Goal: Transaction & Acquisition: Purchase product/service

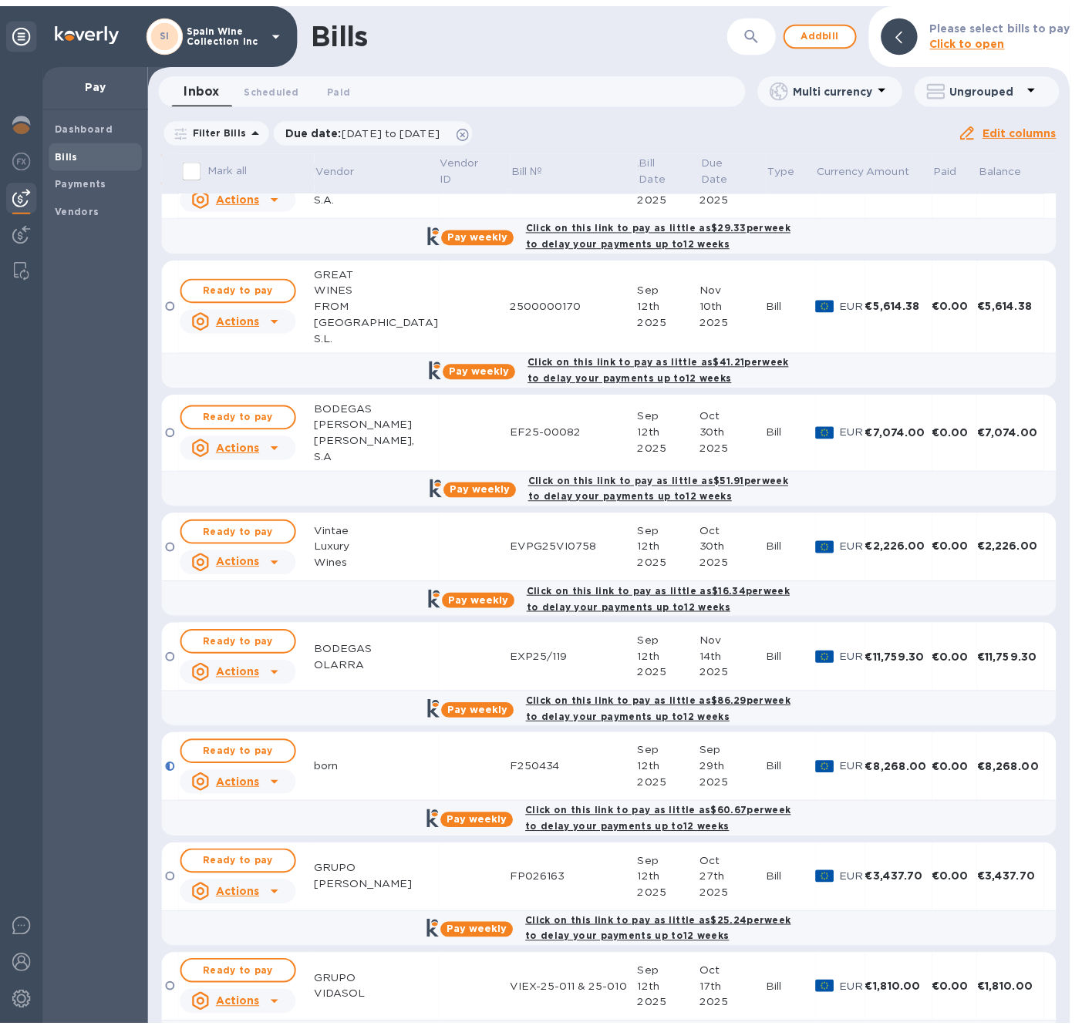
scroll to position [2438, 0]
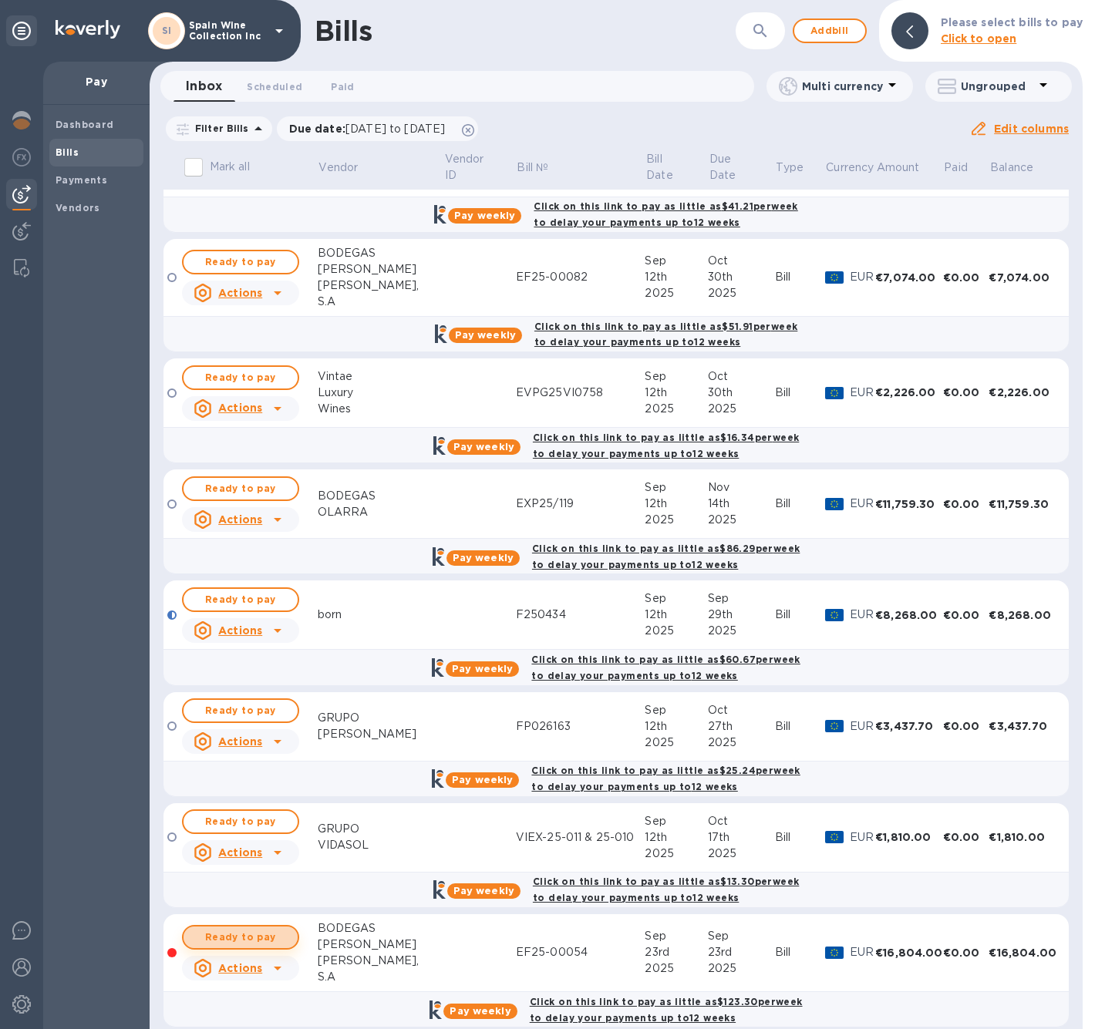
click at [273, 928] on span "Ready to pay" at bounding box center [240, 937] width 89 height 19
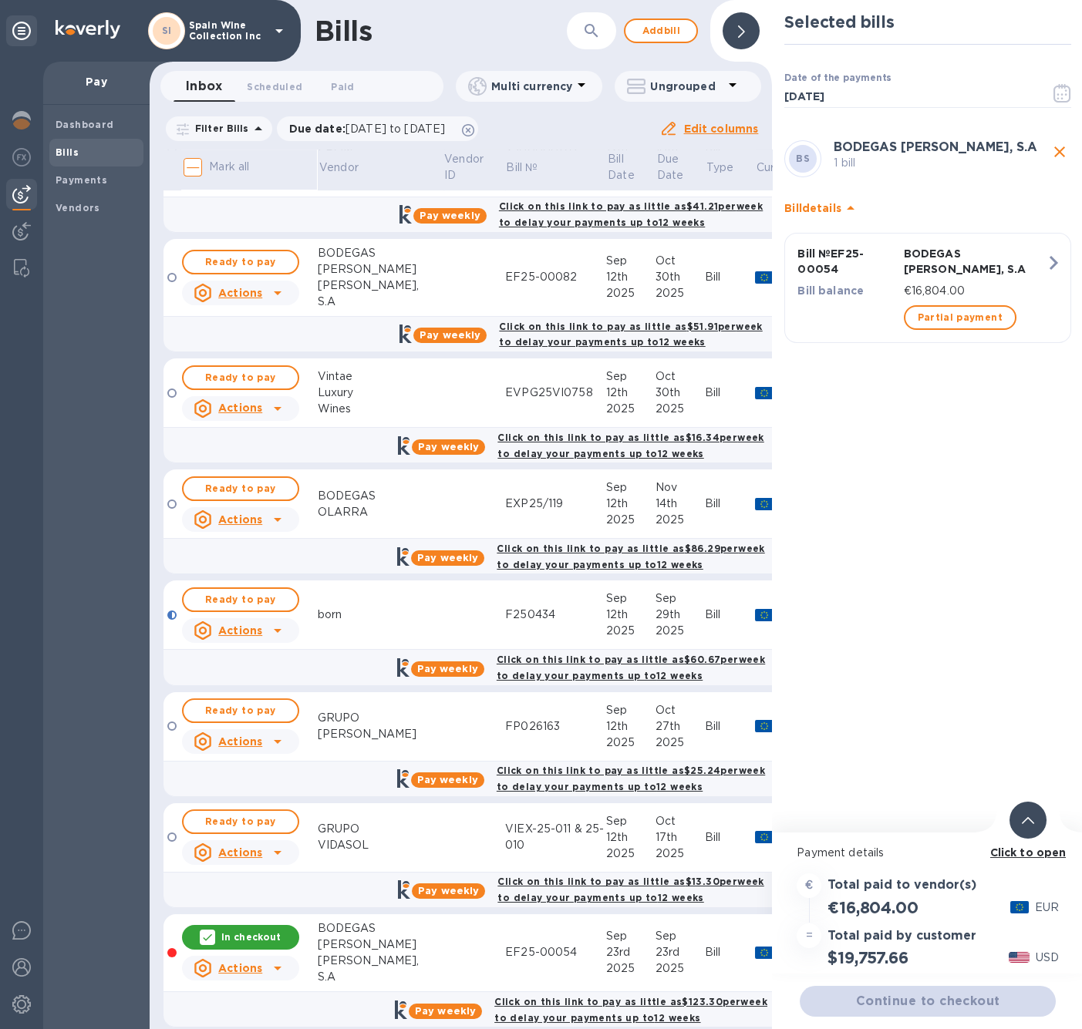
scroll to position [12, 0]
click at [280, 959] on icon at bounding box center [277, 968] width 19 height 19
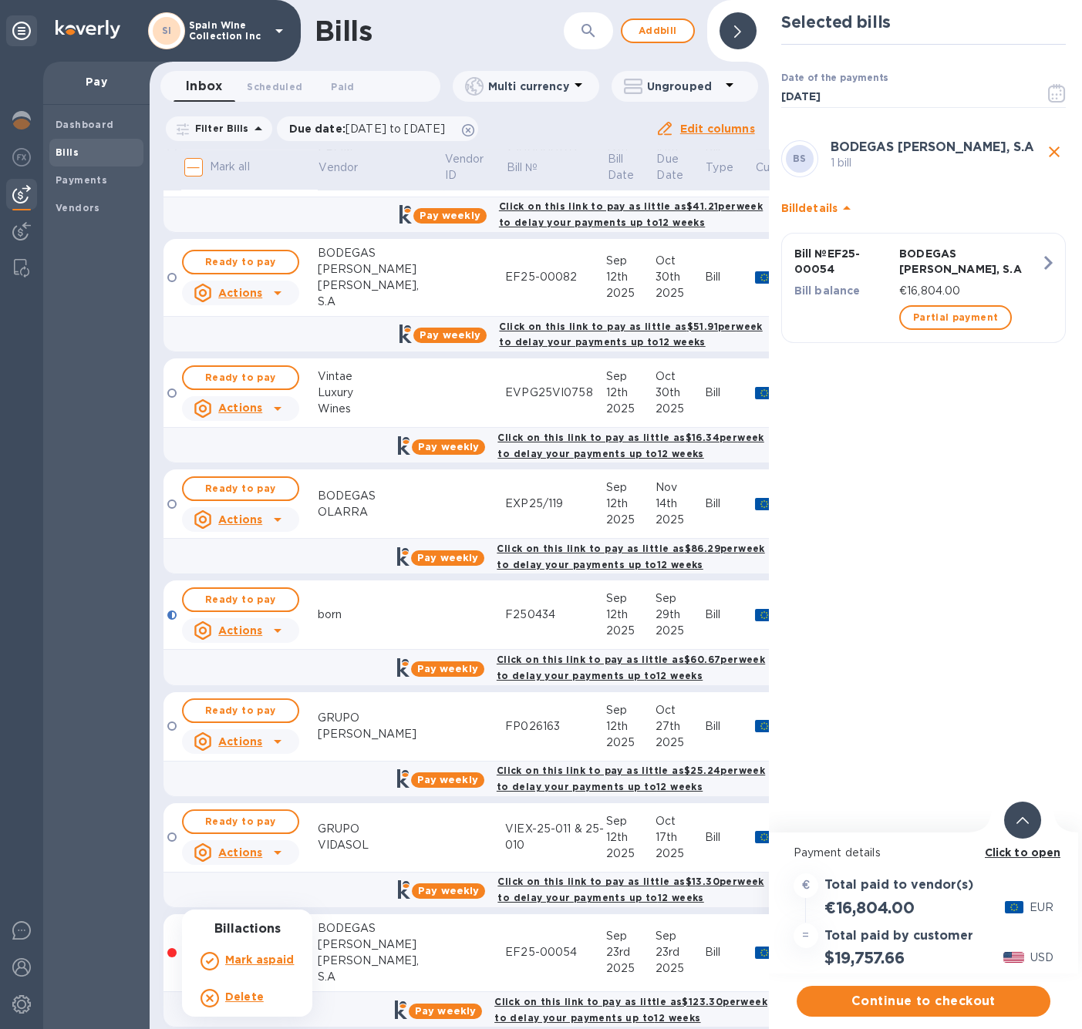
scroll to position [0, 0]
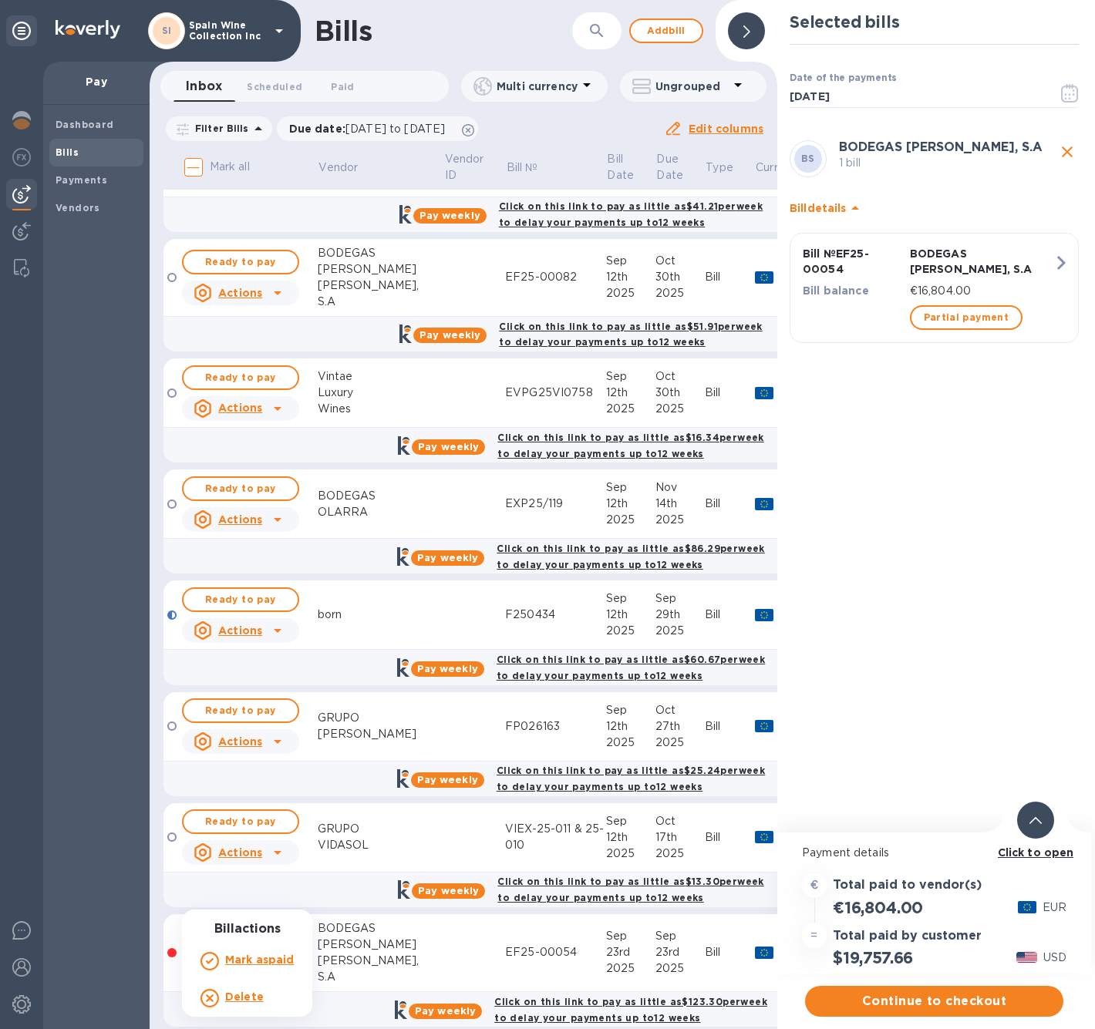
click at [379, 925] on div at bounding box center [547, 514] width 1095 height 1029
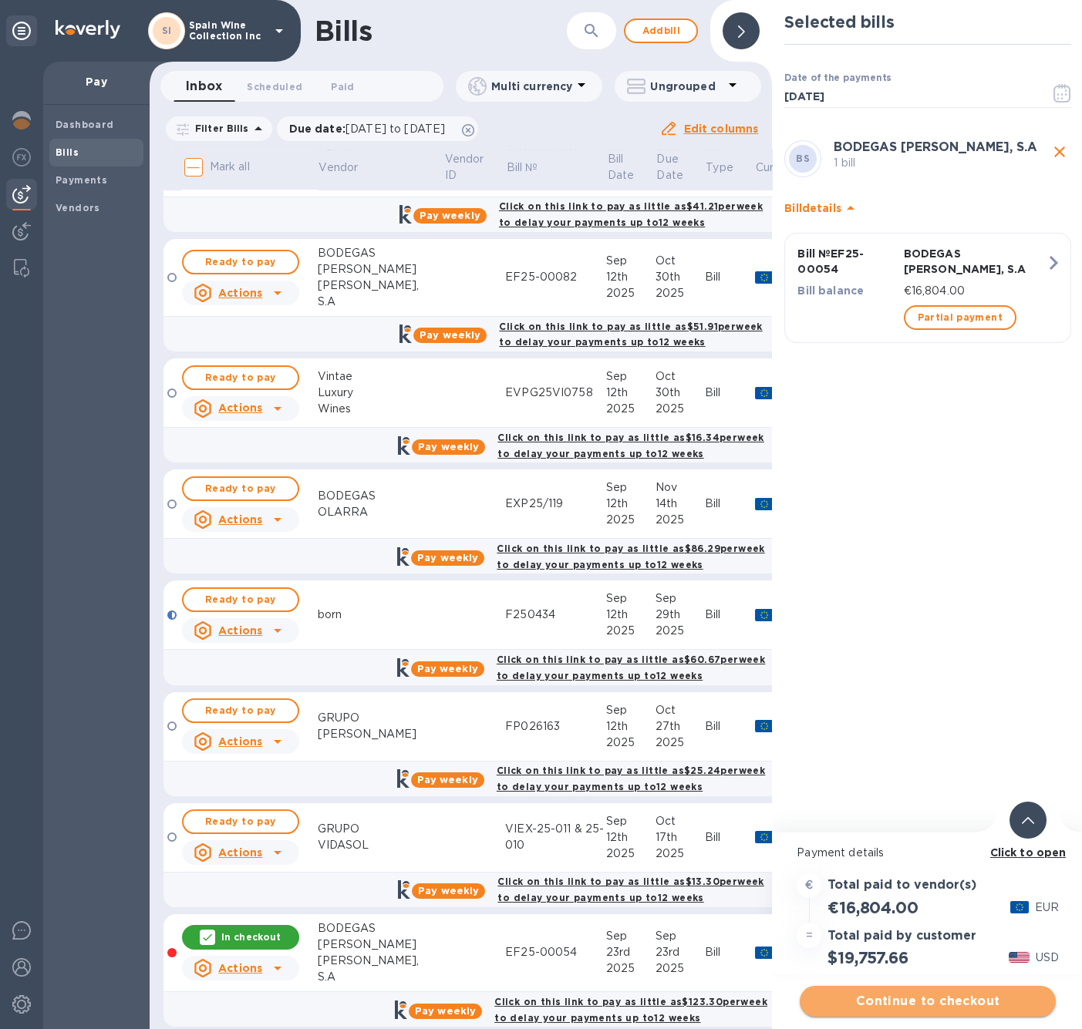
click at [917, 1001] on span "Continue to checkout" at bounding box center [927, 1001] width 231 height 19
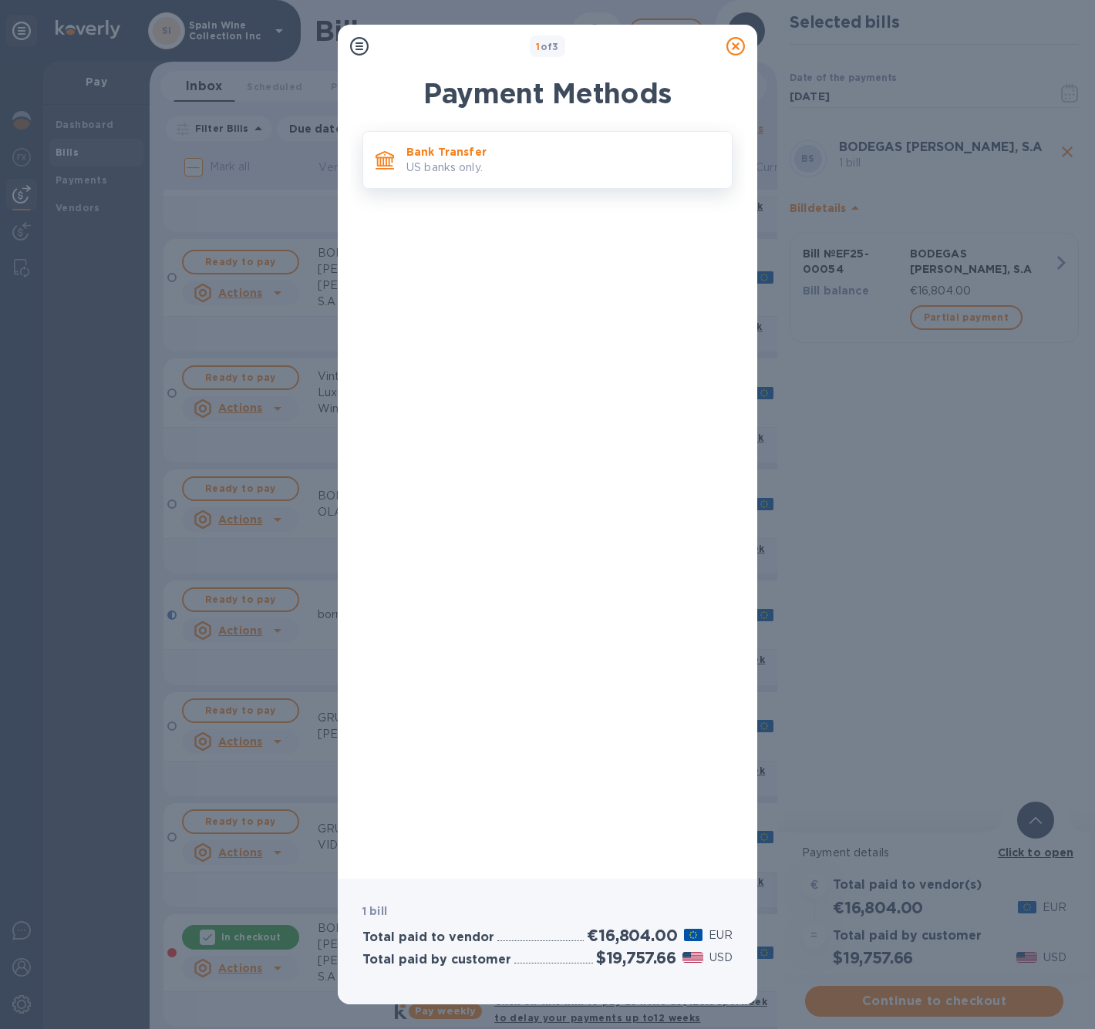
click at [529, 166] on p "US banks only." at bounding box center [562, 168] width 313 height 16
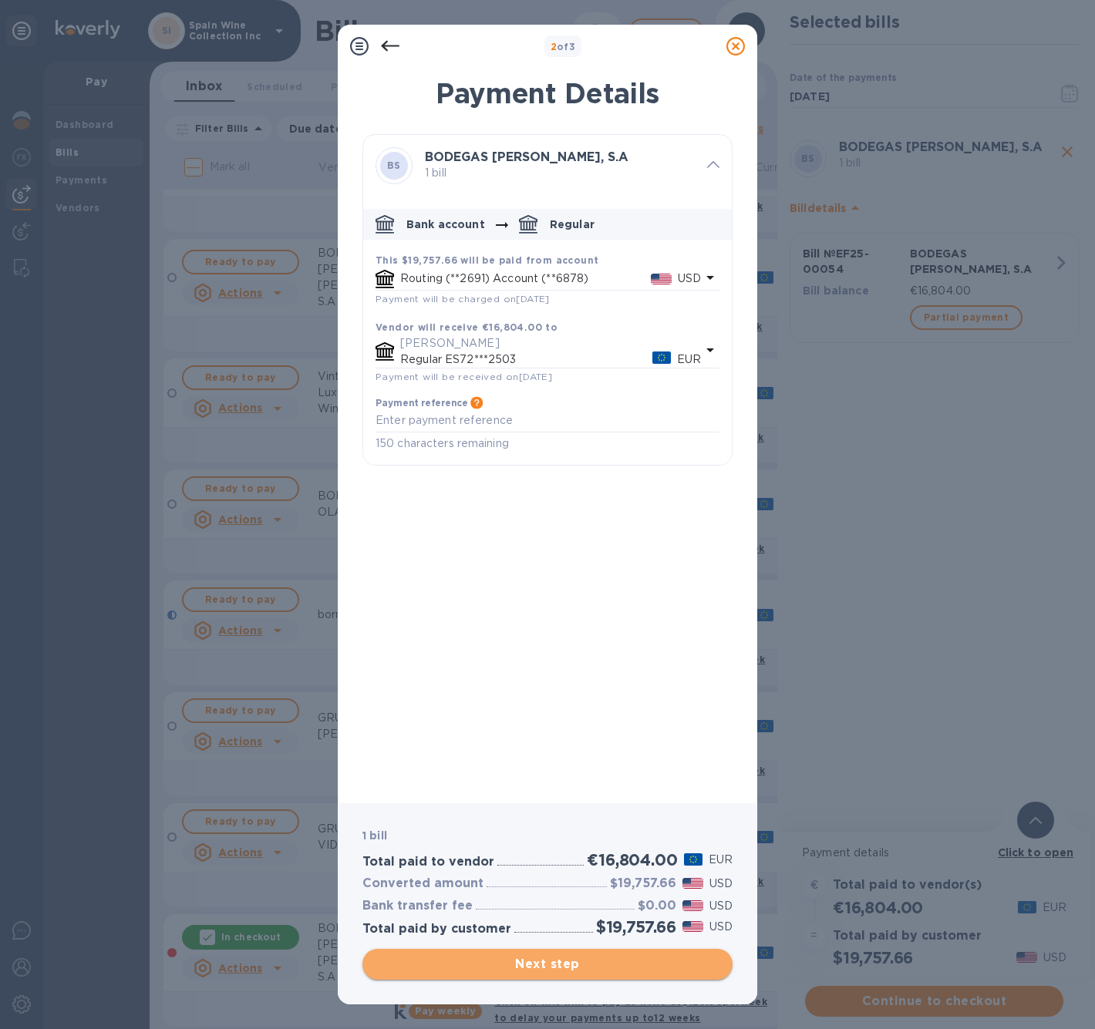
click at [563, 961] on span "Next step" at bounding box center [547, 964] width 345 height 19
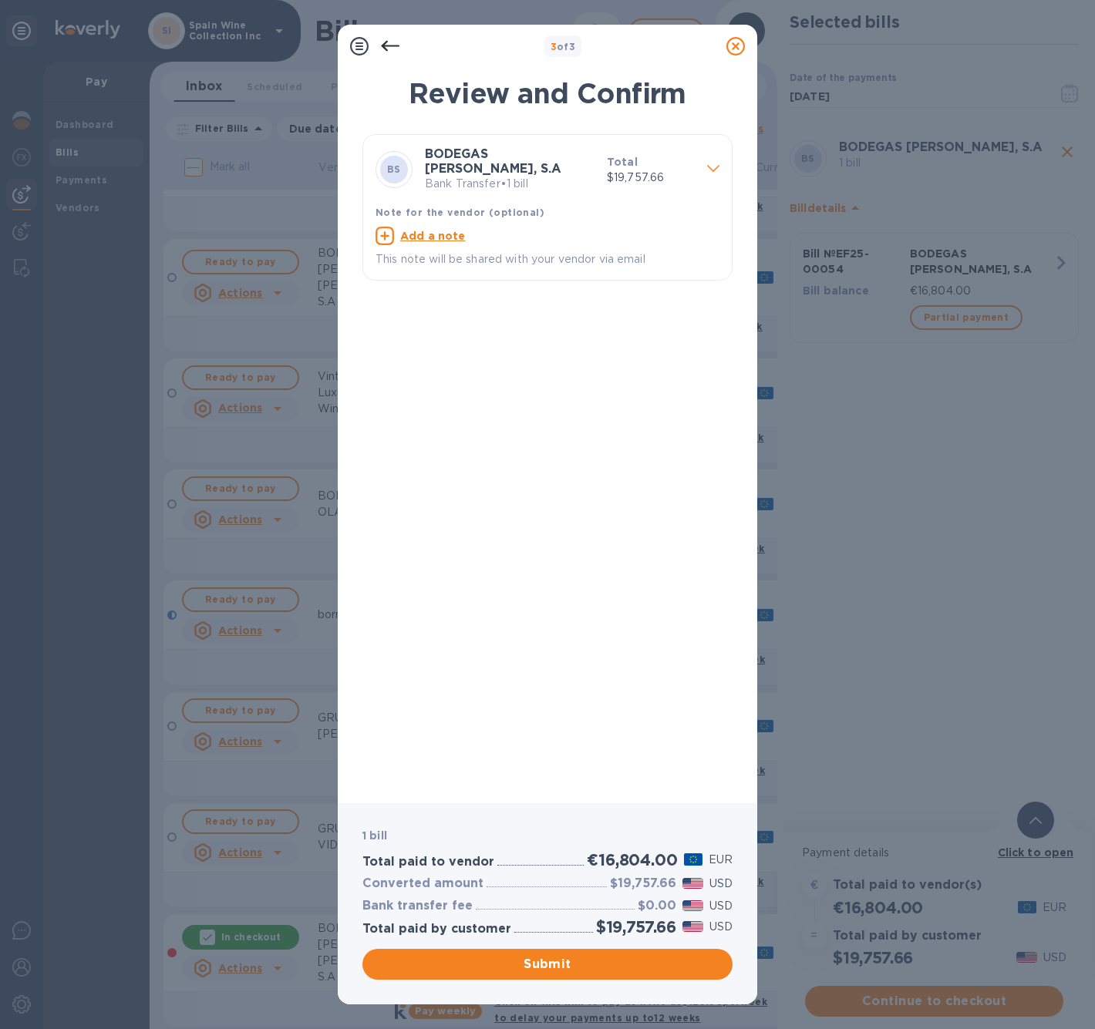
click at [731, 47] on icon at bounding box center [735, 46] width 19 height 19
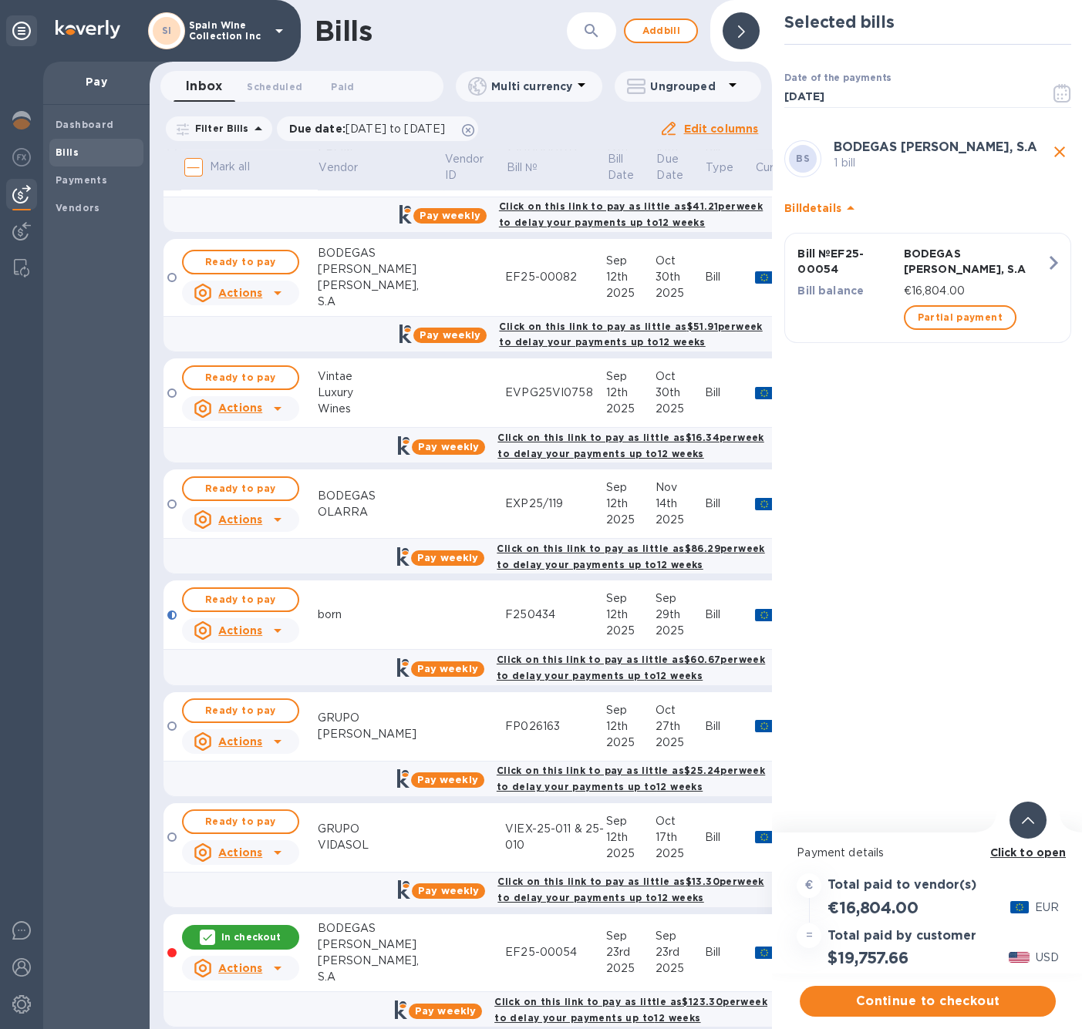
scroll to position [2452, 0]
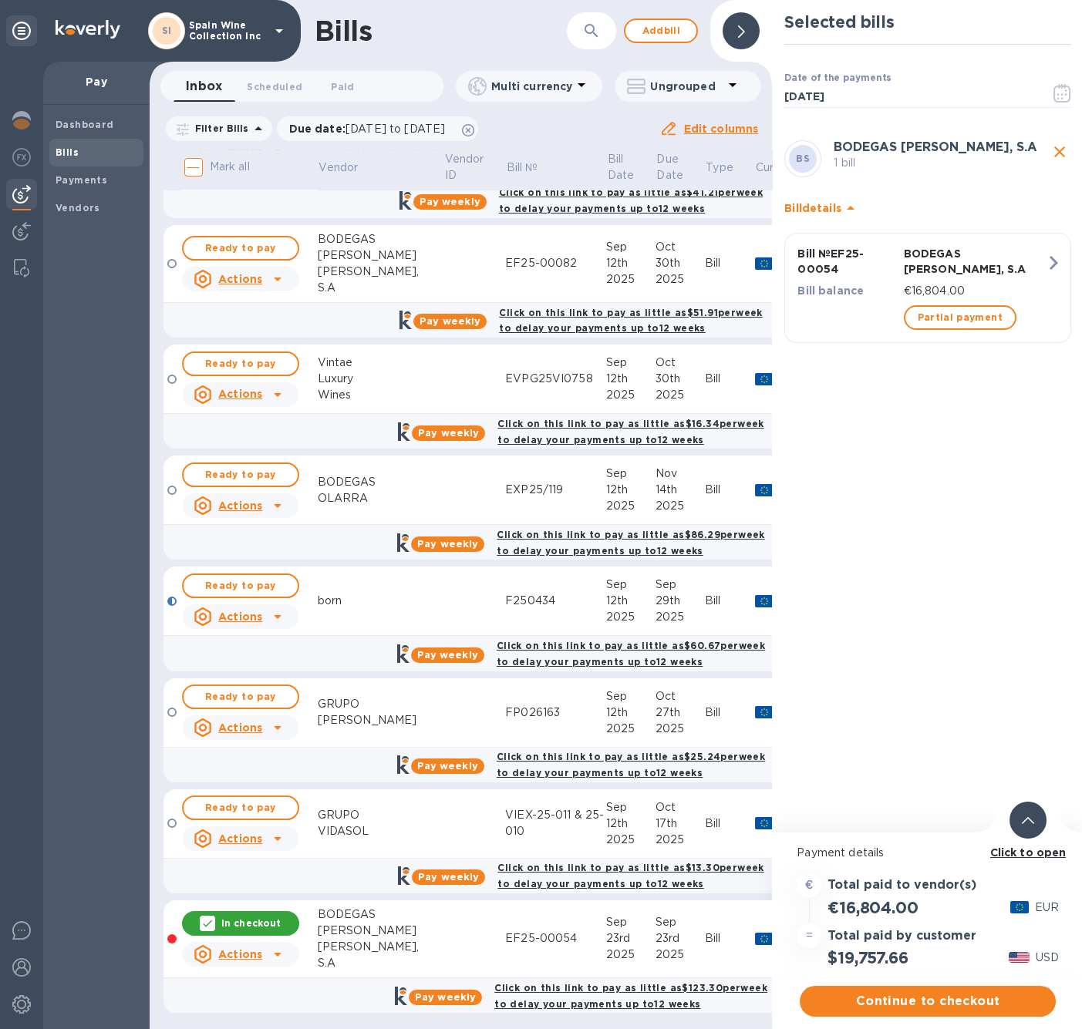
click at [917, 943] on h3 "Total paid by customer" at bounding box center [901, 936] width 149 height 15
click at [443, 911] on td at bounding box center [474, 939] width 62 height 78
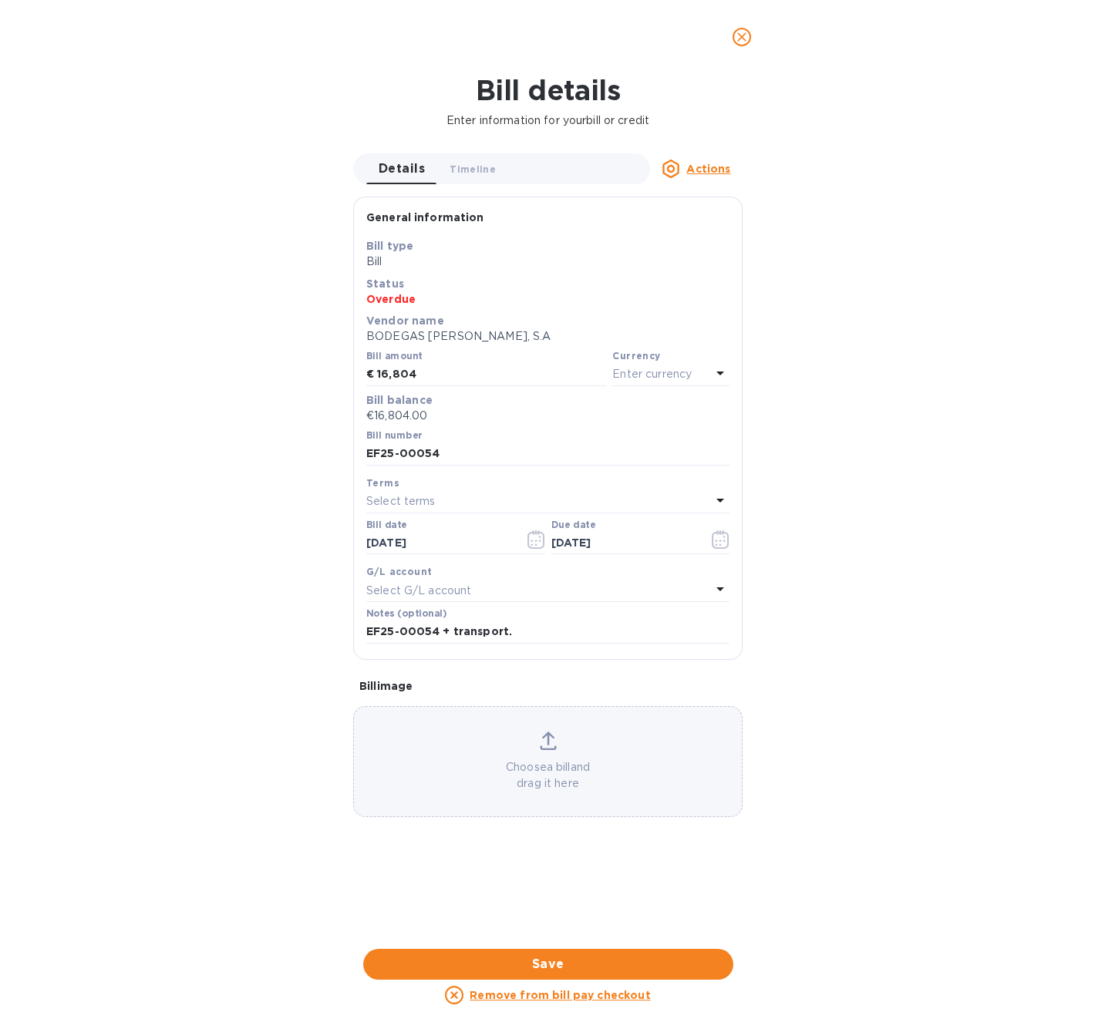
scroll to position [0, 0]
click at [739, 42] on icon "close" at bounding box center [740, 36] width 15 height 15
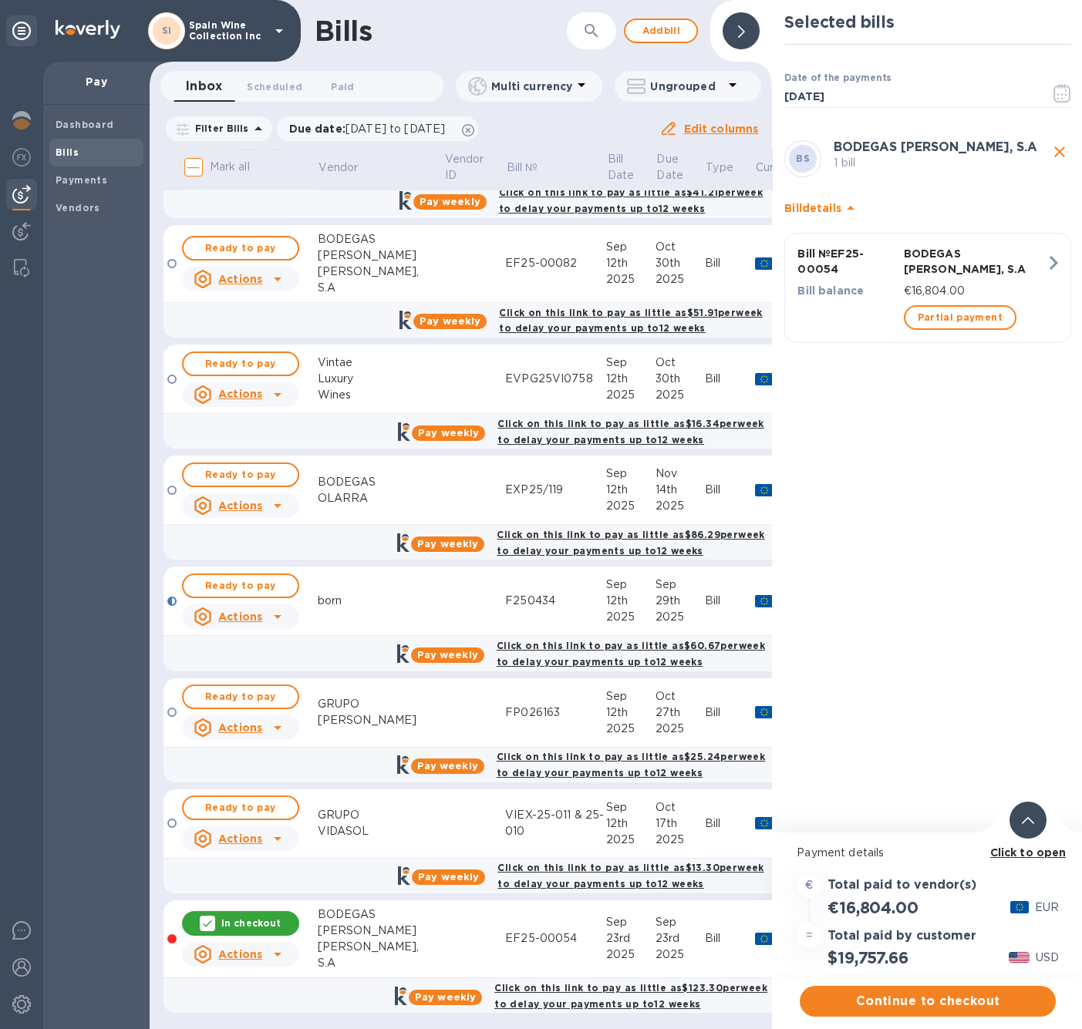
click at [281, 911] on div "In checkout" at bounding box center [240, 923] width 117 height 25
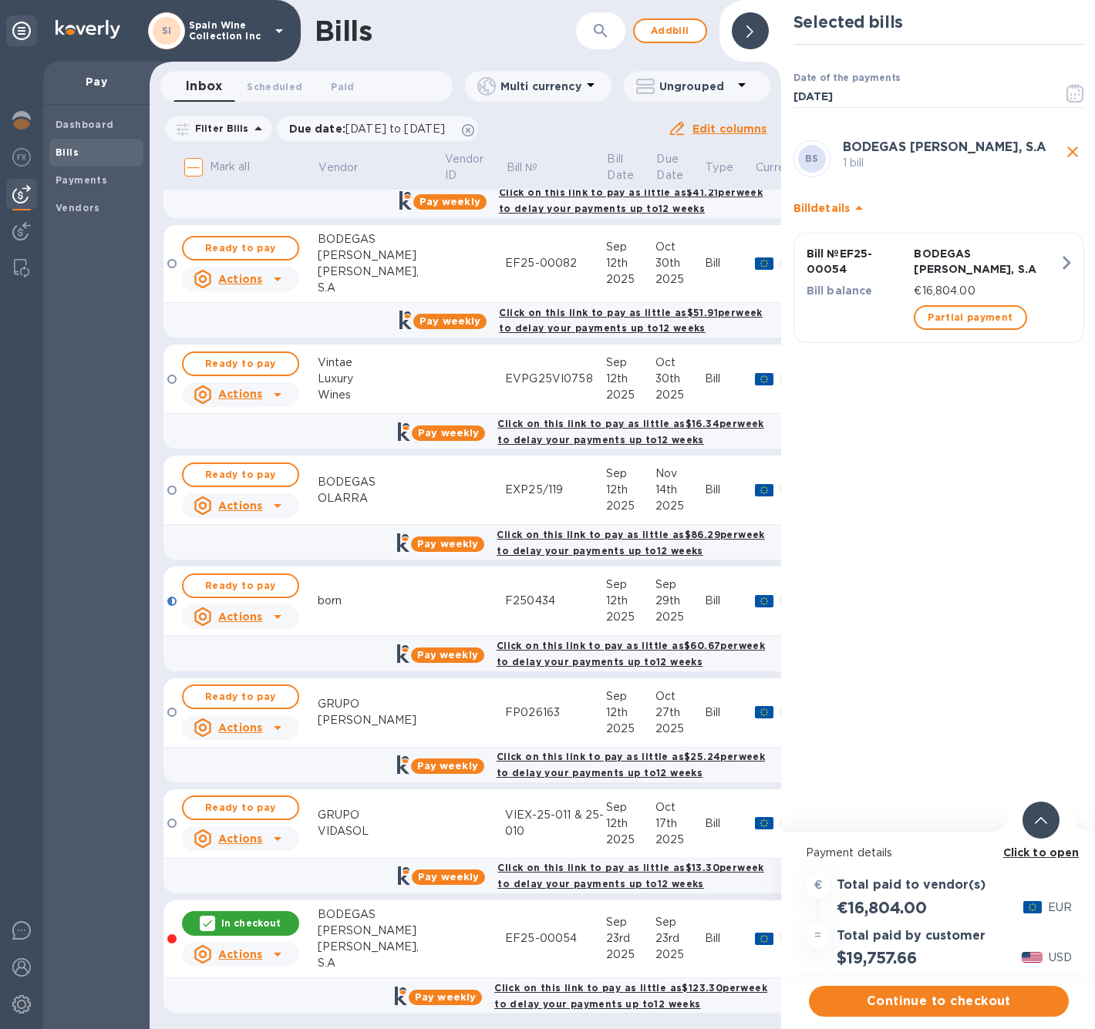
scroll to position [2438, 0]
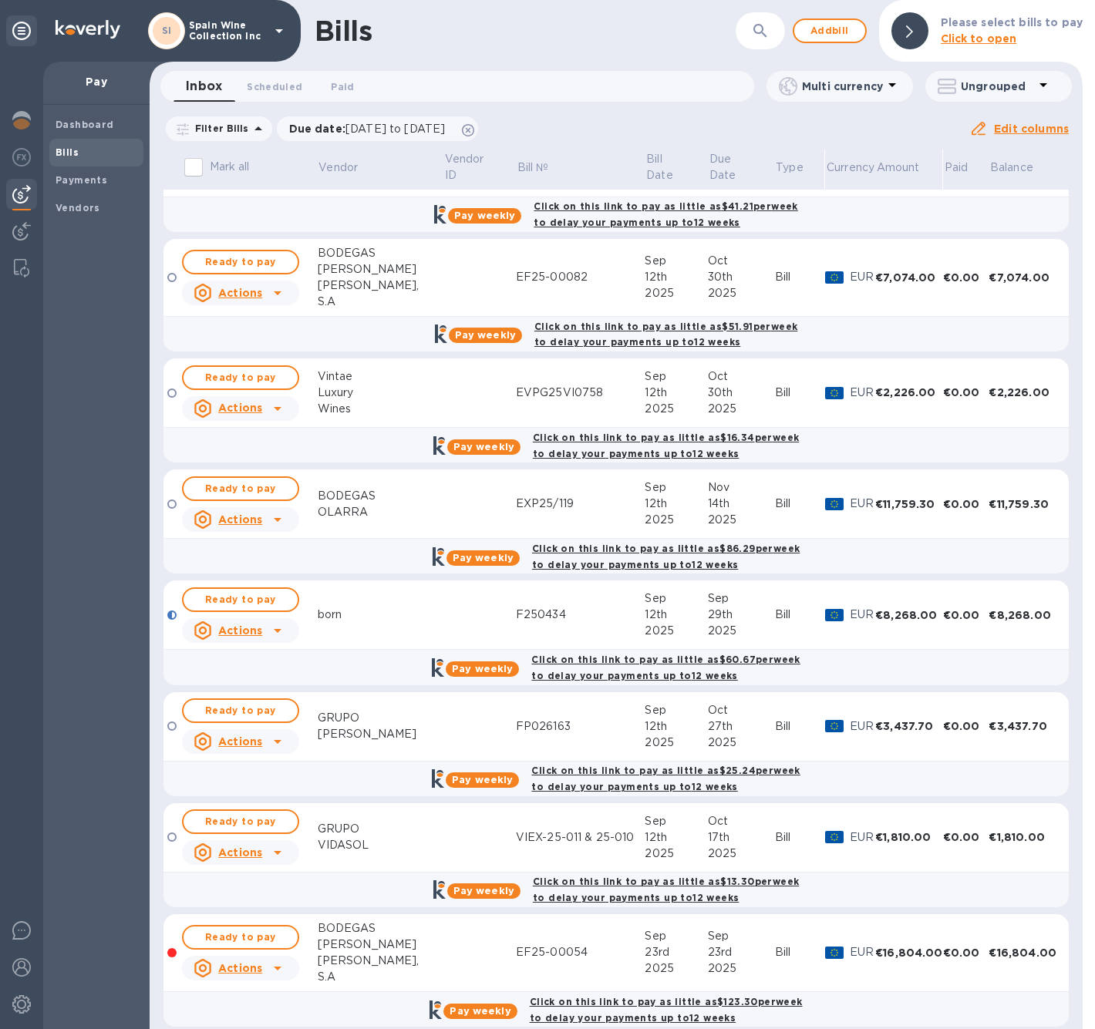
click at [546, 944] on div "EF25-00054" at bounding box center [581, 952] width 130 height 16
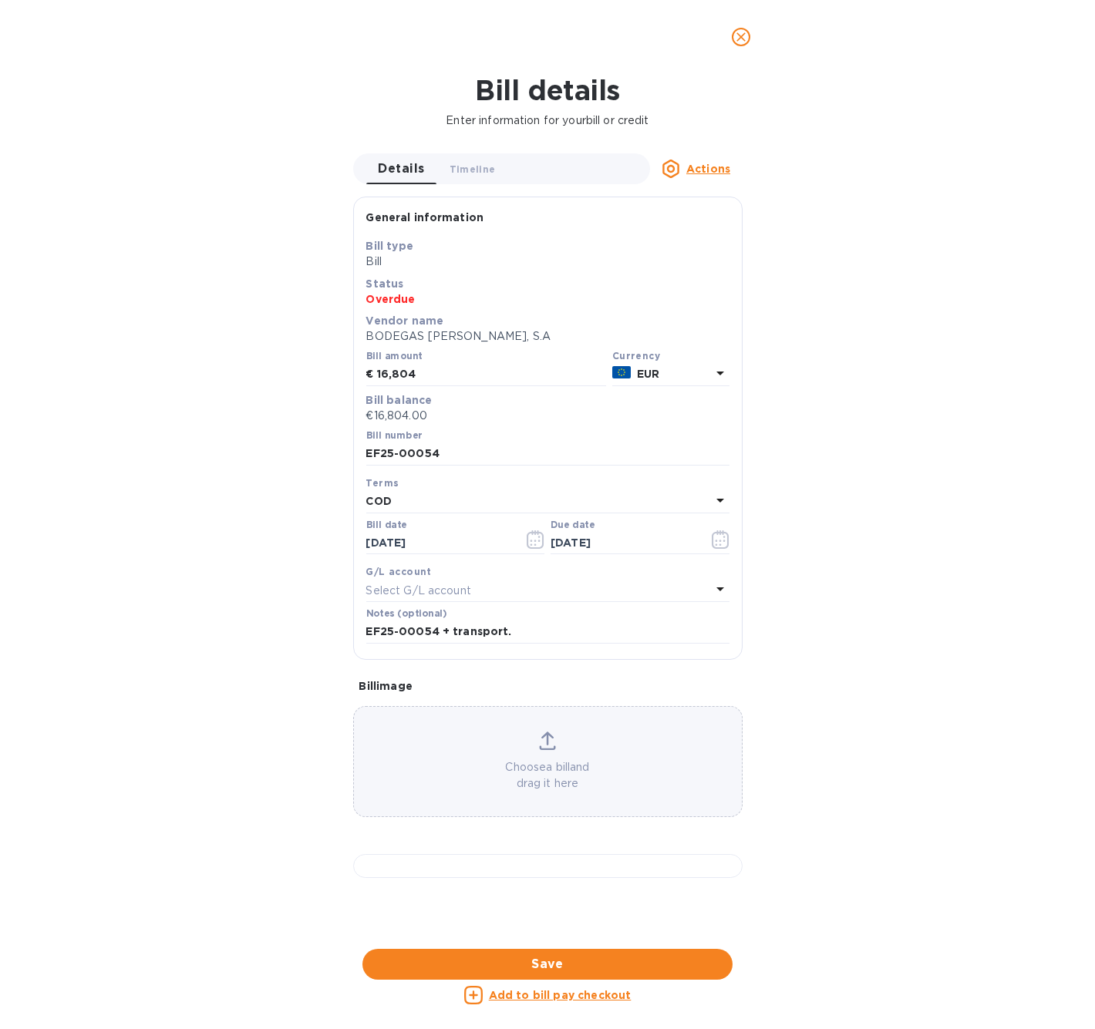
scroll to position [387, 0]
click at [707, 169] on u "Actions" at bounding box center [708, 169] width 44 height 12
click at [293, 174] on div at bounding box center [547, 514] width 1095 height 1029
click at [742, 38] on icon "close" at bounding box center [740, 36] width 9 height 9
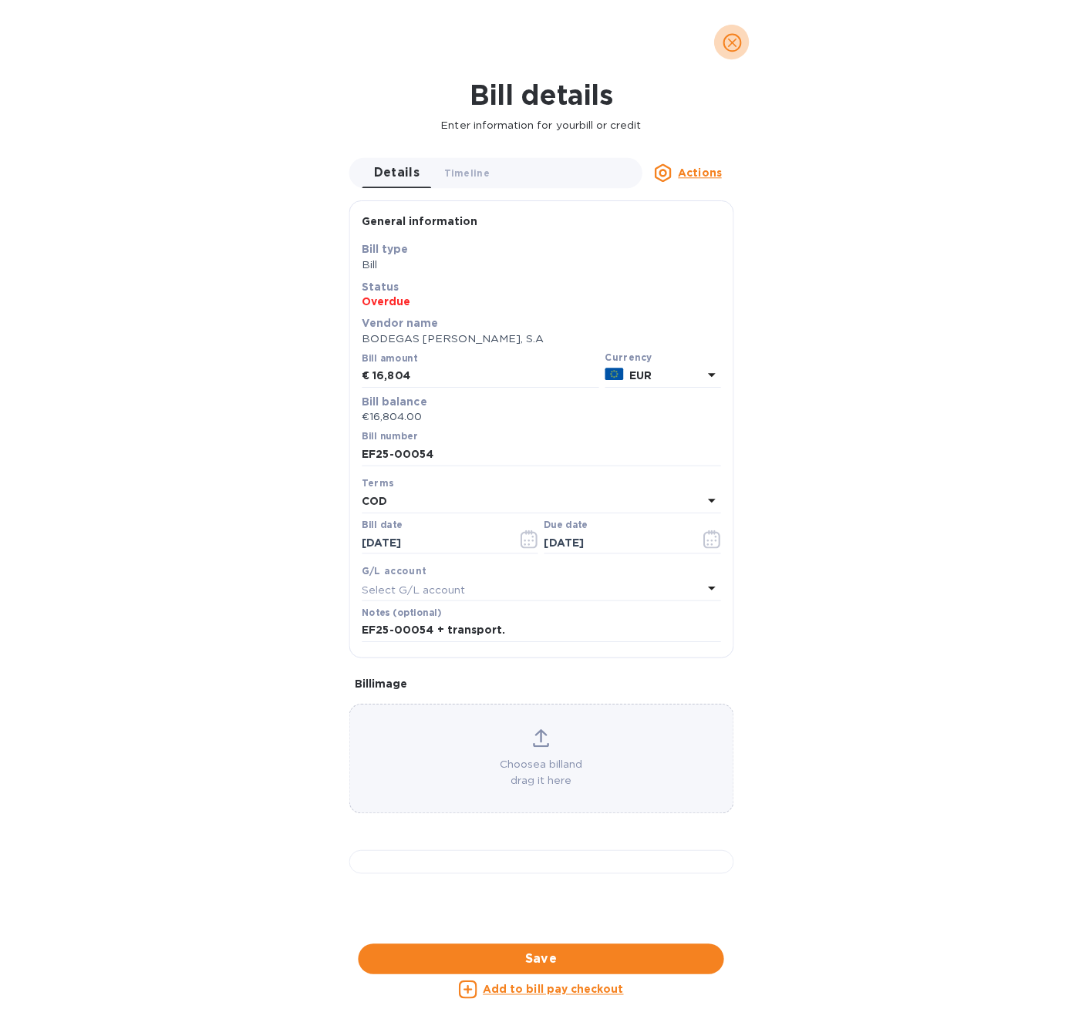
scroll to position [0, 0]
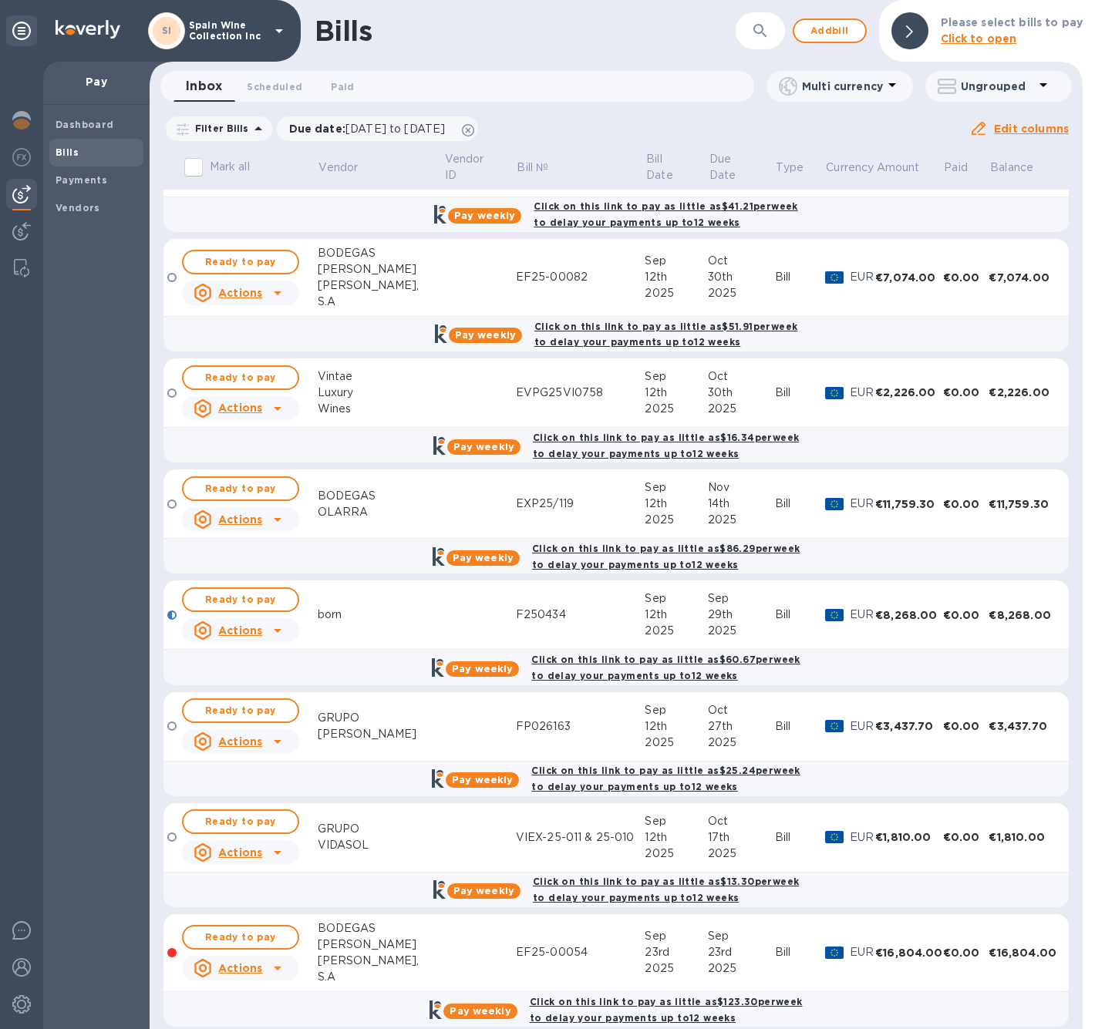
click at [280, 959] on icon at bounding box center [277, 968] width 19 height 19
click at [407, 918] on div at bounding box center [547, 514] width 1095 height 1029
click at [260, 928] on span "Ready to pay" at bounding box center [240, 937] width 89 height 19
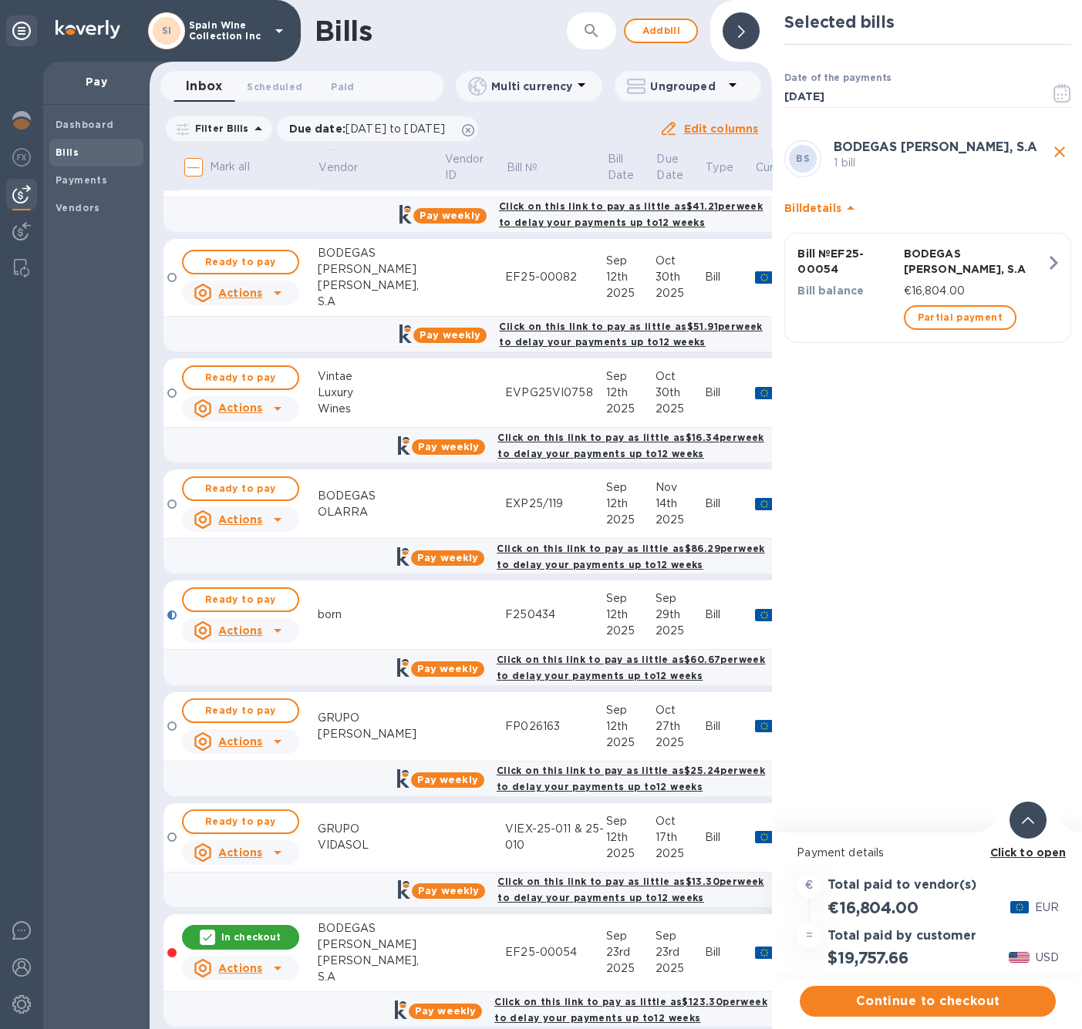
scroll to position [12, 0]
click at [952, 317] on span "Partial payment" at bounding box center [959, 317] width 85 height 19
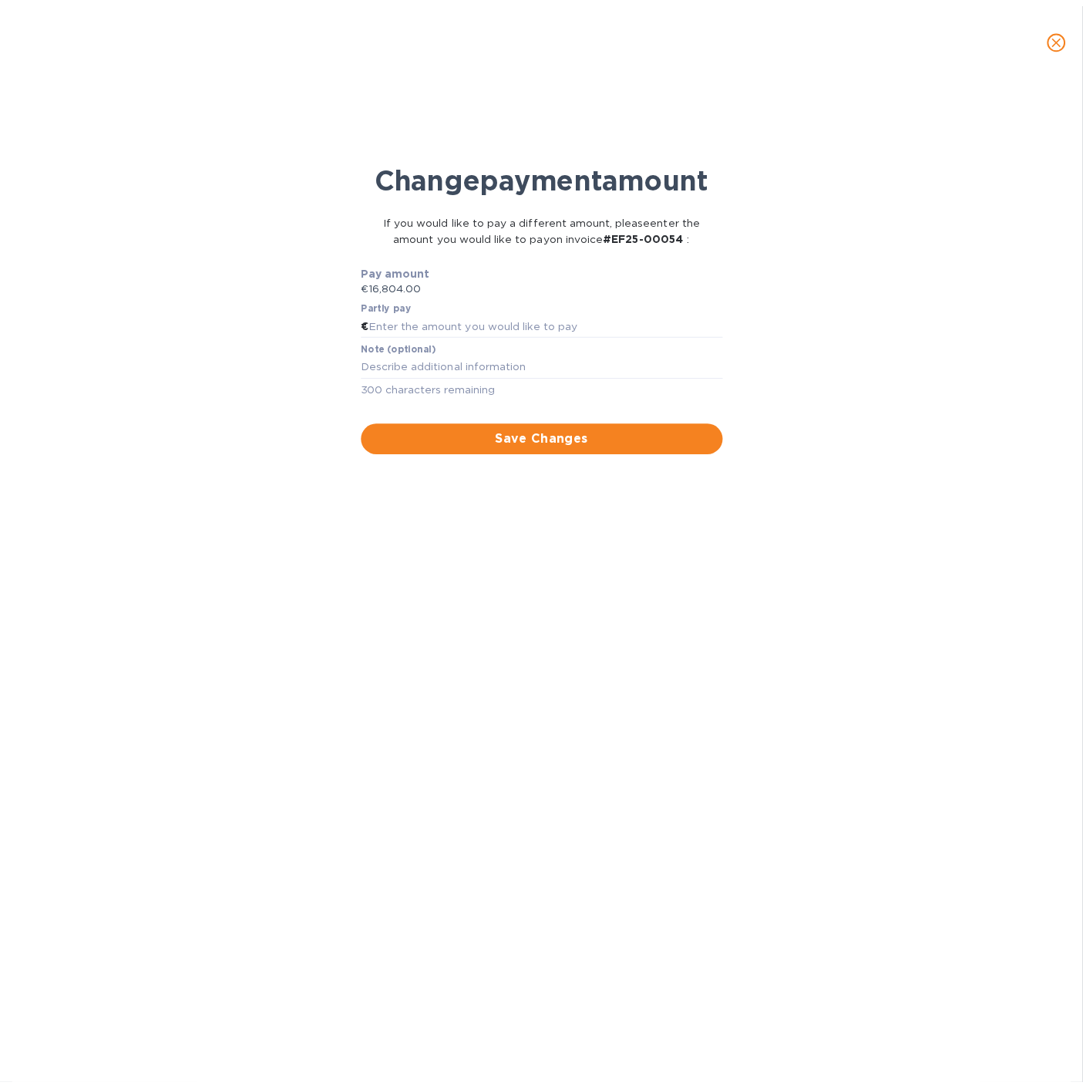
scroll to position [2391, 0]
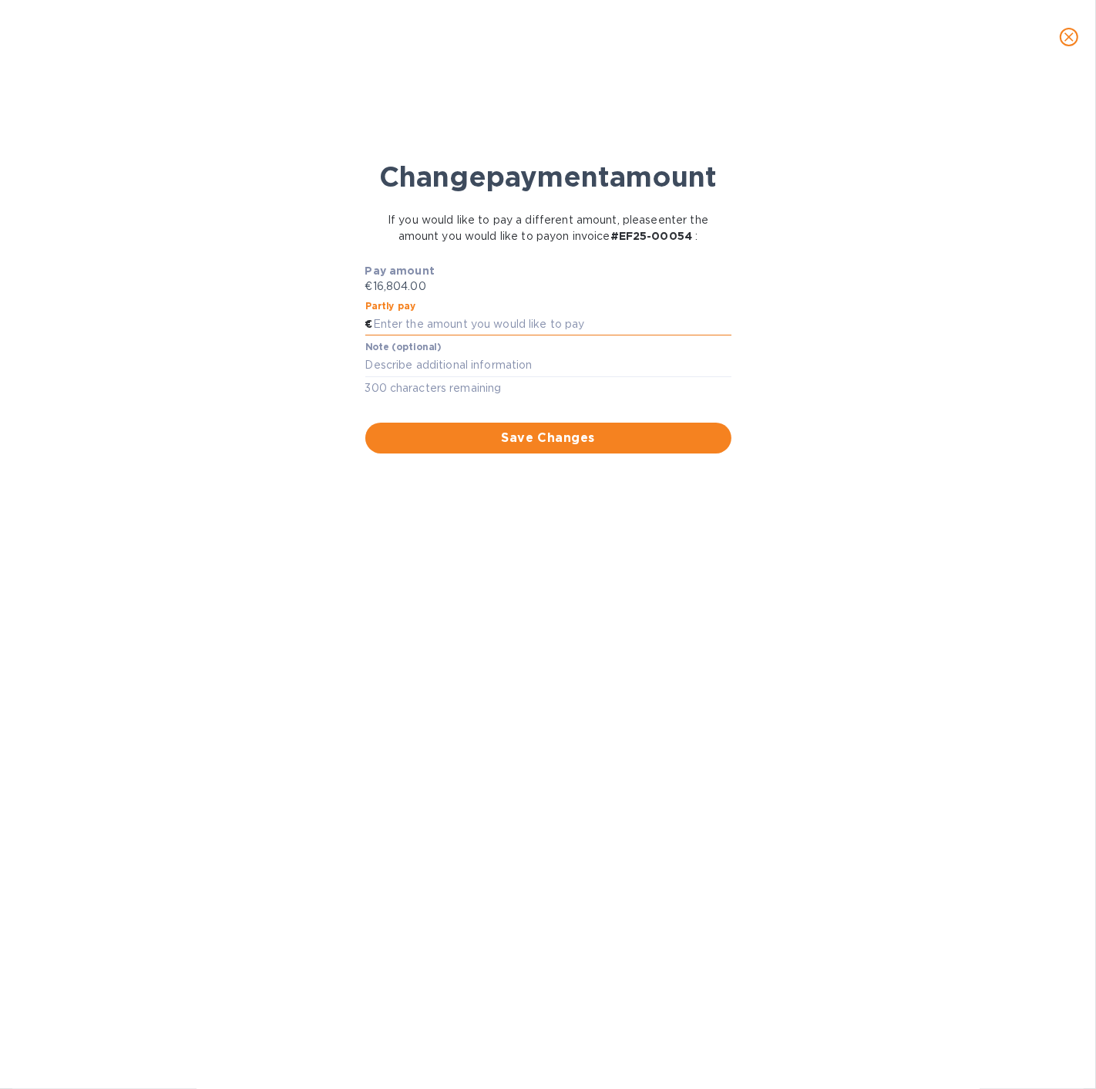
click at [464, 336] on input "text" at bounding box center [552, 324] width 358 height 23
type input "15,454.03"
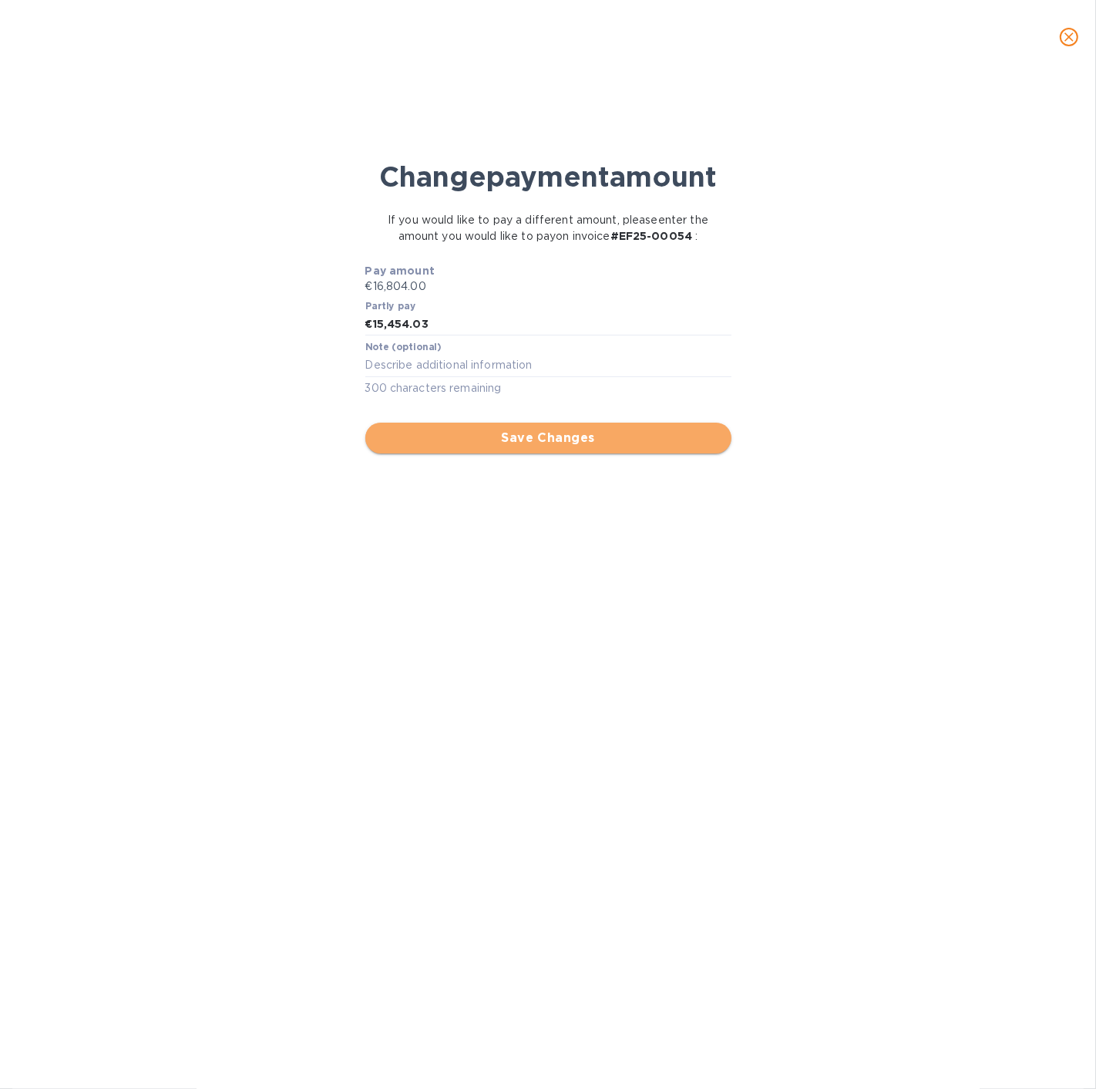
click at [528, 447] on span "Save Changes" at bounding box center [549, 438] width 342 height 19
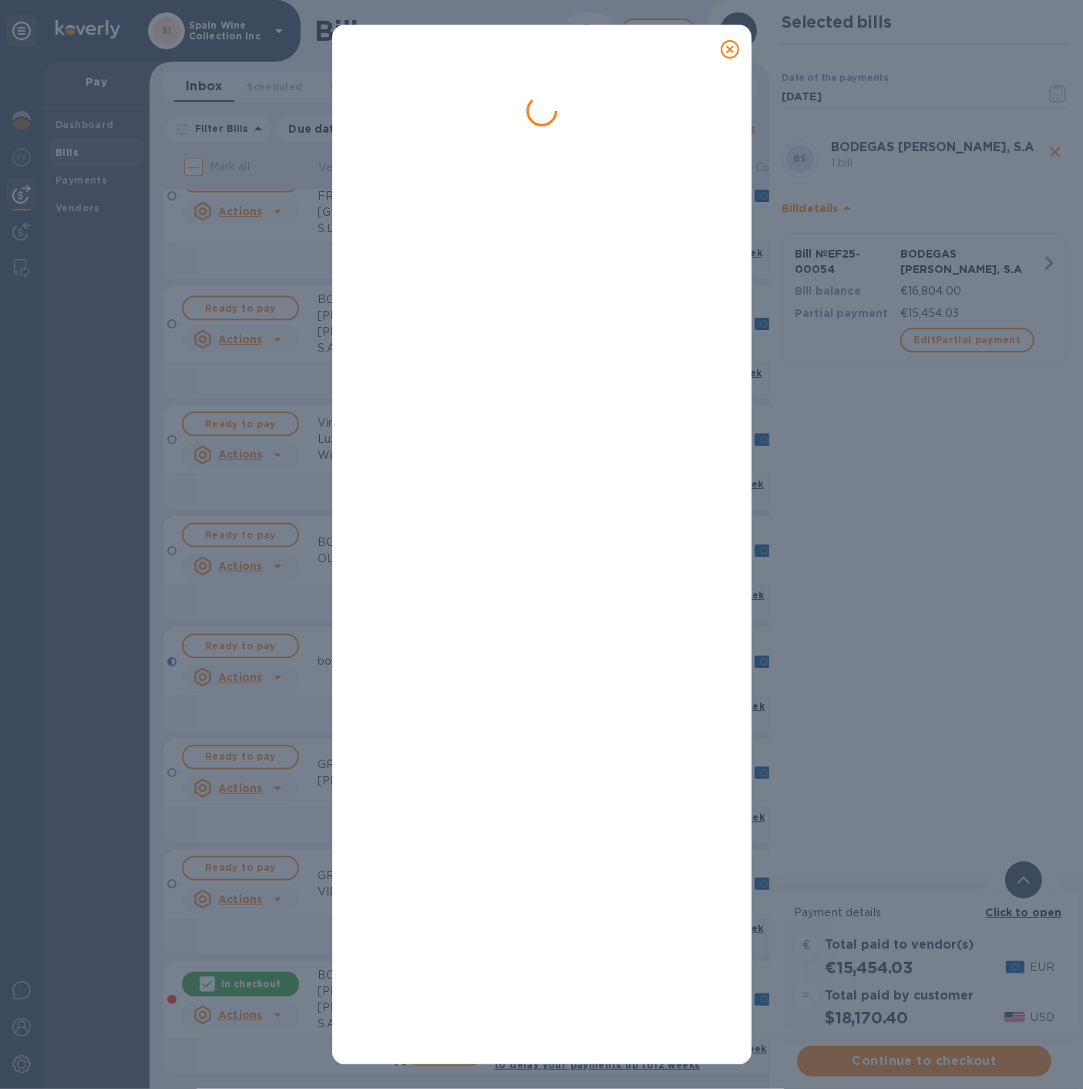
scroll to position [0, 0]
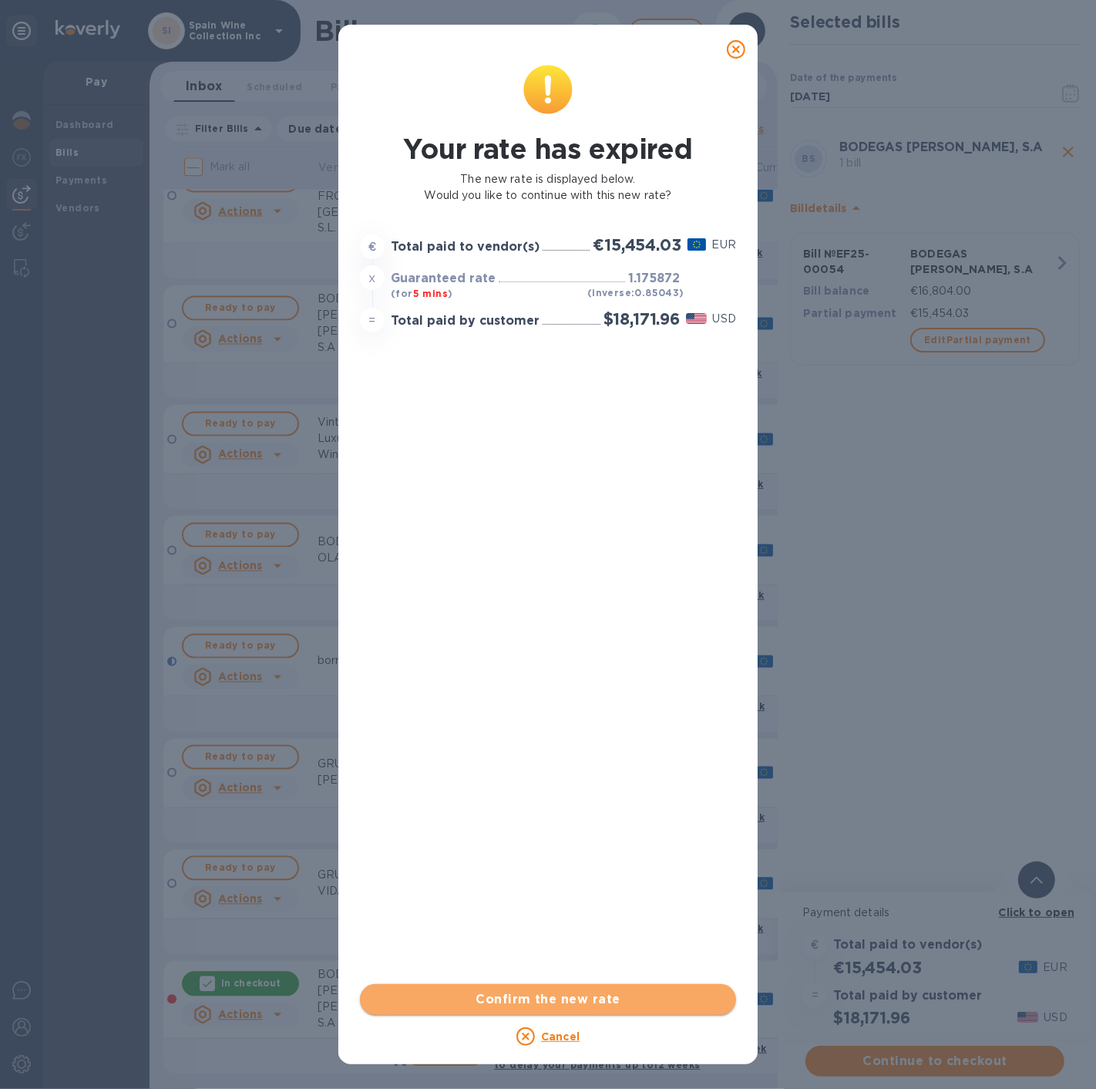
click at [541, 993] on span "Confirm the new rate" at bounding box center [548, 999] width 352 height 19
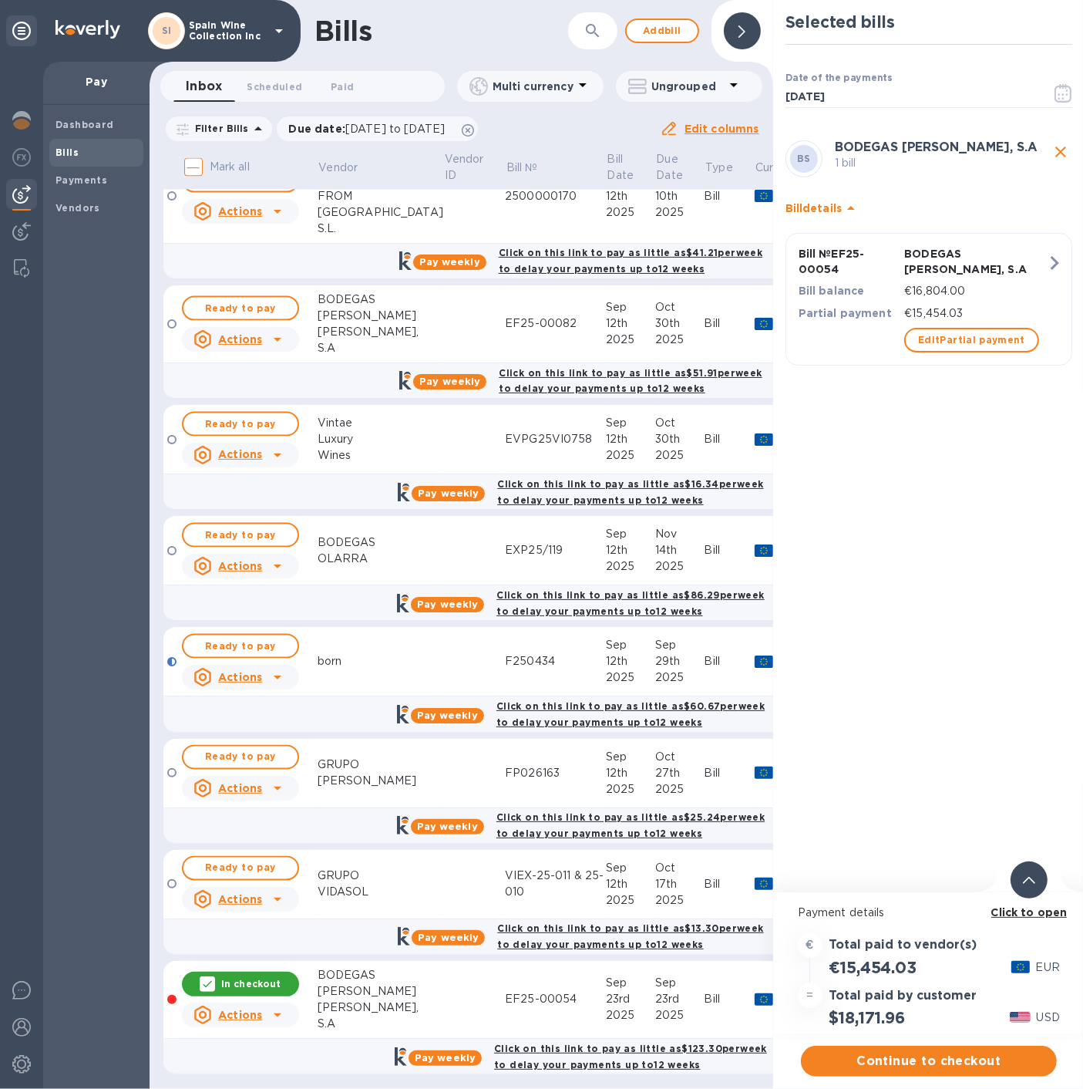
scroll to position [12, 0]
click at [916, 1028] on span "Continue to checkout" at bounding box center [928, 1061] width 231 height 19
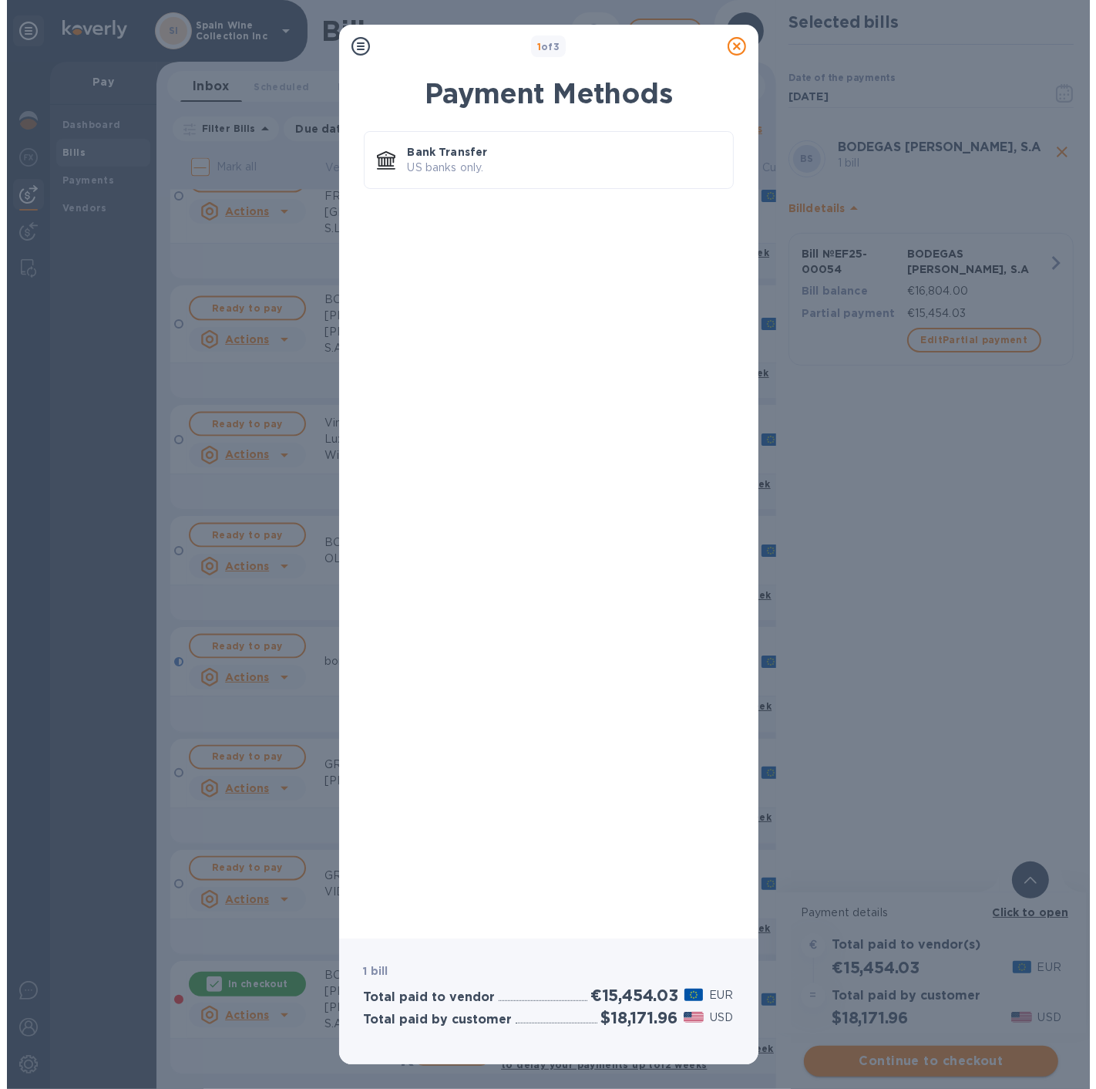
scroll to position [0, 0]
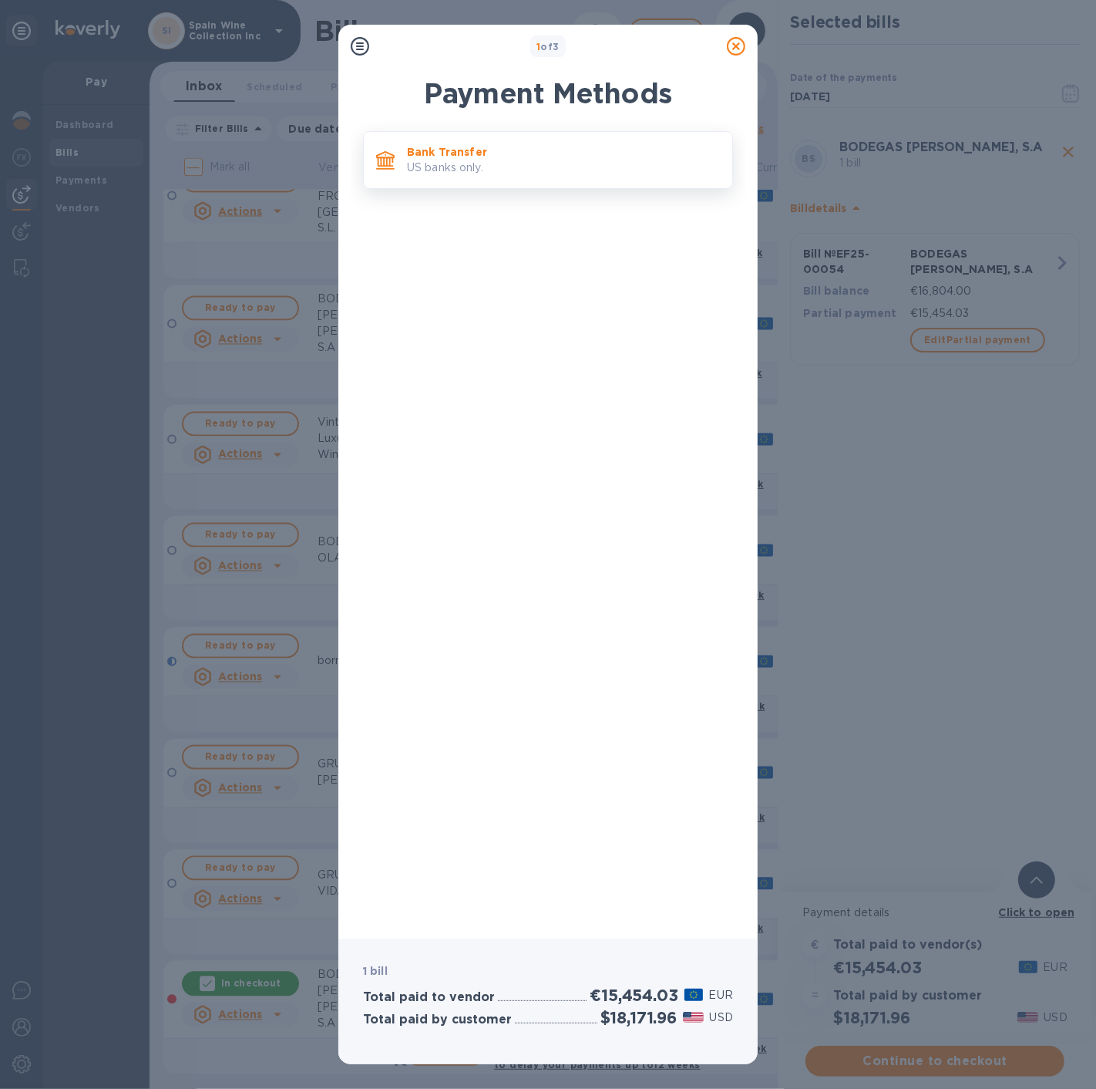
click at [472, 152] on p "Bank Transfer" at bounding box center [563, 151] width 313 height 15
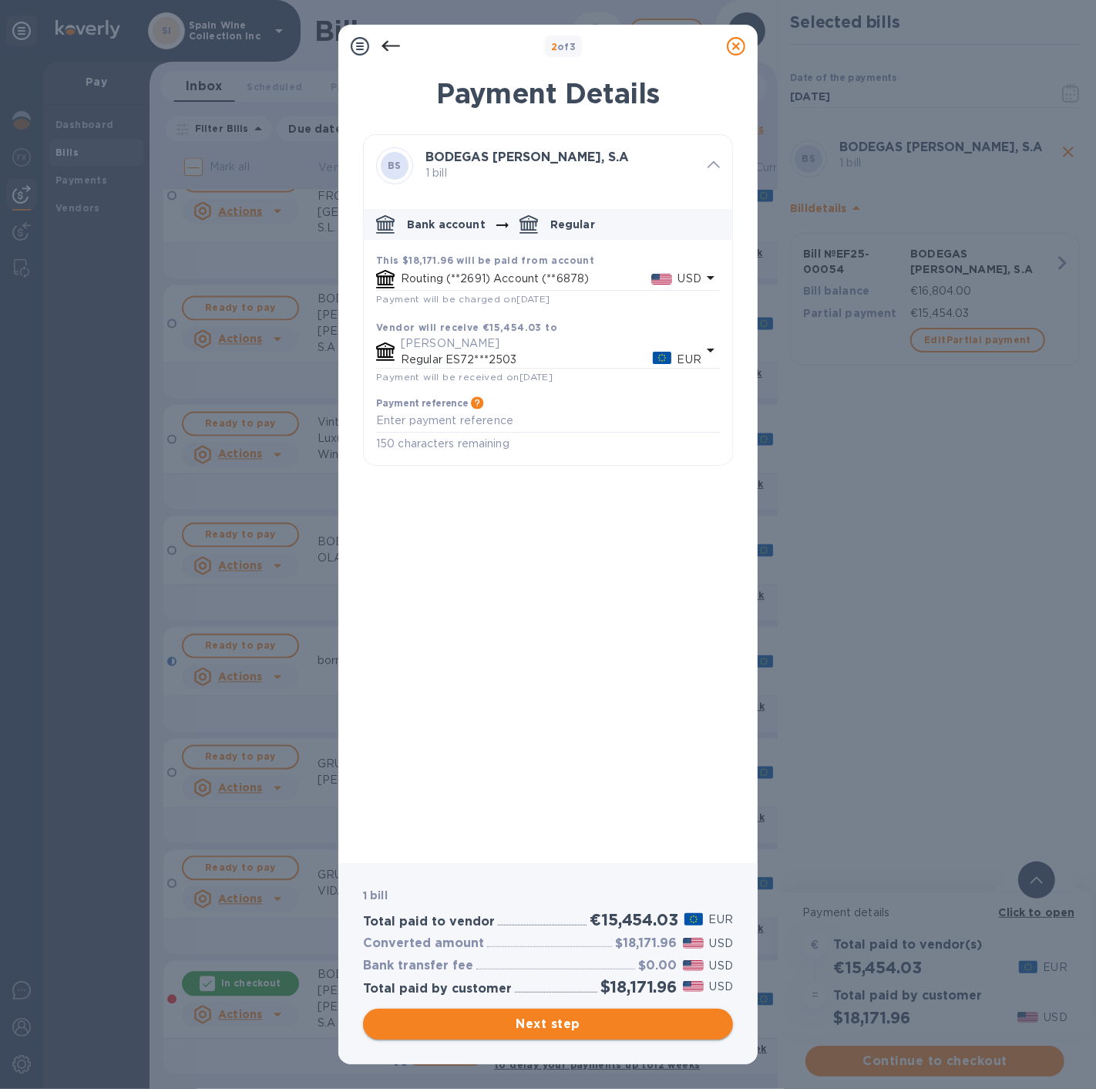
click at [561, 1017] on span "Next step" at bounding box center [547, 1024] width 345 height 19
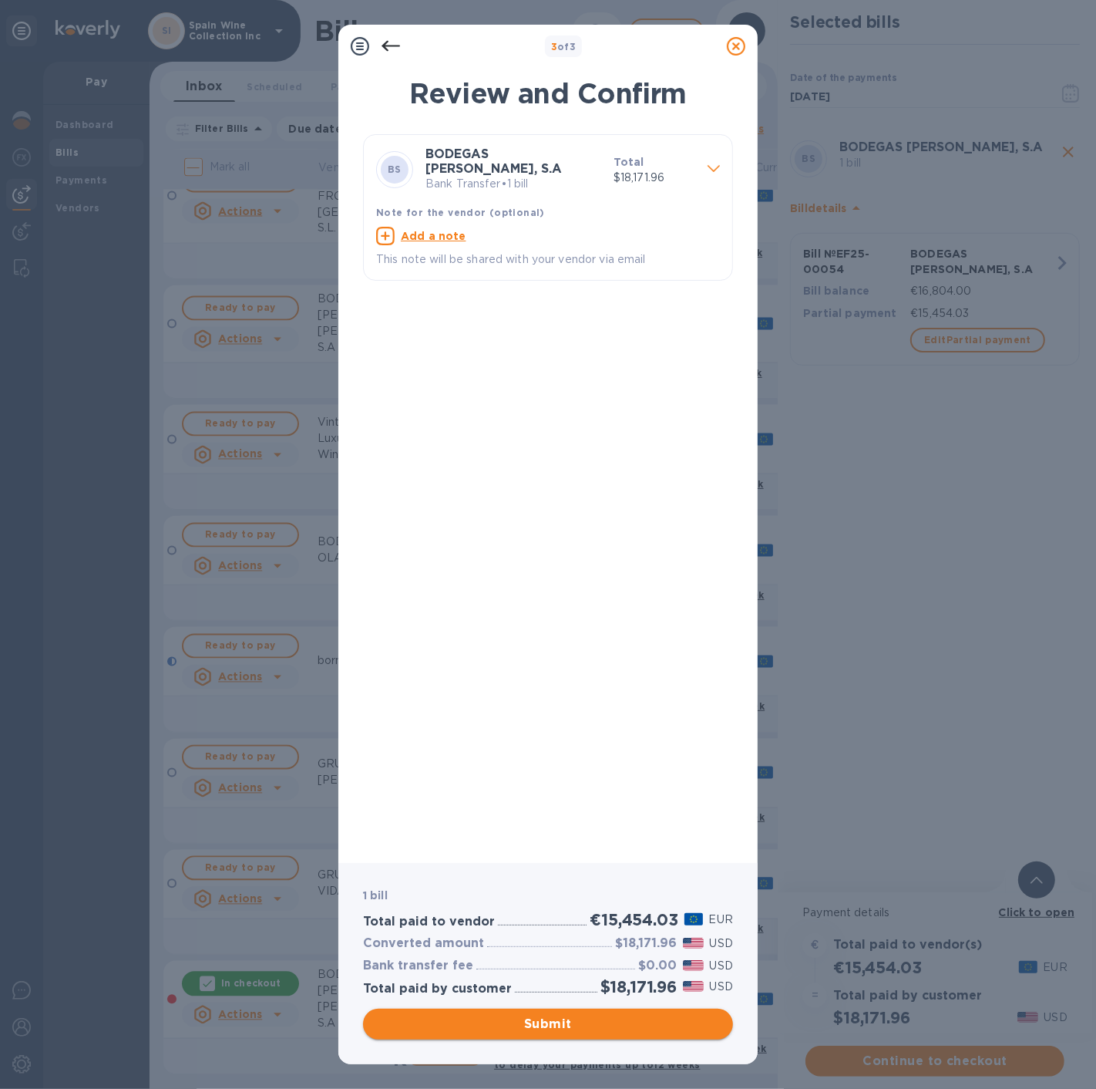
click at [559, 1017] on span "Submit" at bounding box center [547, 1024] width 345 height 19
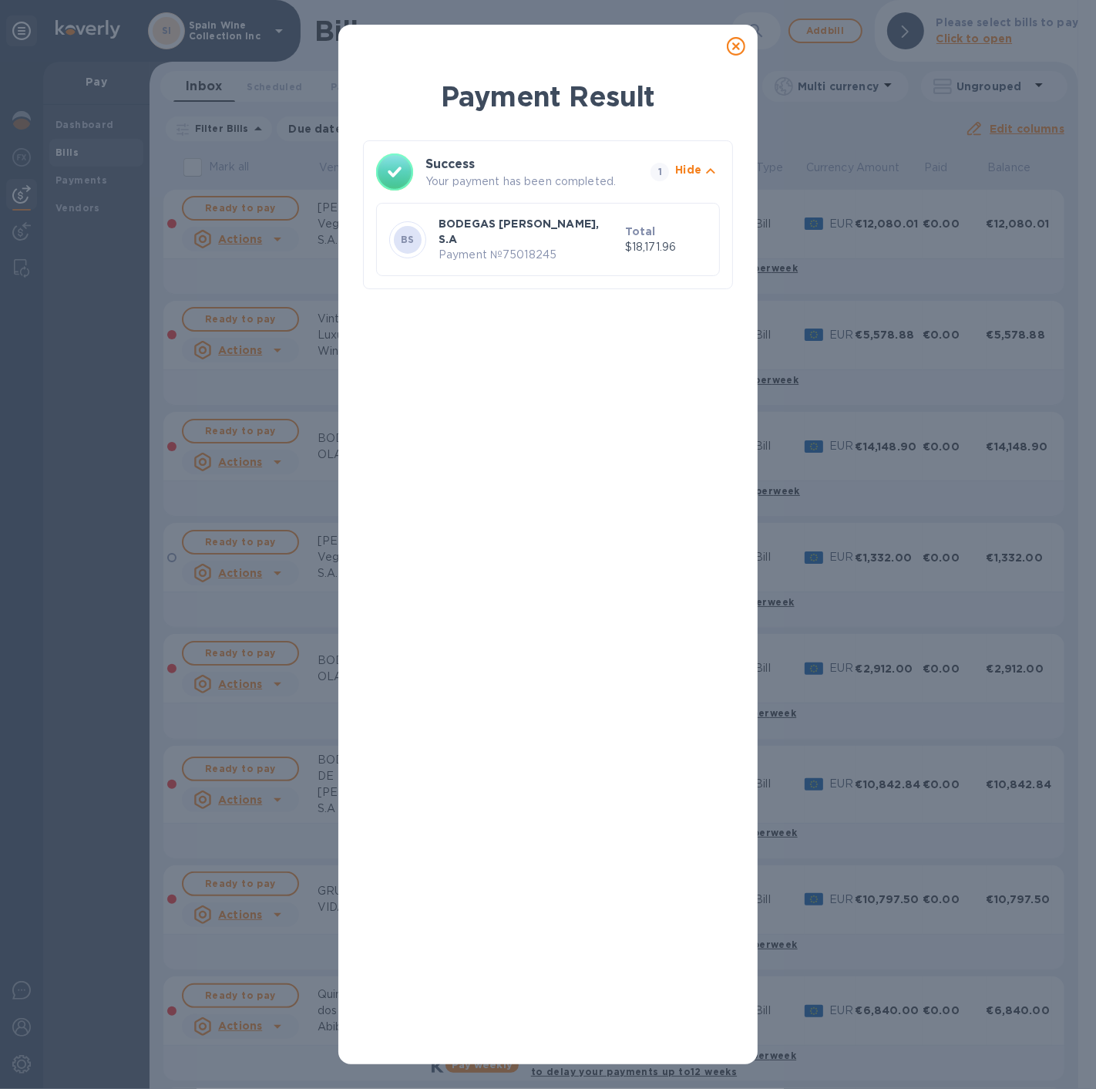
click at [749, 32] on div at bounding box center [736, 46] width 31 height 31
click at [740, 49] on icon at bounding box center [736, 46] width 19 height 19
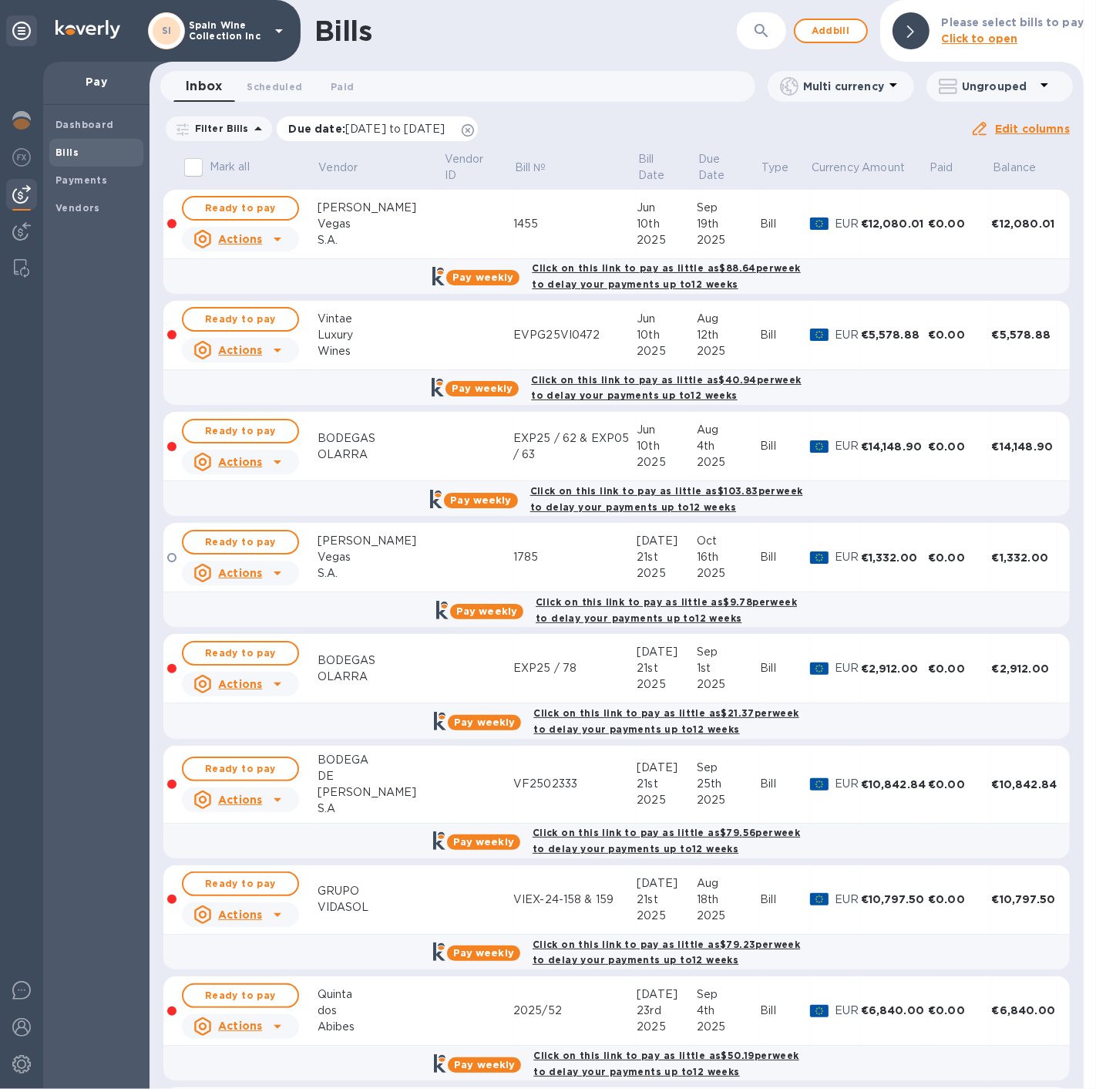
click at [474, 126] on icon at bounding box center [468, 130] width 12 height 12
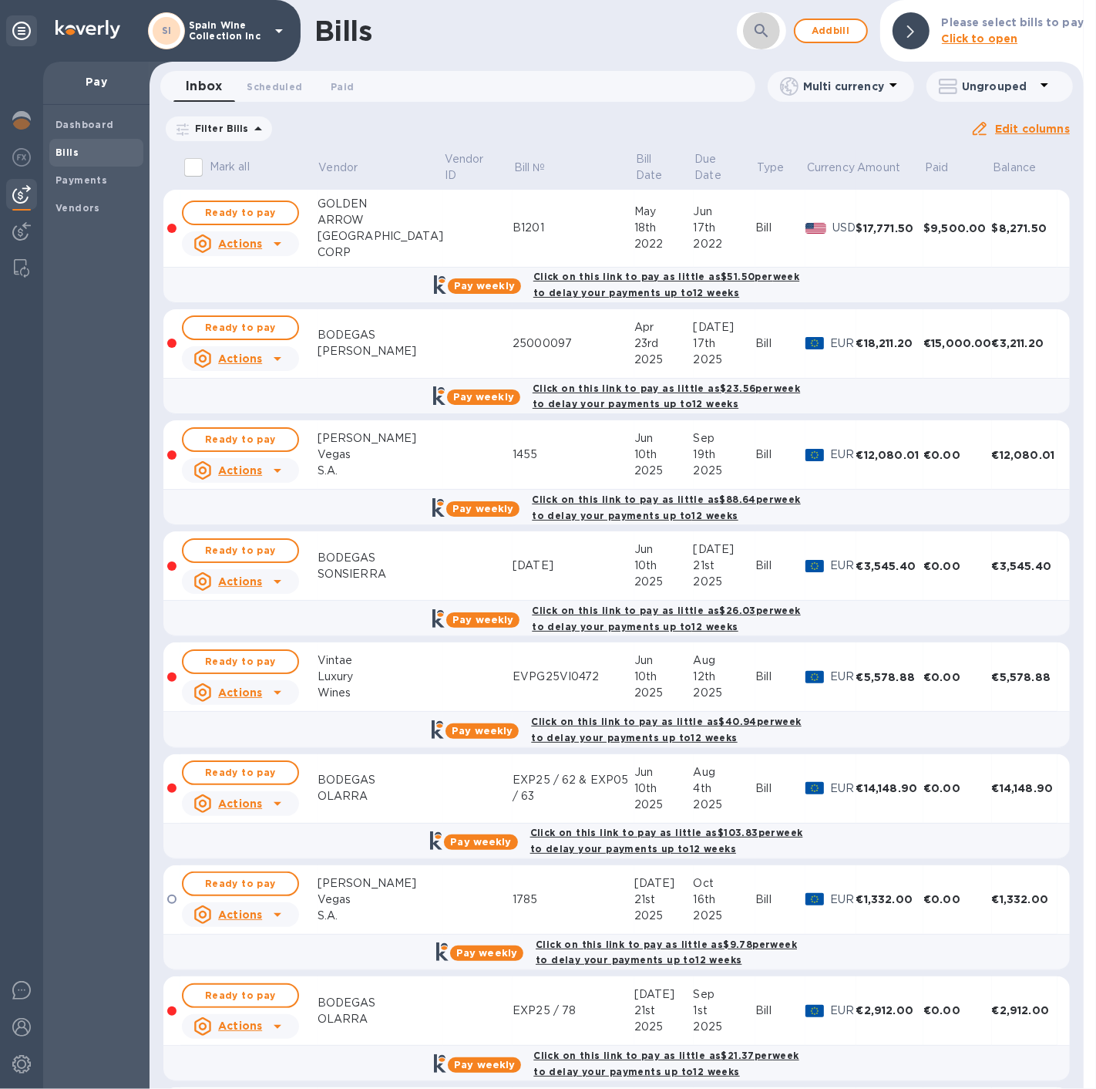
click at [765, 25] on icon "button" at bounding box center [761, 30] width 13 height 13
click at [614, 25] on input "text" at bounding box center [704, 31] width 227 height 38
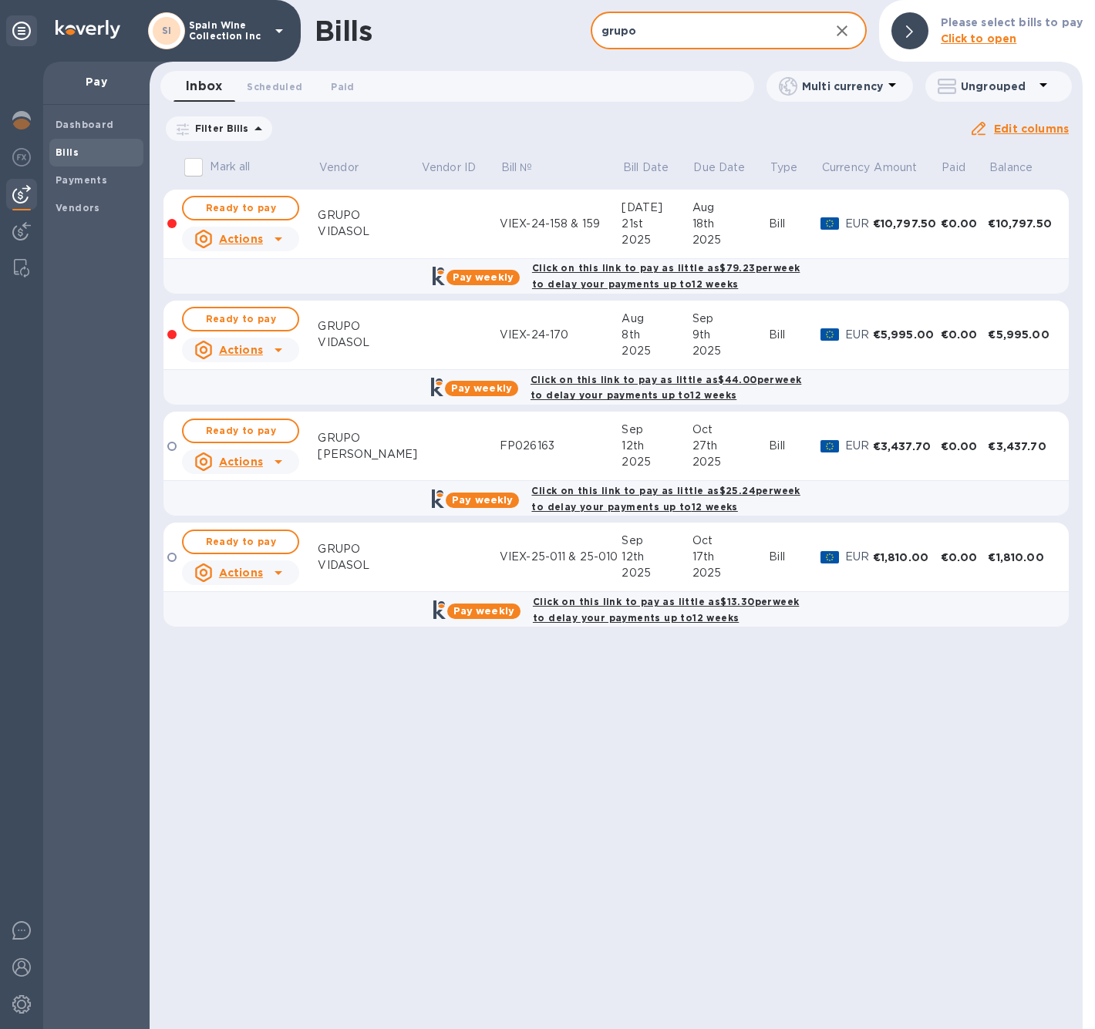
type input "grupo"
click at [750, 241] on div "2025" at bounding box center [730, 240] width 77 height 16
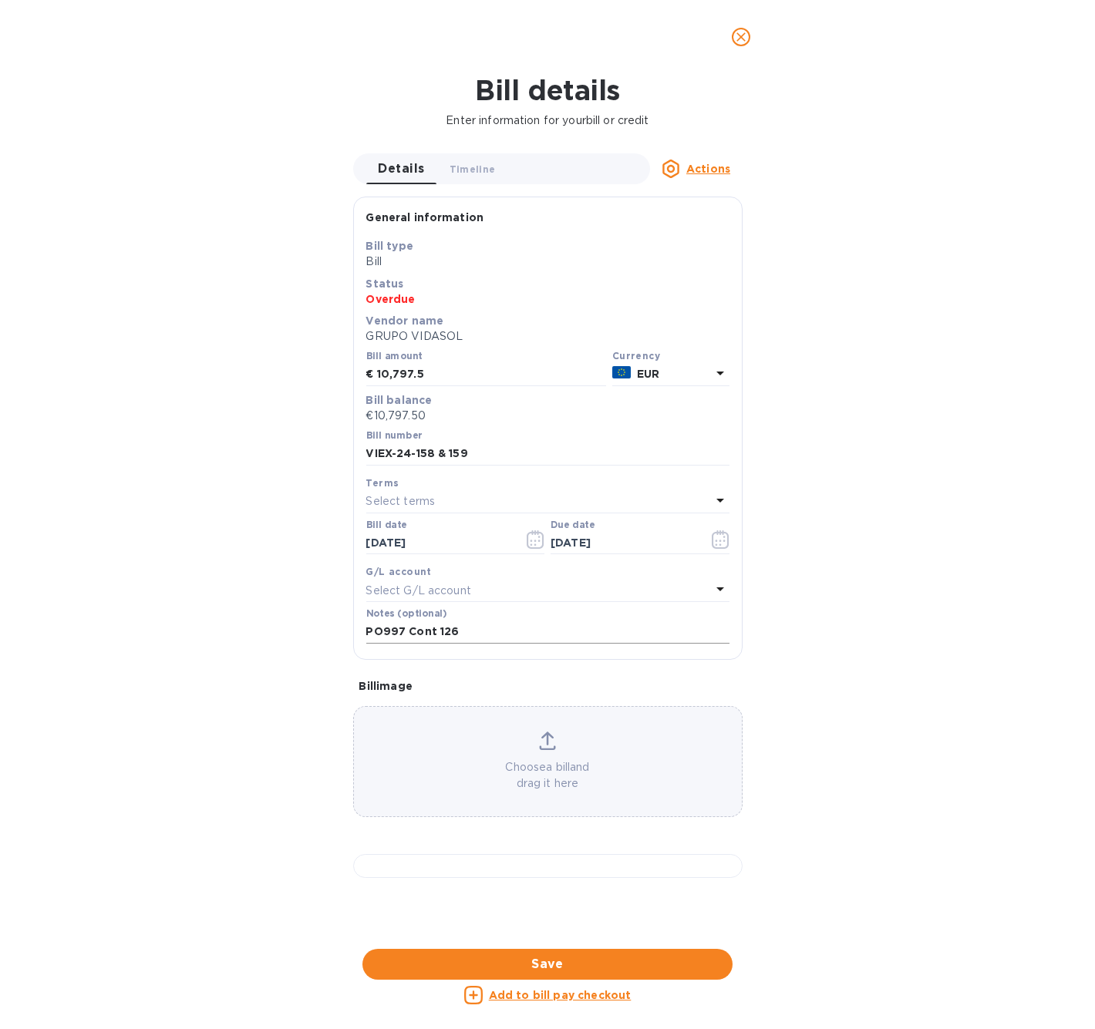
click at [476, 631] on input "PO997 Cont 126" at bounding box center [547, 632] width 363 height 23
drag, startPoint x: 469, startPoint y: 630, endPoint x: 504, endPoint y: 611, distance: 40.0
click at [471, 628] on input "PO997 Cont 126 + 75.00" at bounding box center [547, 632] width 363 height 23
type input "PO997 Cont 126 + 75.00 EUR"
click at [469, 375] on input "10,797.5" at bounding box center [491, 374] width 229 height 23
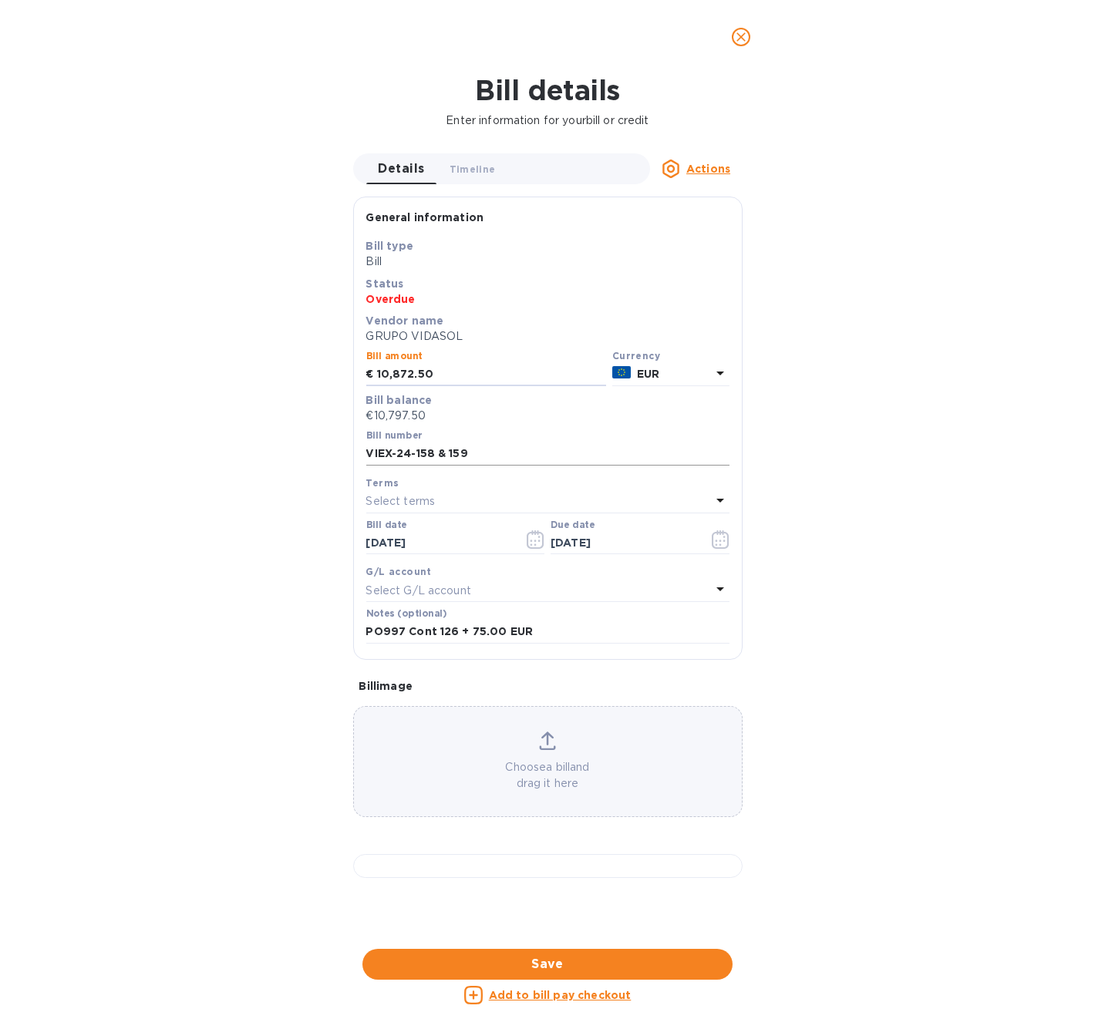
type input "10,872.50"
click at [500, 451] on input "VIEX-24-158 & 159" at bounding box center [547, 454] width 363 height 23
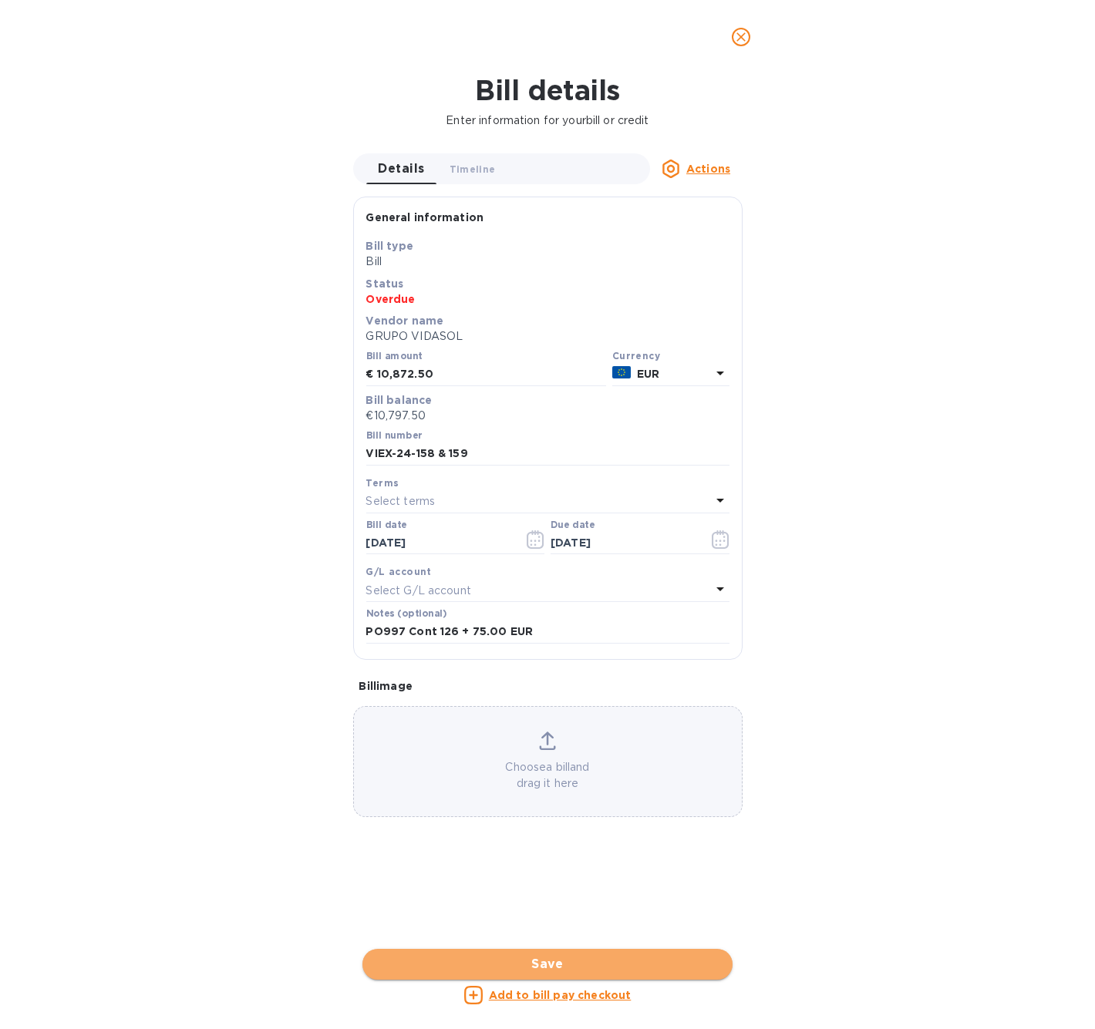
click at [547, 965] on span "Save" at bounding box center [547, 964] width 345 height 19
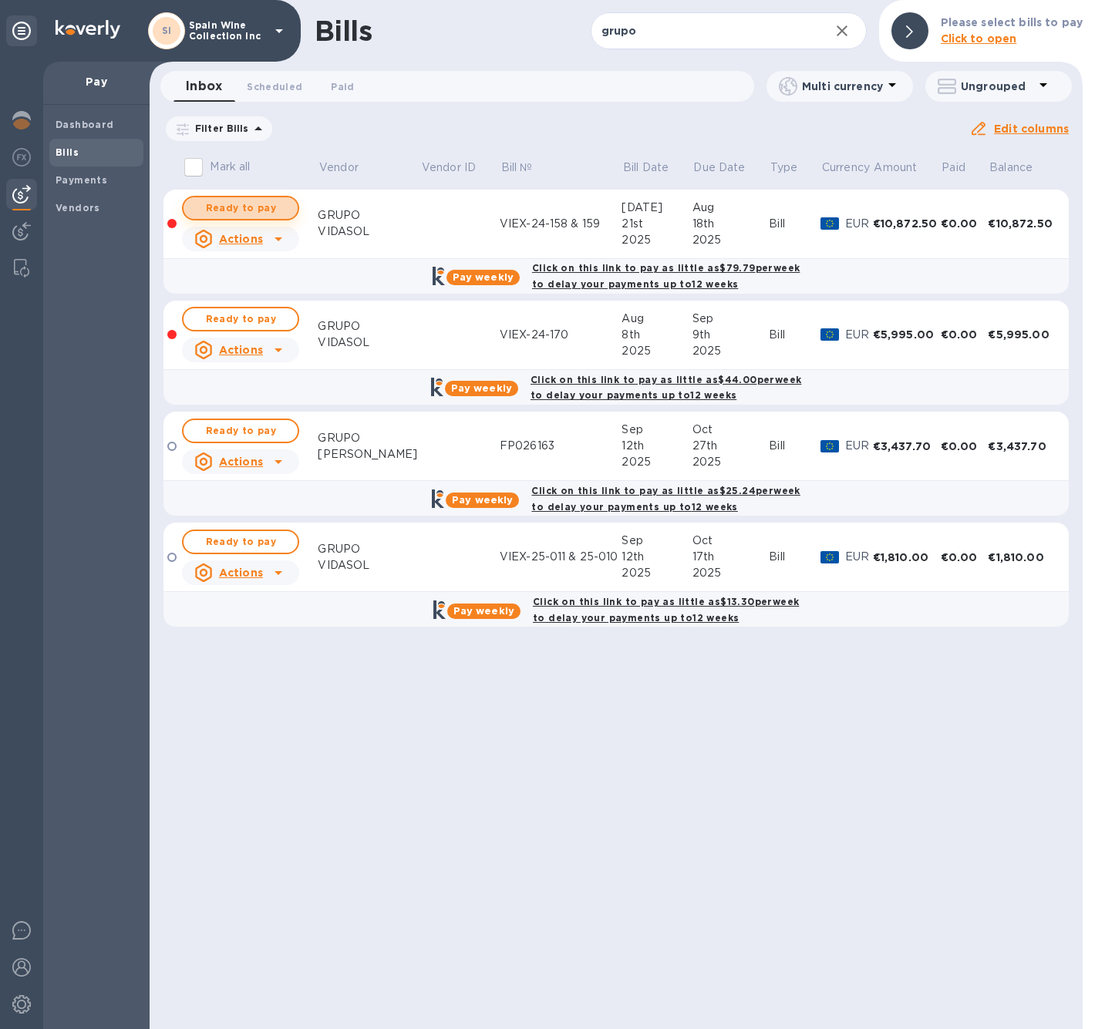
click at [217, 217] on span "Ready to pay" at bounding box center [240, 208] width 89 height 19
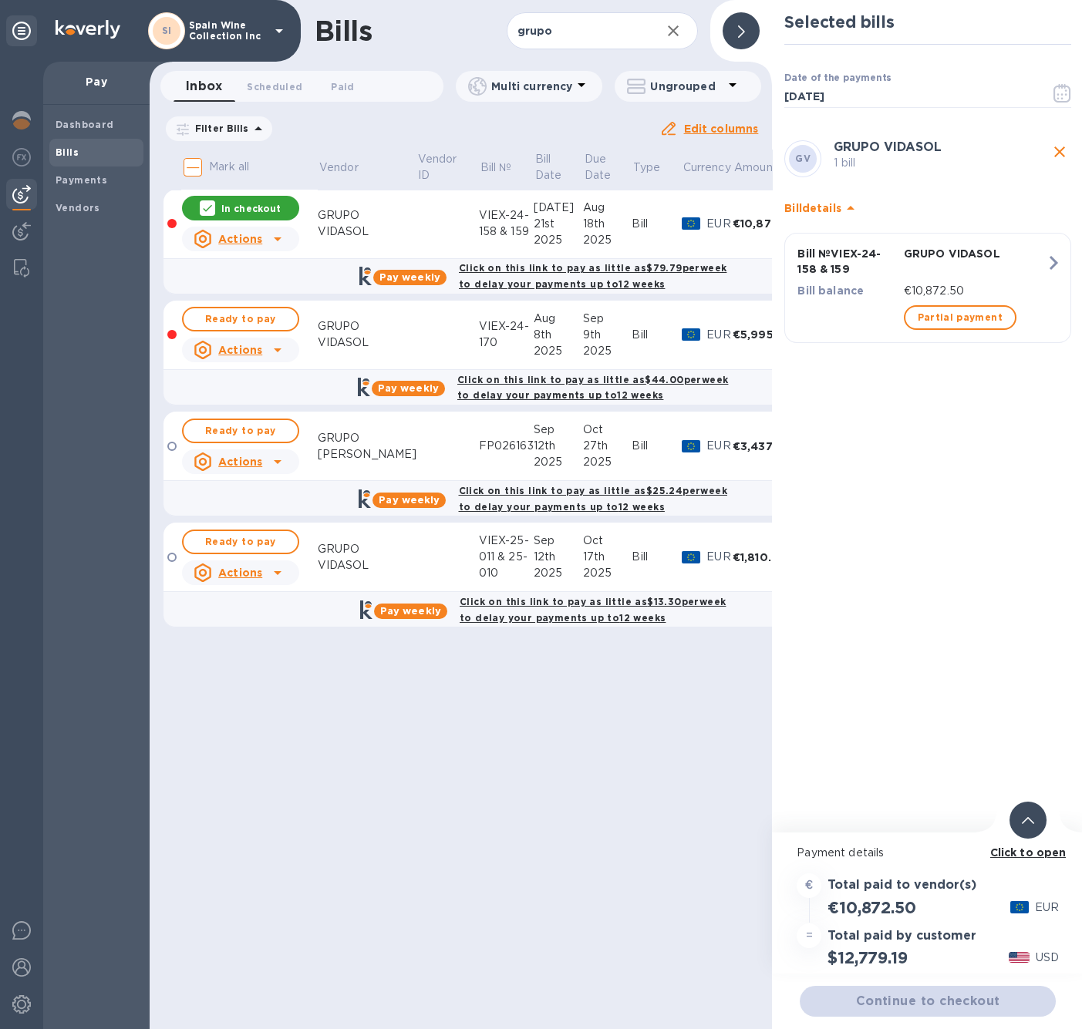
scroll to position [12, 0]
click at [900, 992] on span "Continue to checkout" at bounding box center [927, 1001] width 231 height 19
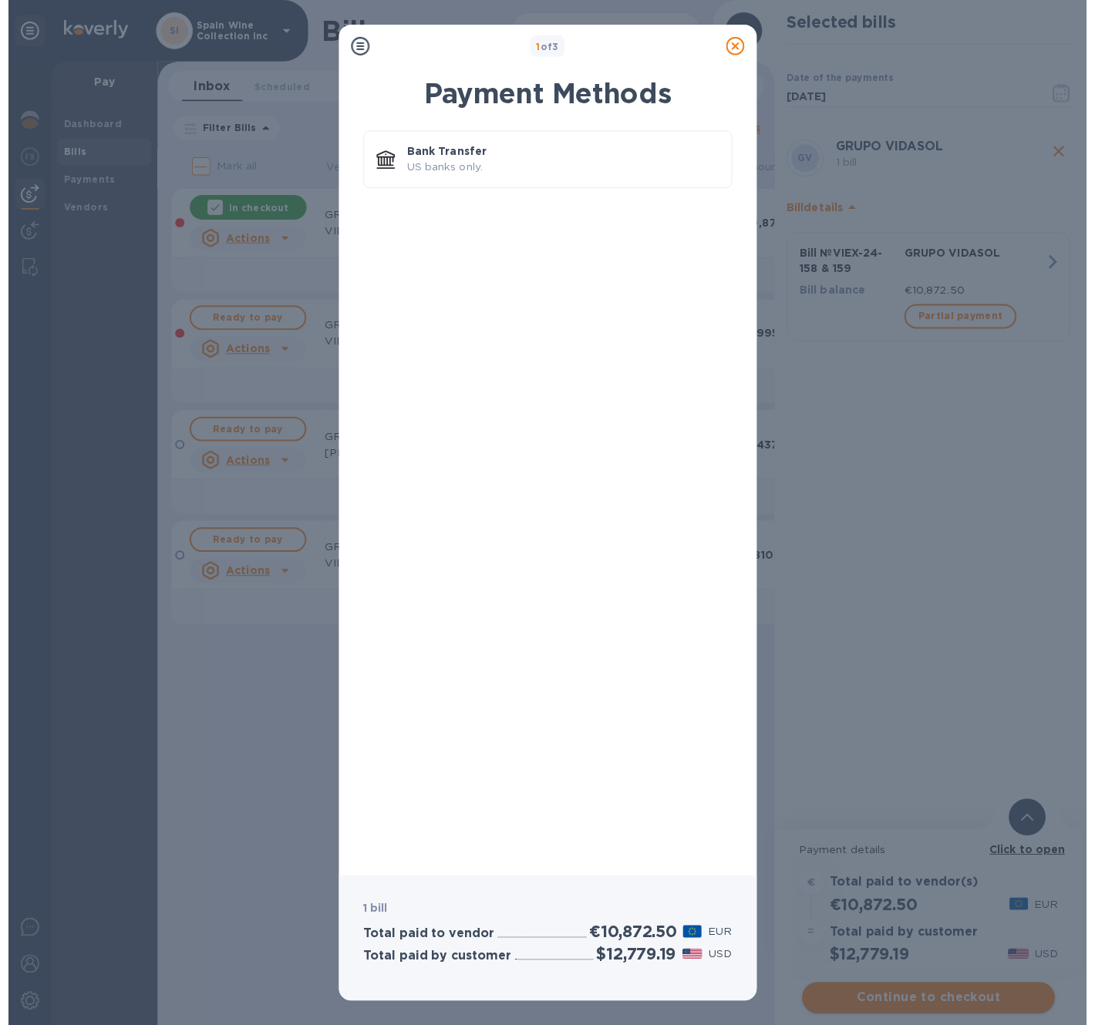
scroll to position [0, 0]
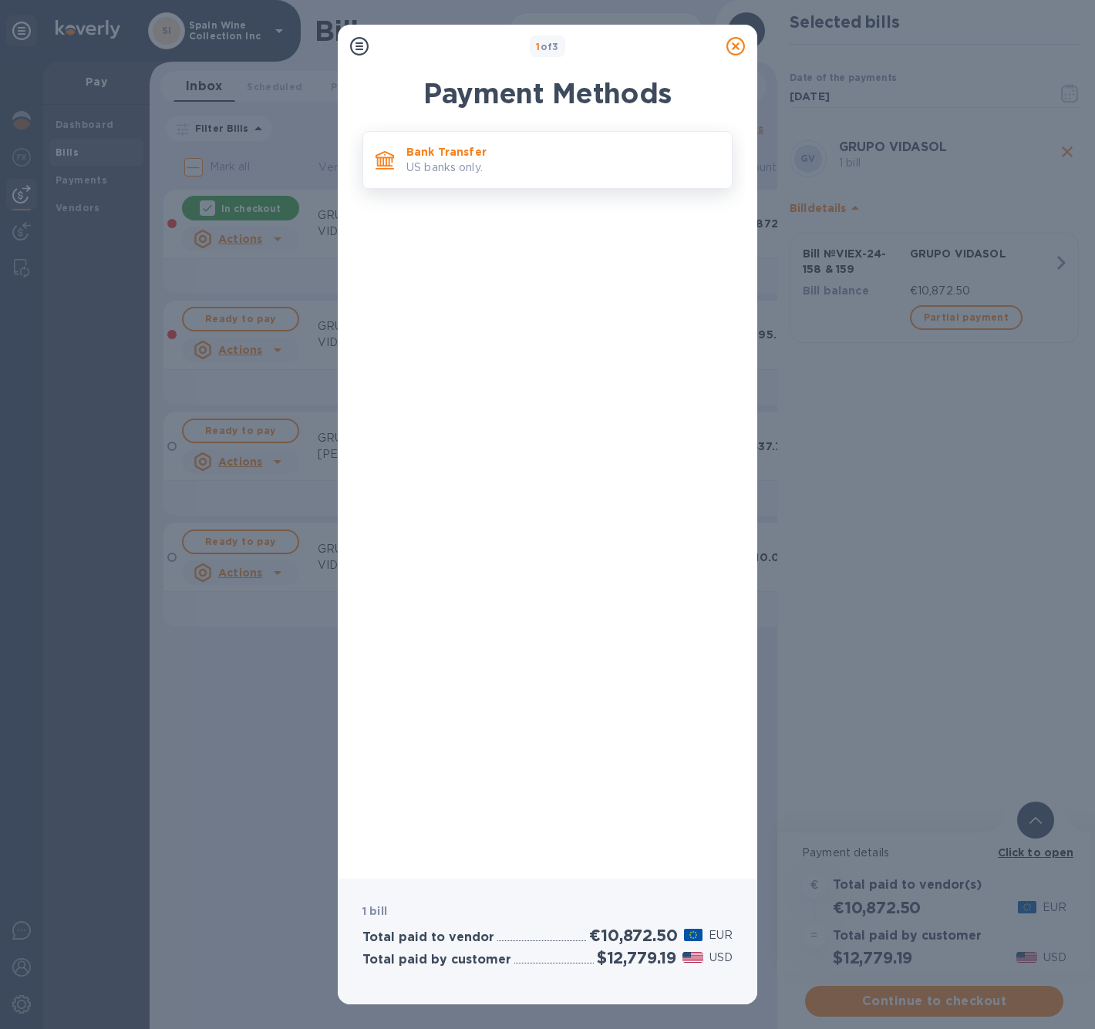
click at [478, 179] on div "Bank Transfer US banks only." at bounding box center [562, 160] width 325 height 44
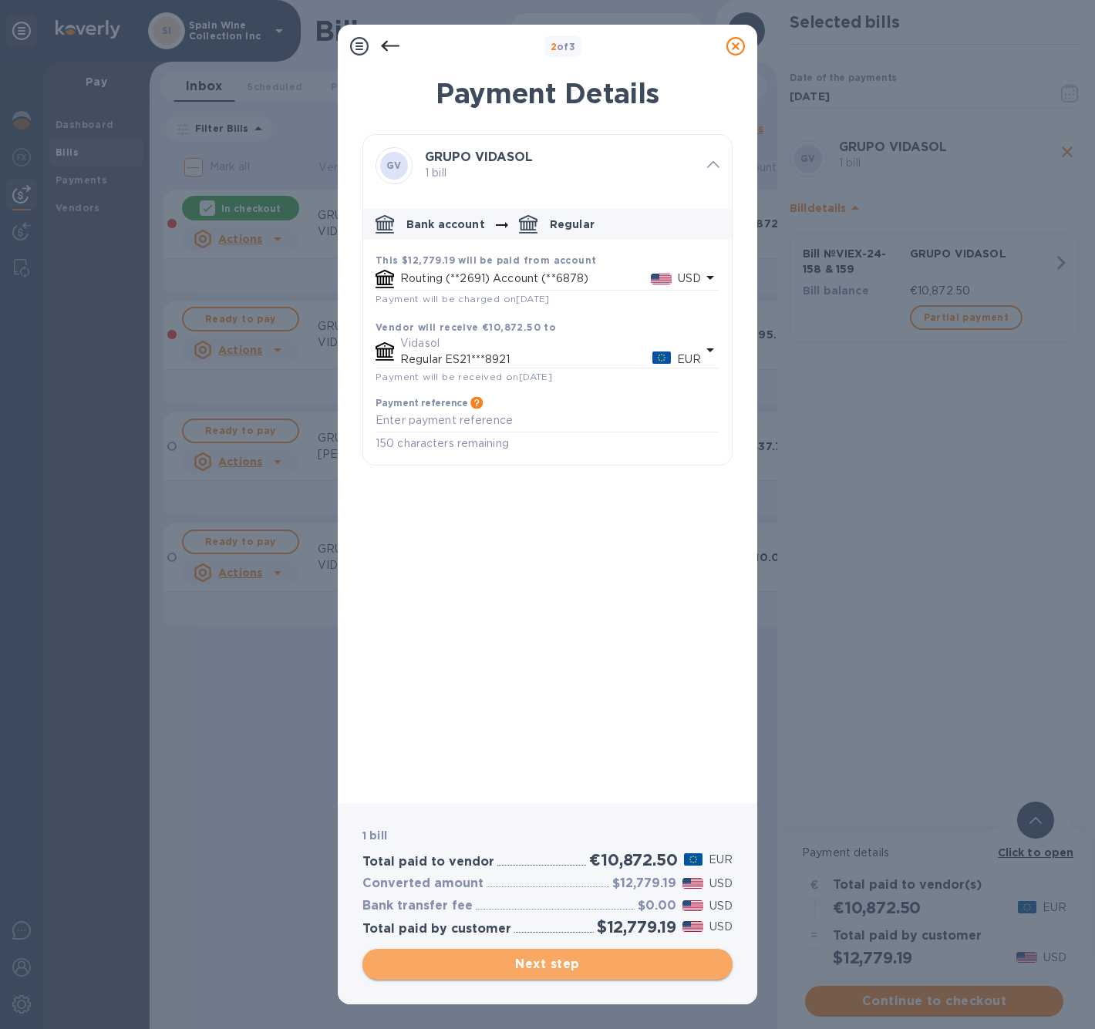
click at [561, 972] on span "Next step" at bounding box center [547, 964] width 345 height 19
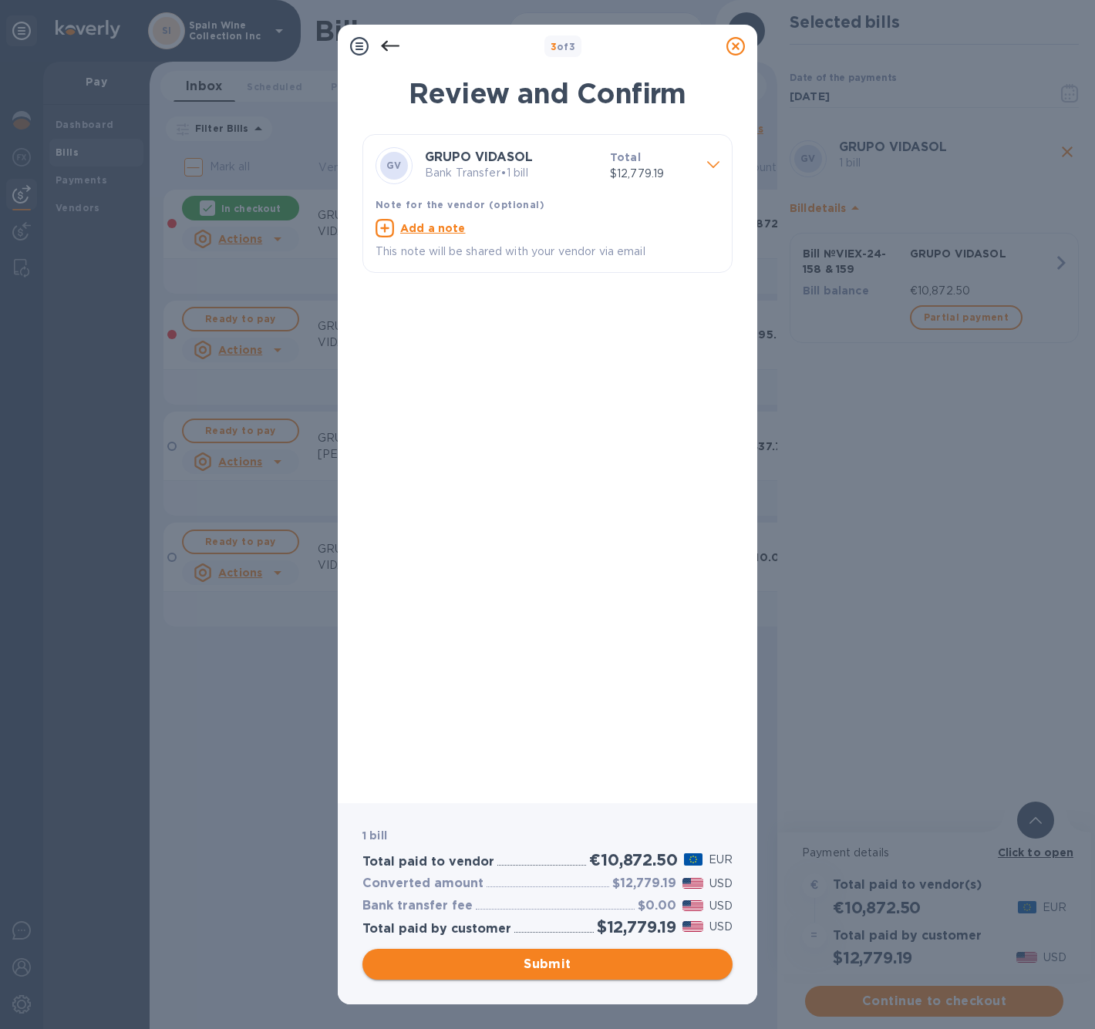
click at [554, 968] on span "Submit" at bounding box center [547, 964] width 345 height 19
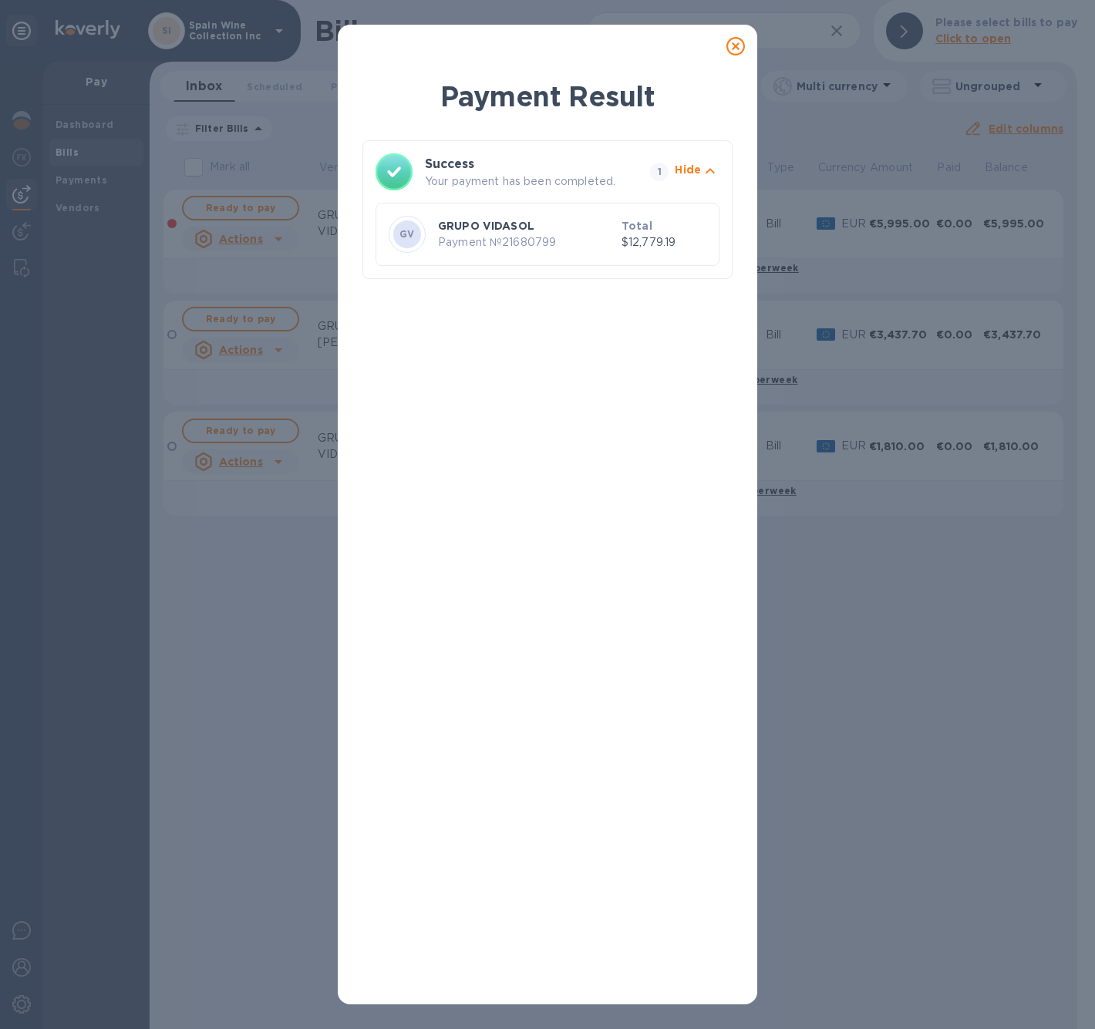
click at [732, 49] on icon at bounding box center [735, 46] width 19 height 19
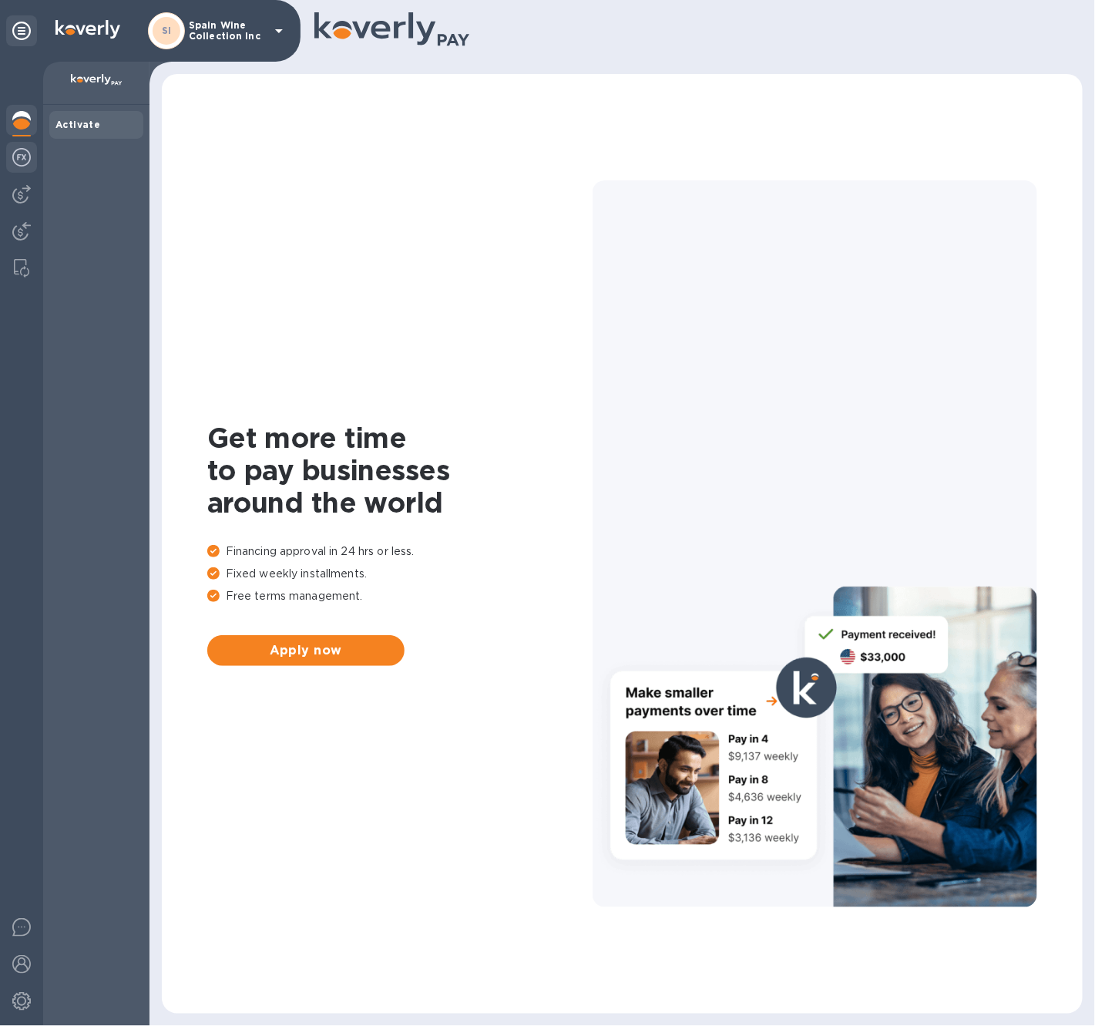
click at [28, 163] on img at bounding box center [21, 157] width 19 height 19
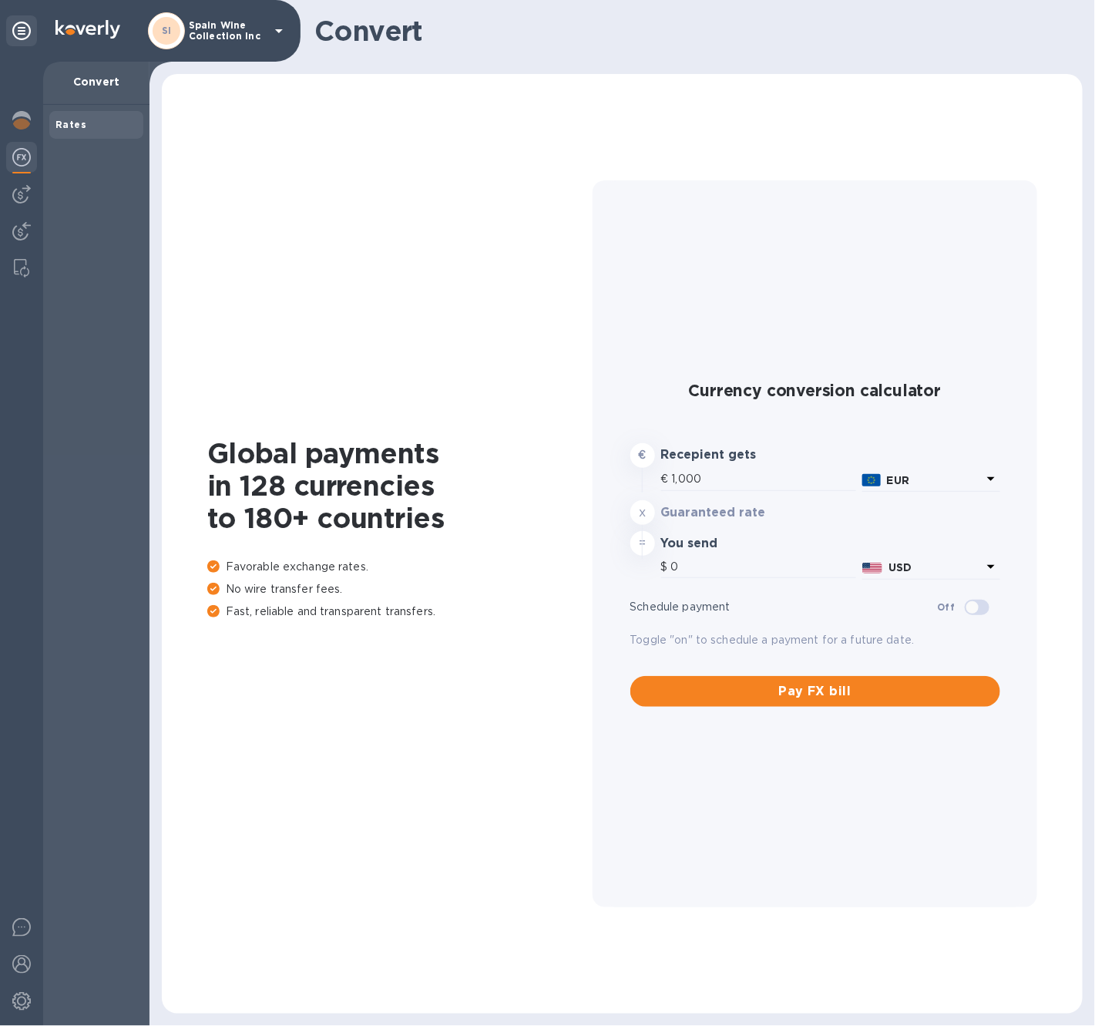
type input "1,175.67"
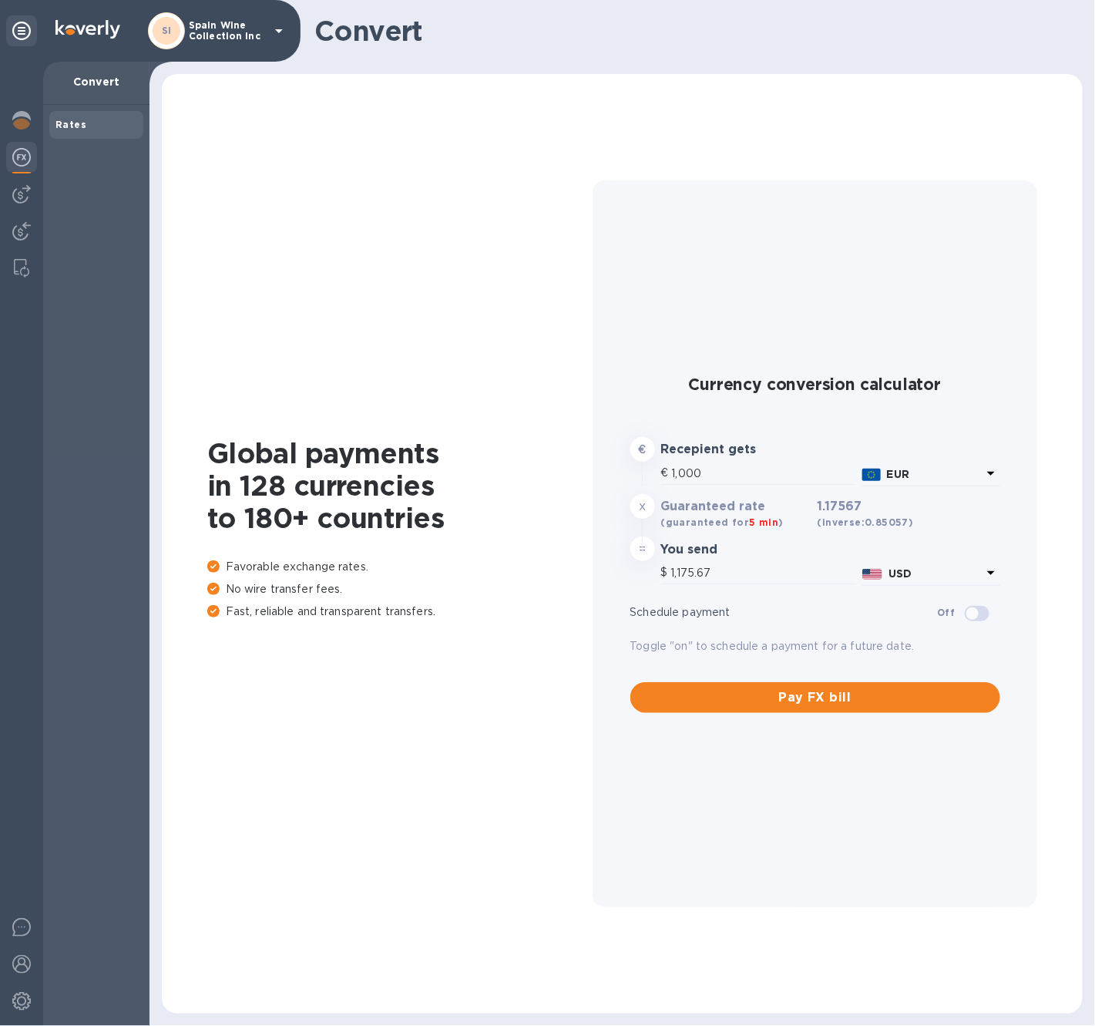
click at [15, 160] on img at bounding box center [21, 157] width 19 height 19
click at [19, 192] on img at bounding box center [21, 194] width 19 height 19
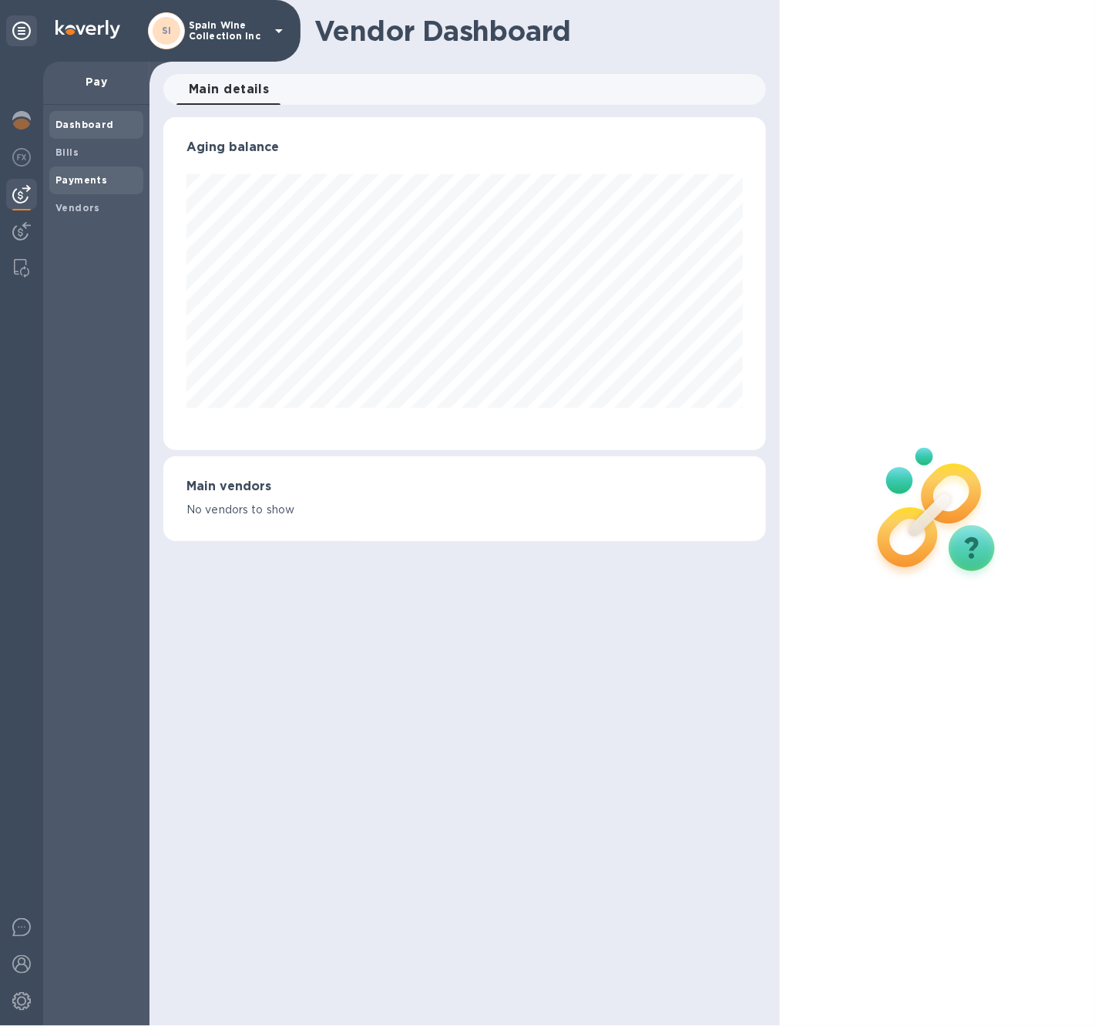
scroll to position [332, 597]
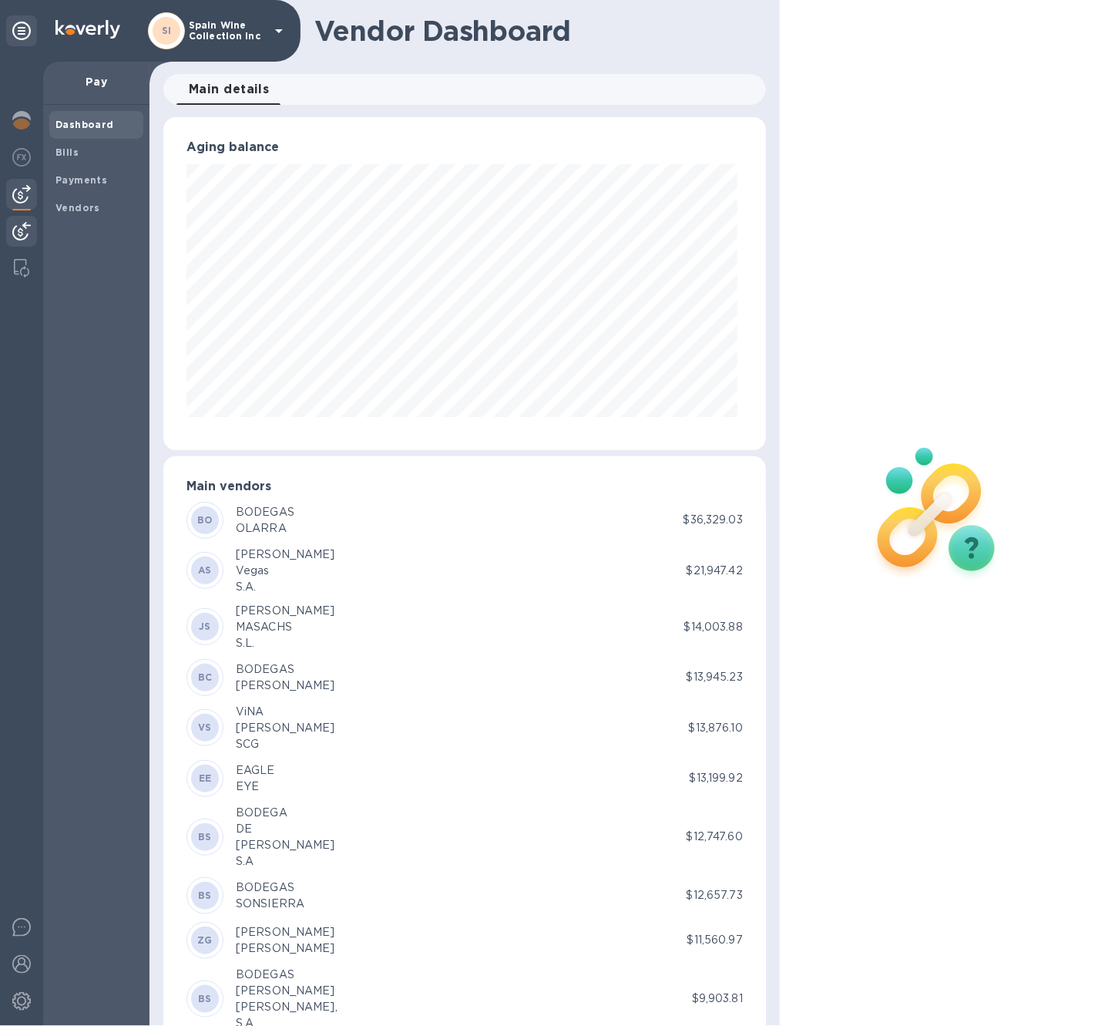
click at [26, 226] on img at bounding box center [21, 231] width 19 height 19
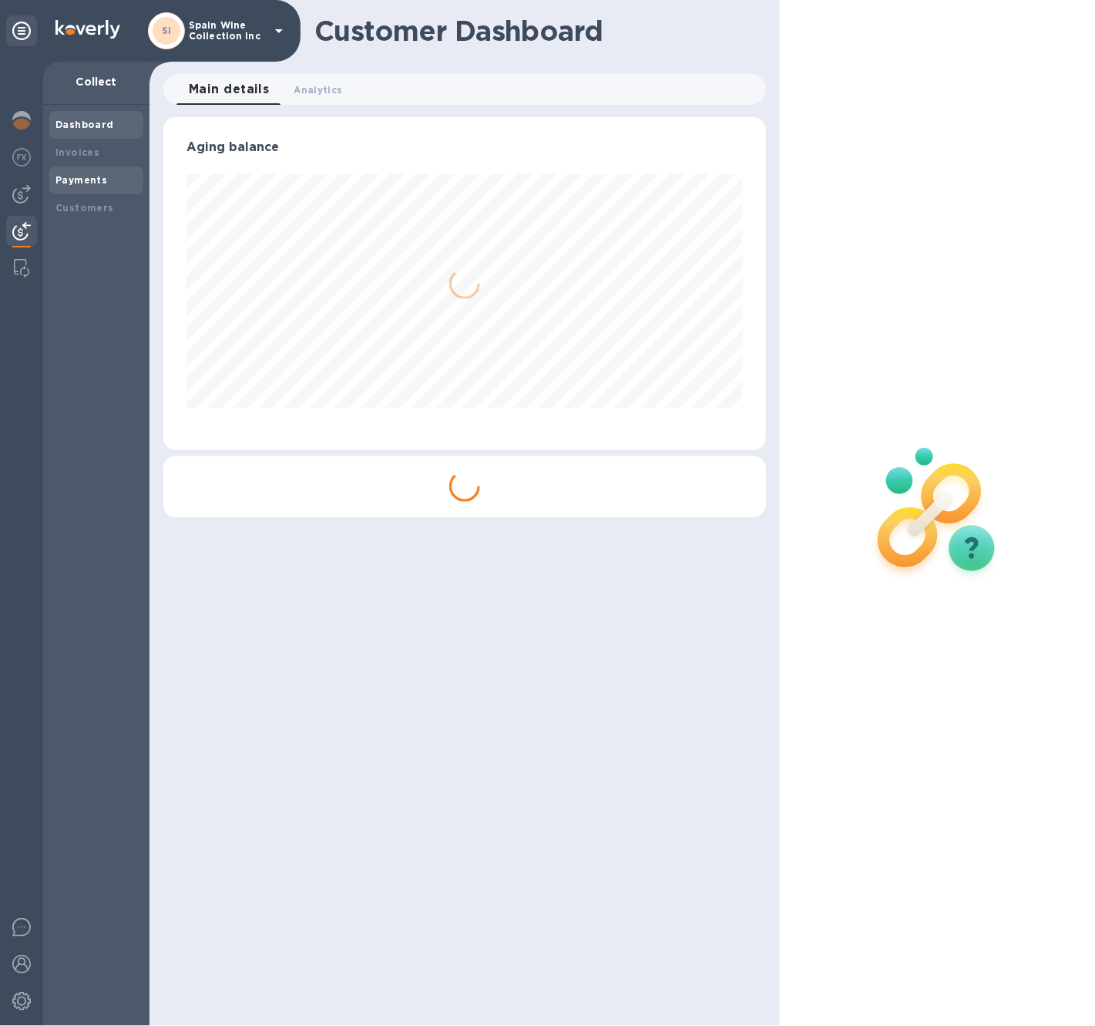
scroll to position [332, 603]
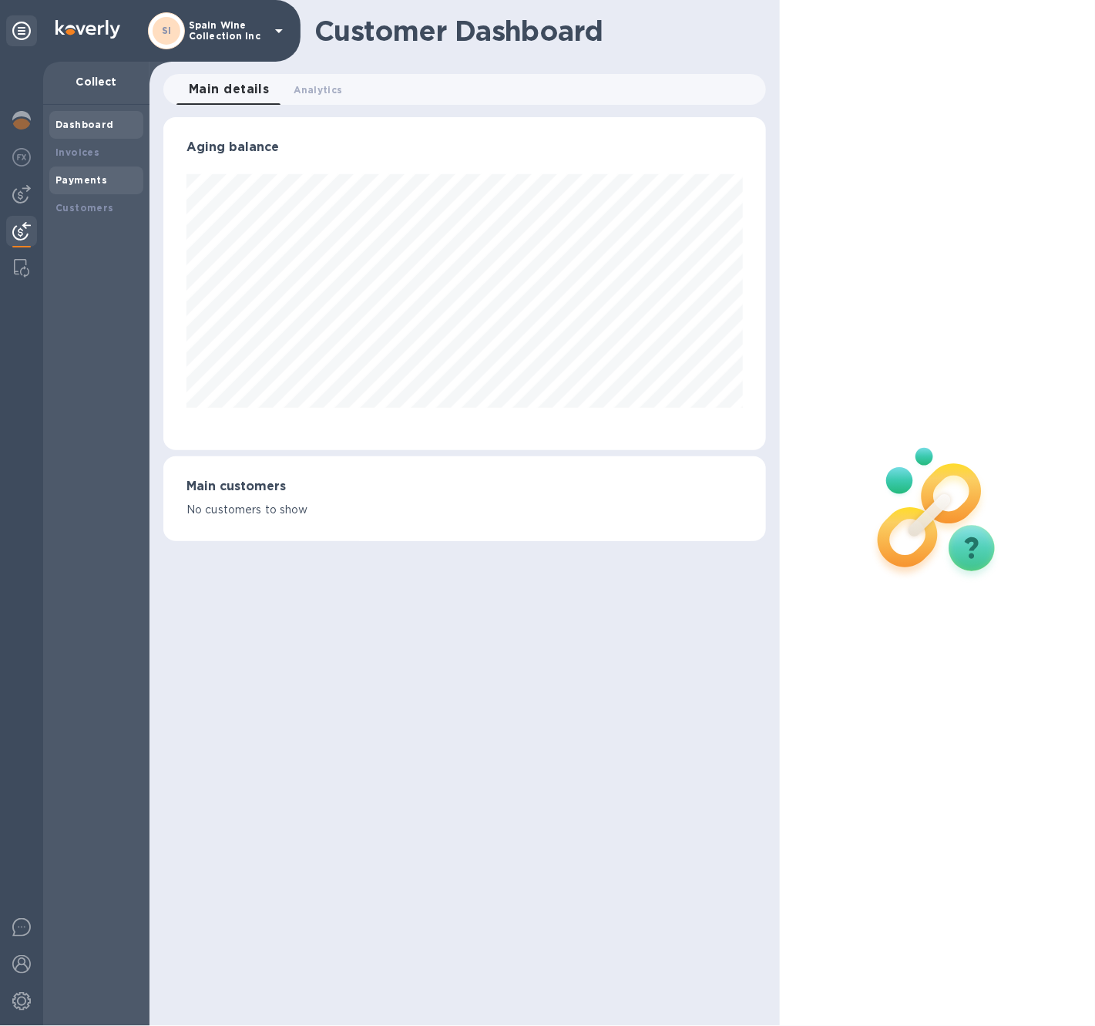
click at [56, 181] on b "Payments" at bounding box center [82, 180] width 52 height 12
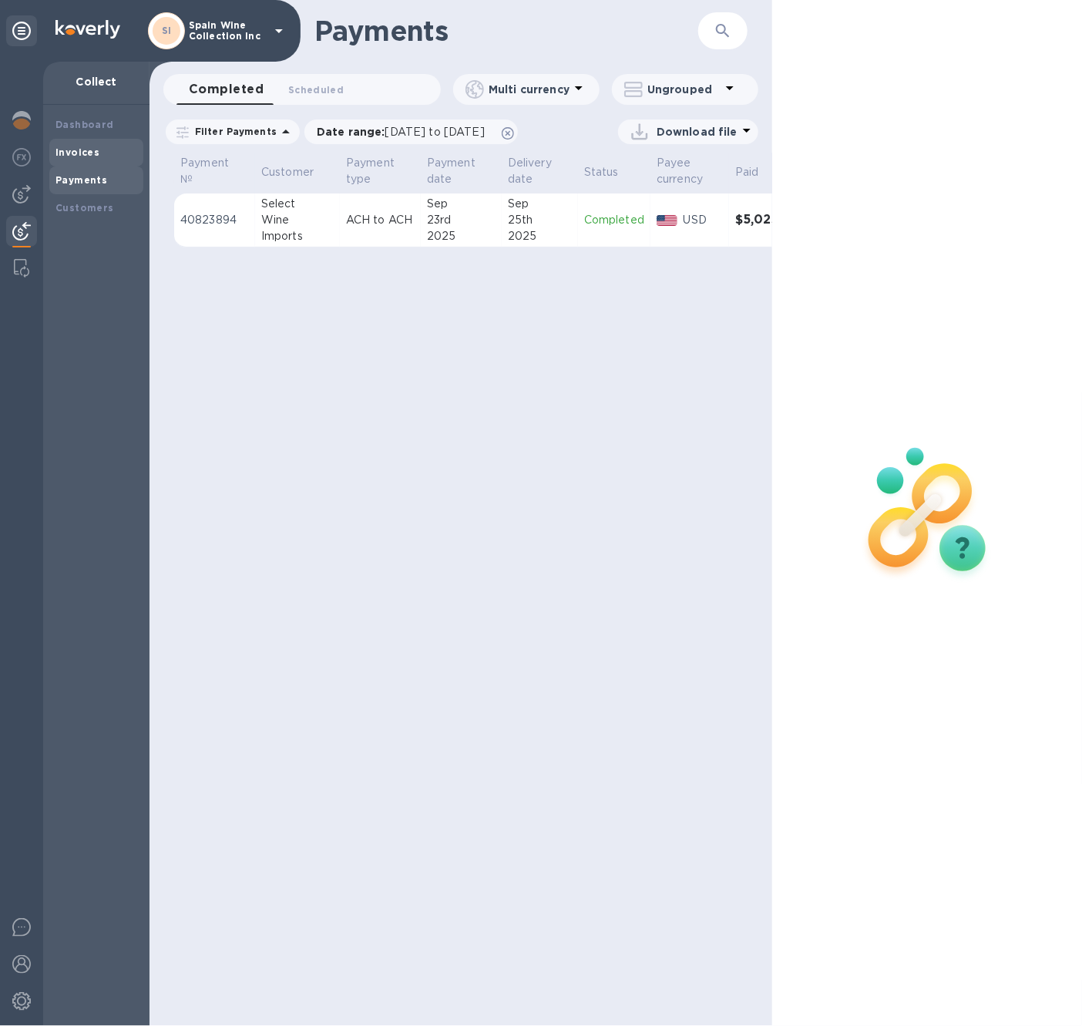
click at [94, 145] on div "Invoices" at bounding box center [97, 152] width 82 height 15
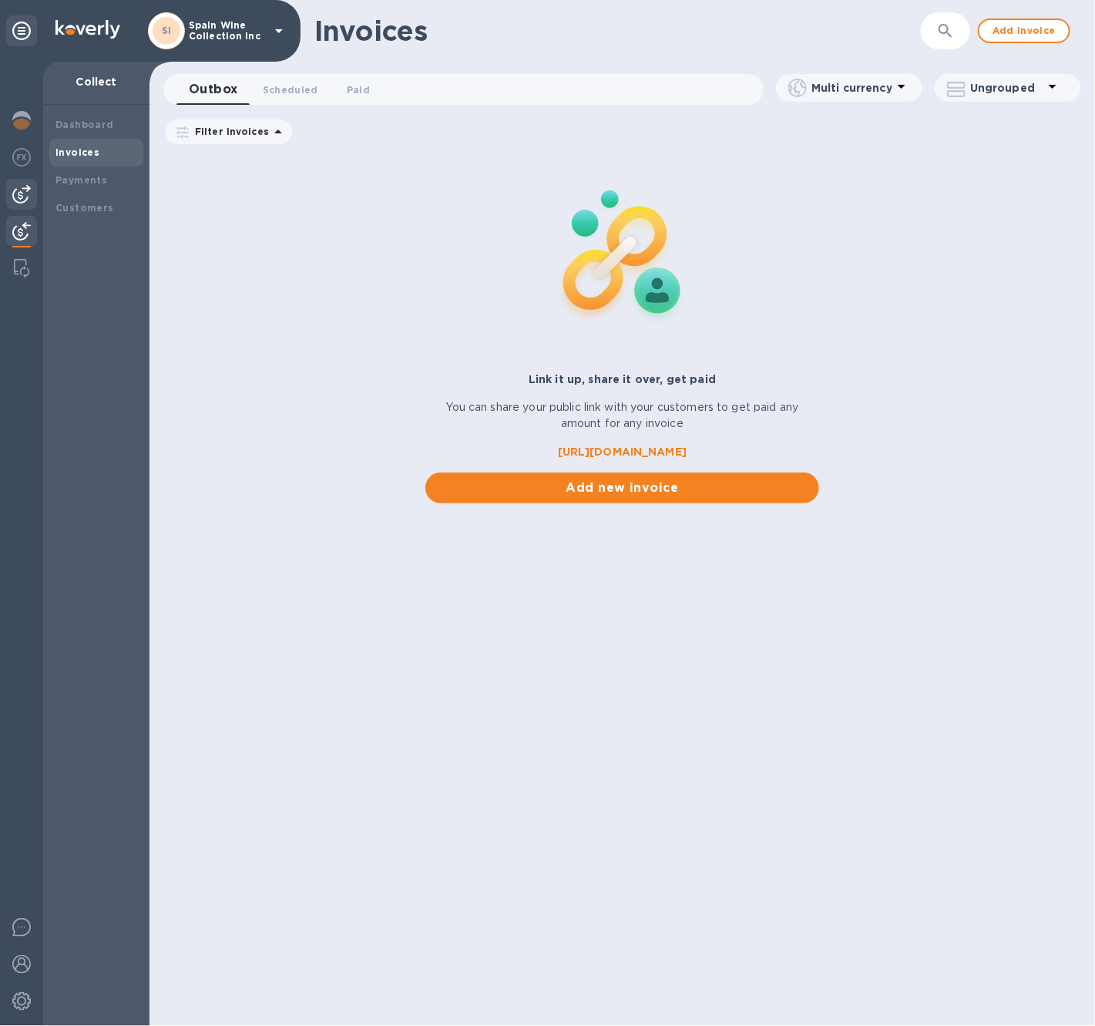
click at [25, 195] on img at bounding box center [21, 194] width 19 height 19
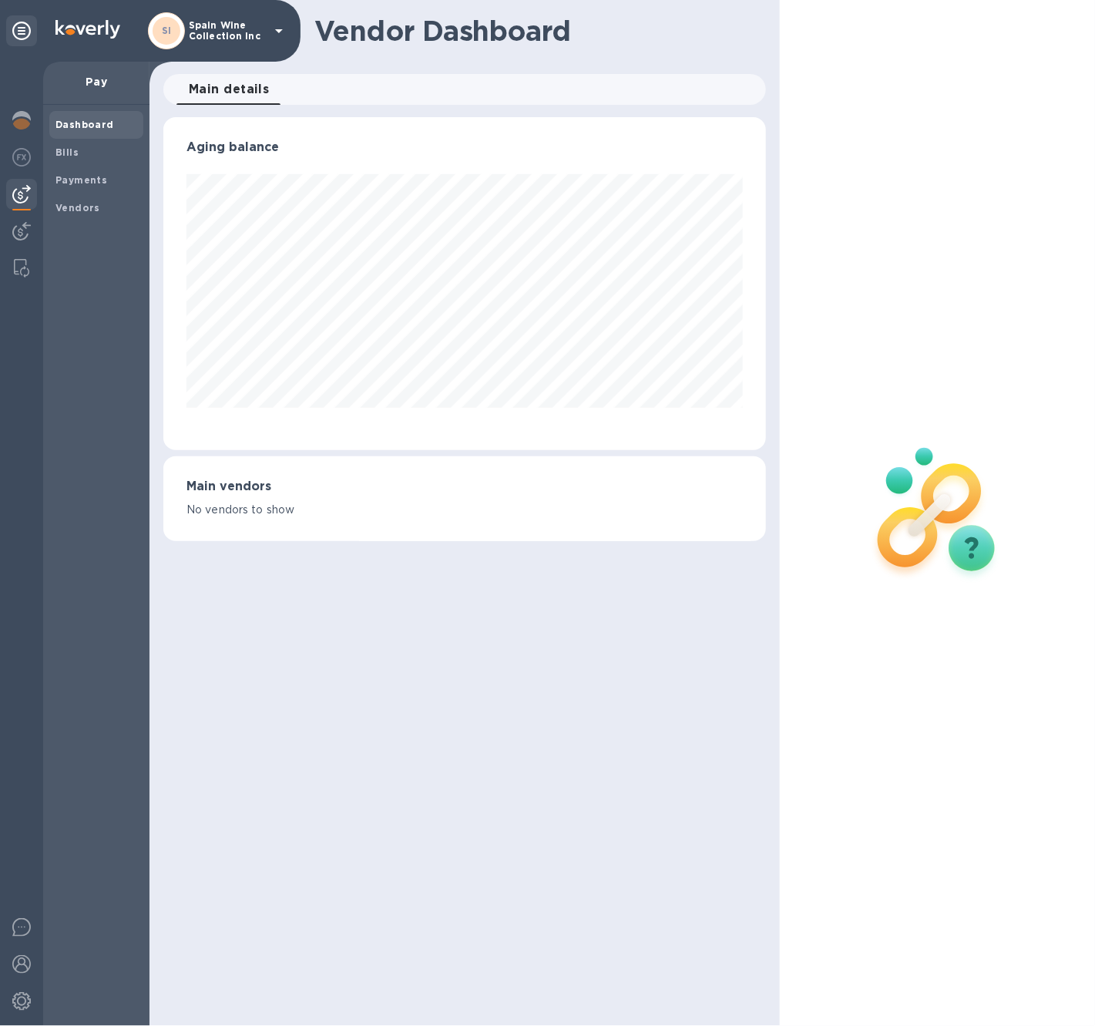
scroll to position [770591, 770327]
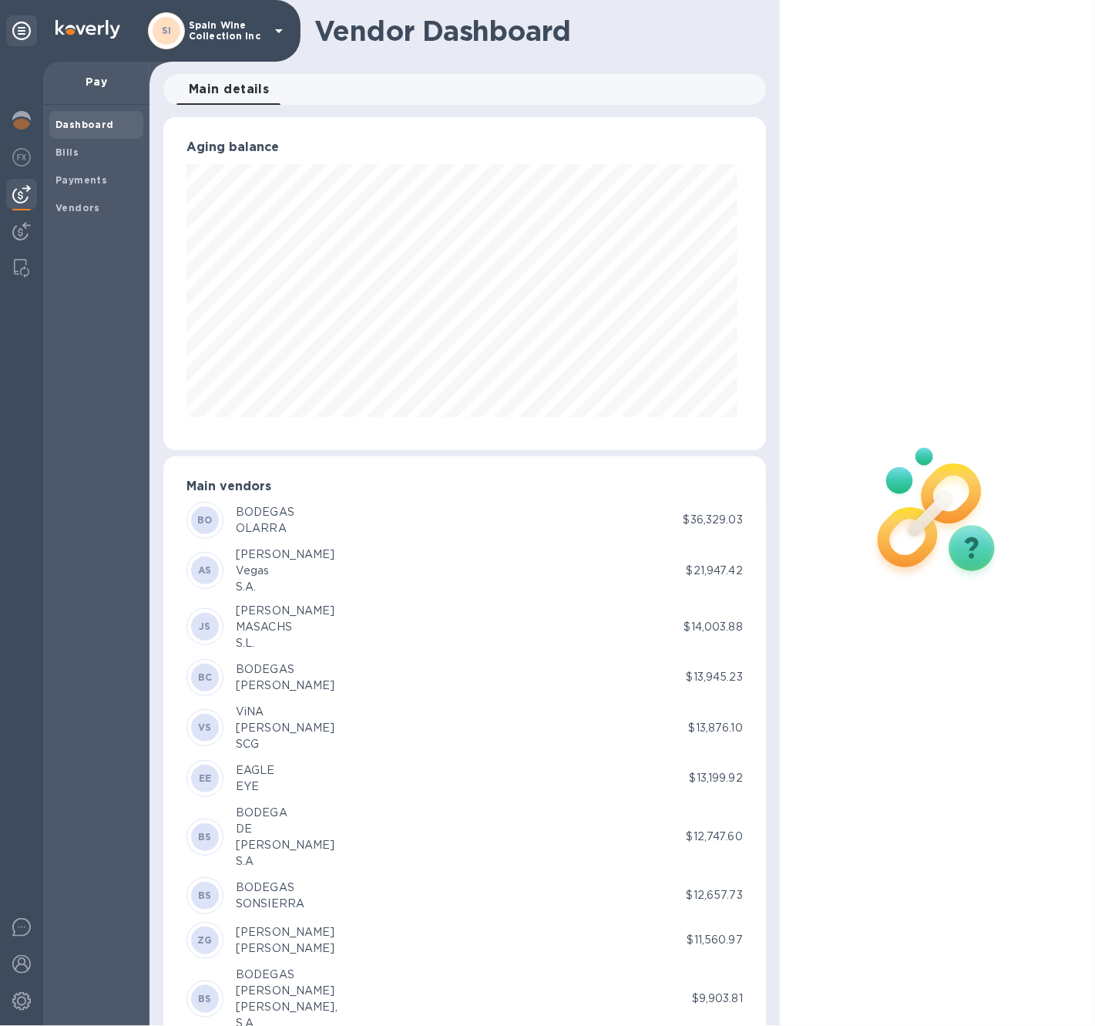
click at [224, 35] on p "Spain Wine Collection Inc" at bounding box center [227, 31] width 77 height 22
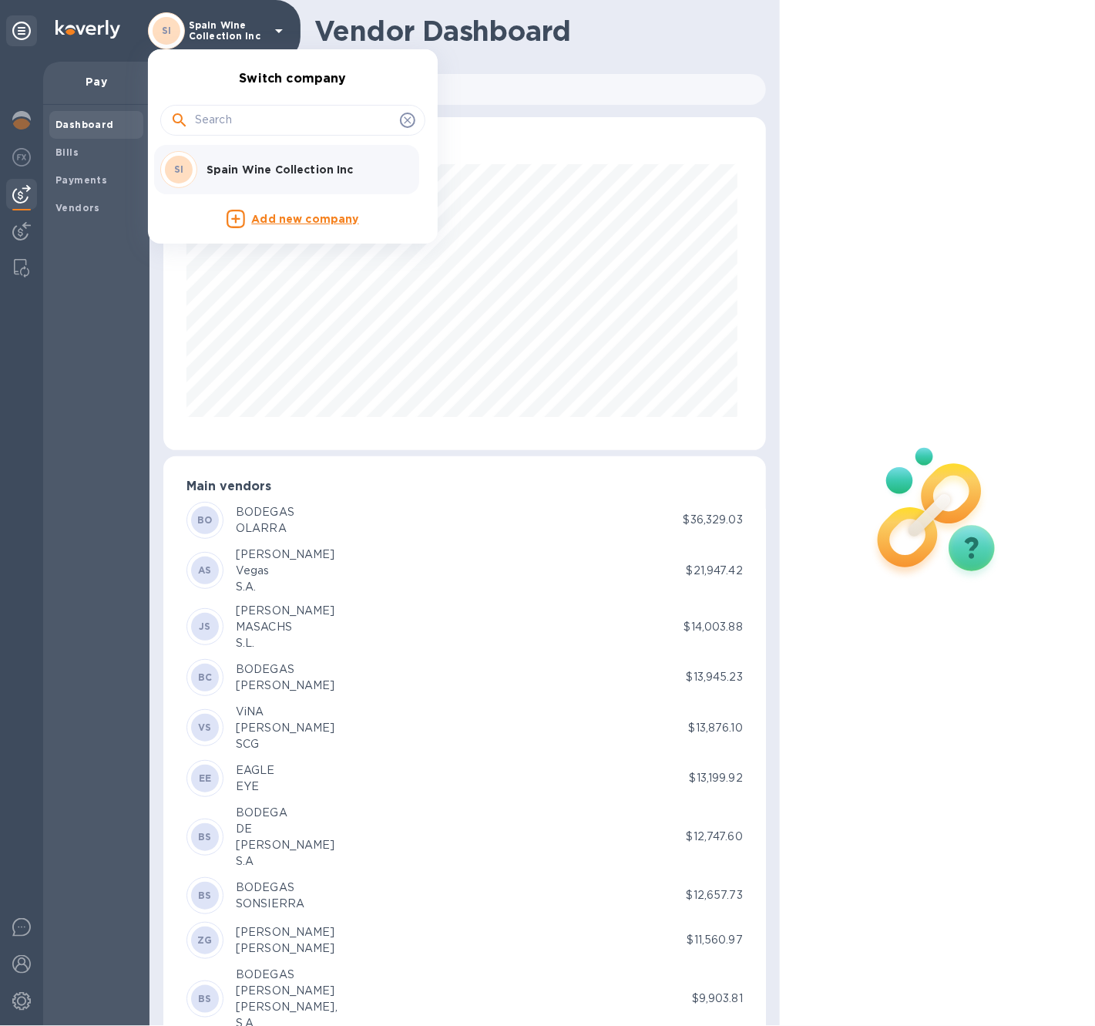
click at [237, 166] on p "Spain Wine Collection Inc" at bounding box center [304, 169] width 194 height 15
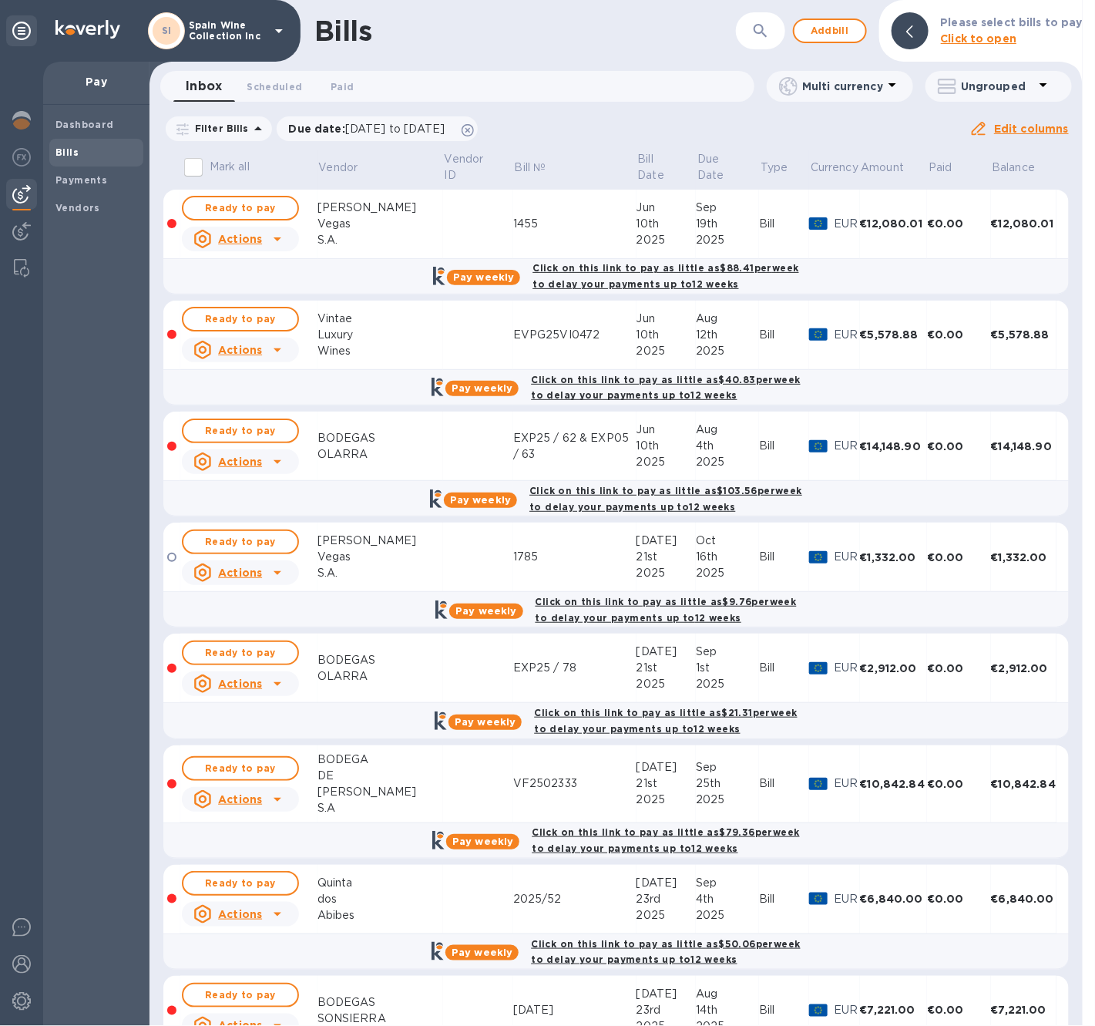
click at [77, 153] on span "Bills" at bounding box center [97, 152] width 82 height 15
click at [81, 177] on b "Payments" at bounding box center [82, 180] width 52 height 12
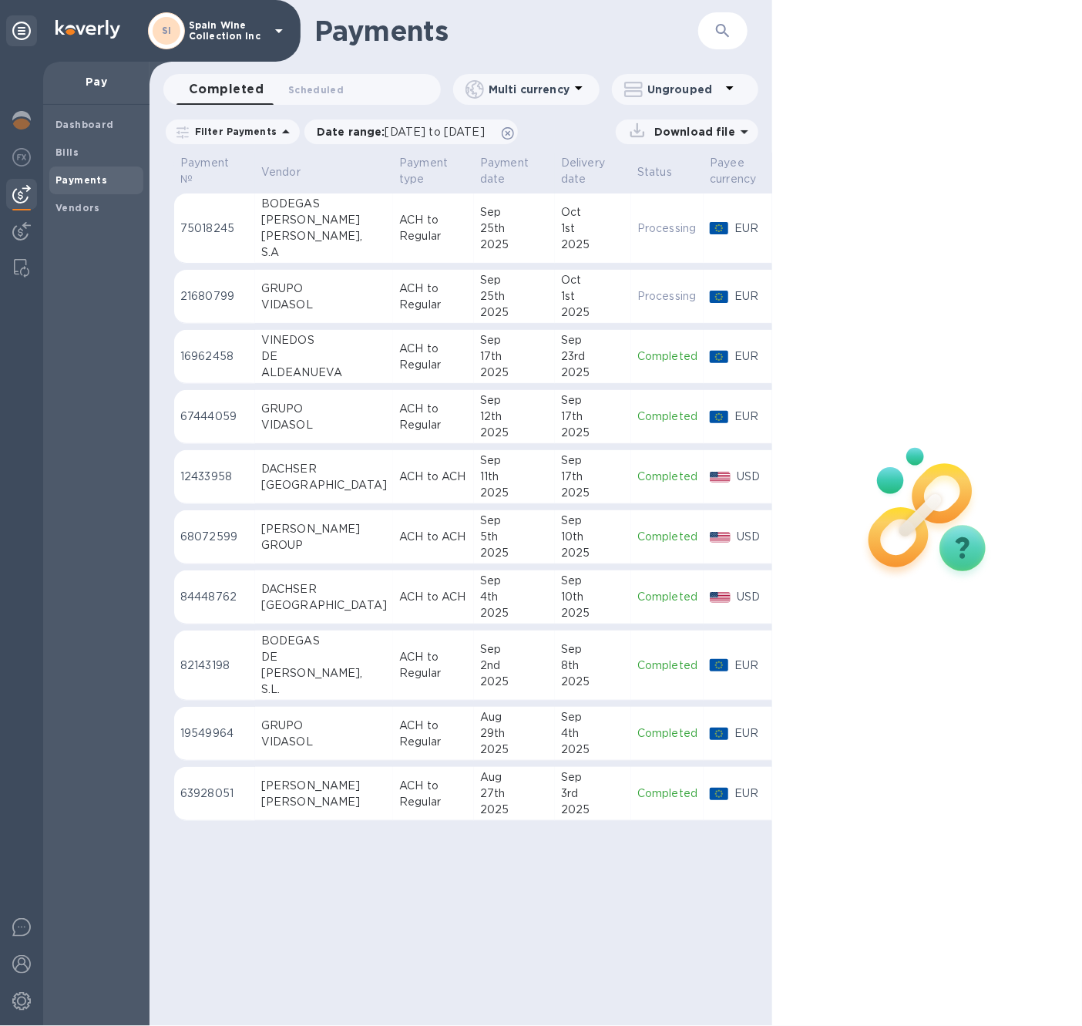
click at [309, 288] on div "GRUPO" at bounding box center [324, 289] width 126 height 16
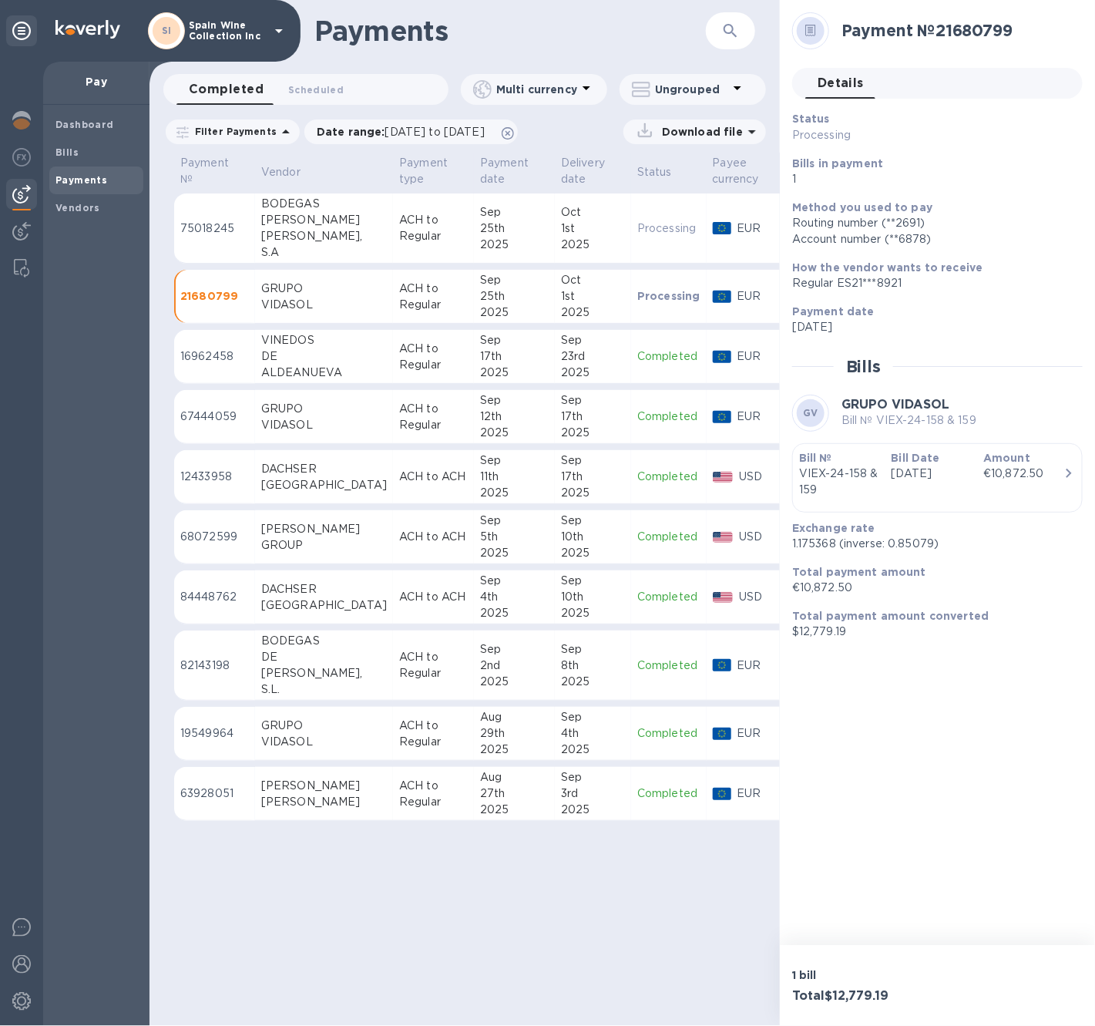
click at [759, 857] on div "Payments ​ Completed 0 Scheduled 0 Multi currency Ungrouped Filter Payments Dat…" at bounding box center [465, 513] width 631 height 1026
click at [974, 459] on div "Bill Date Jul 21st 2025" at bounding box center [932, 474] width 93 height 60
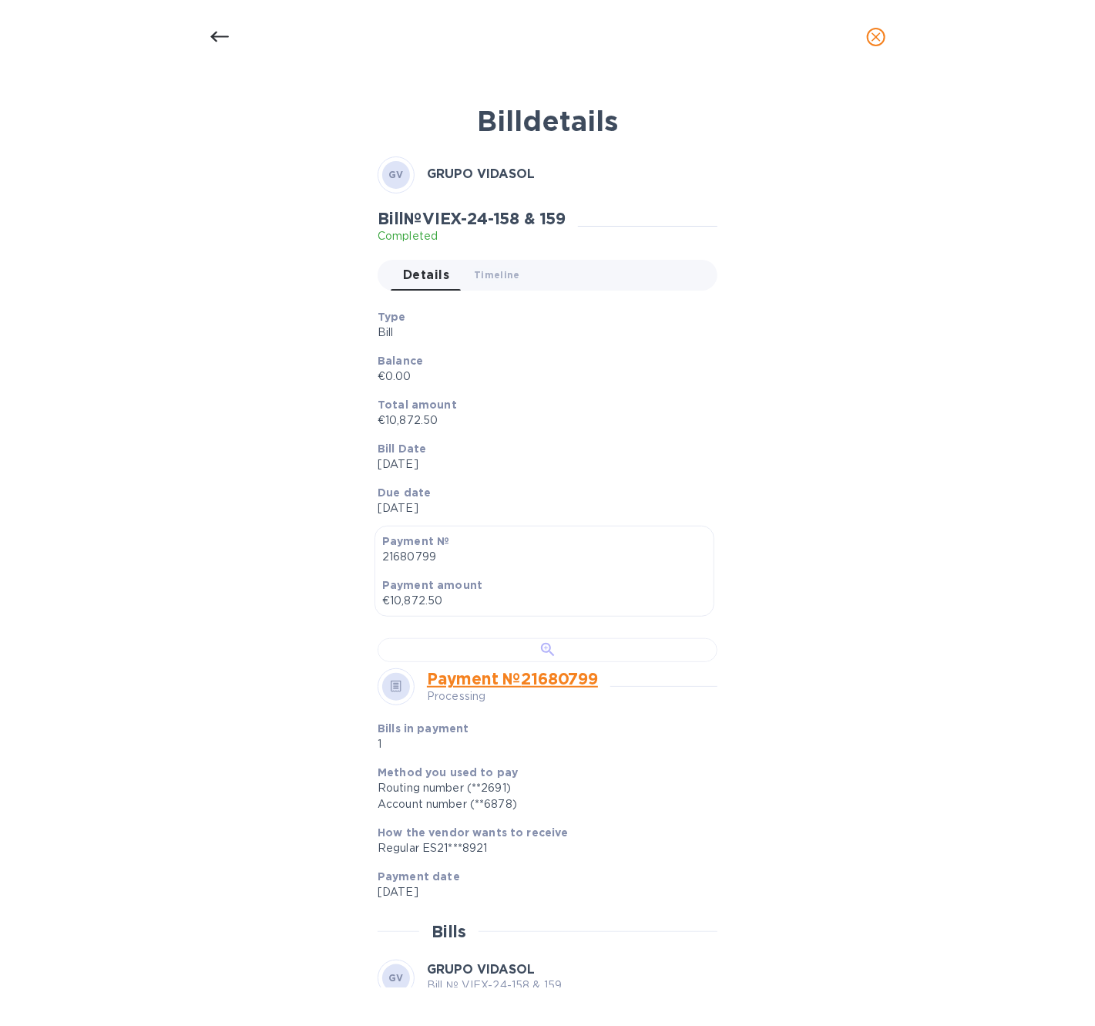
scroll to position [570, 0]
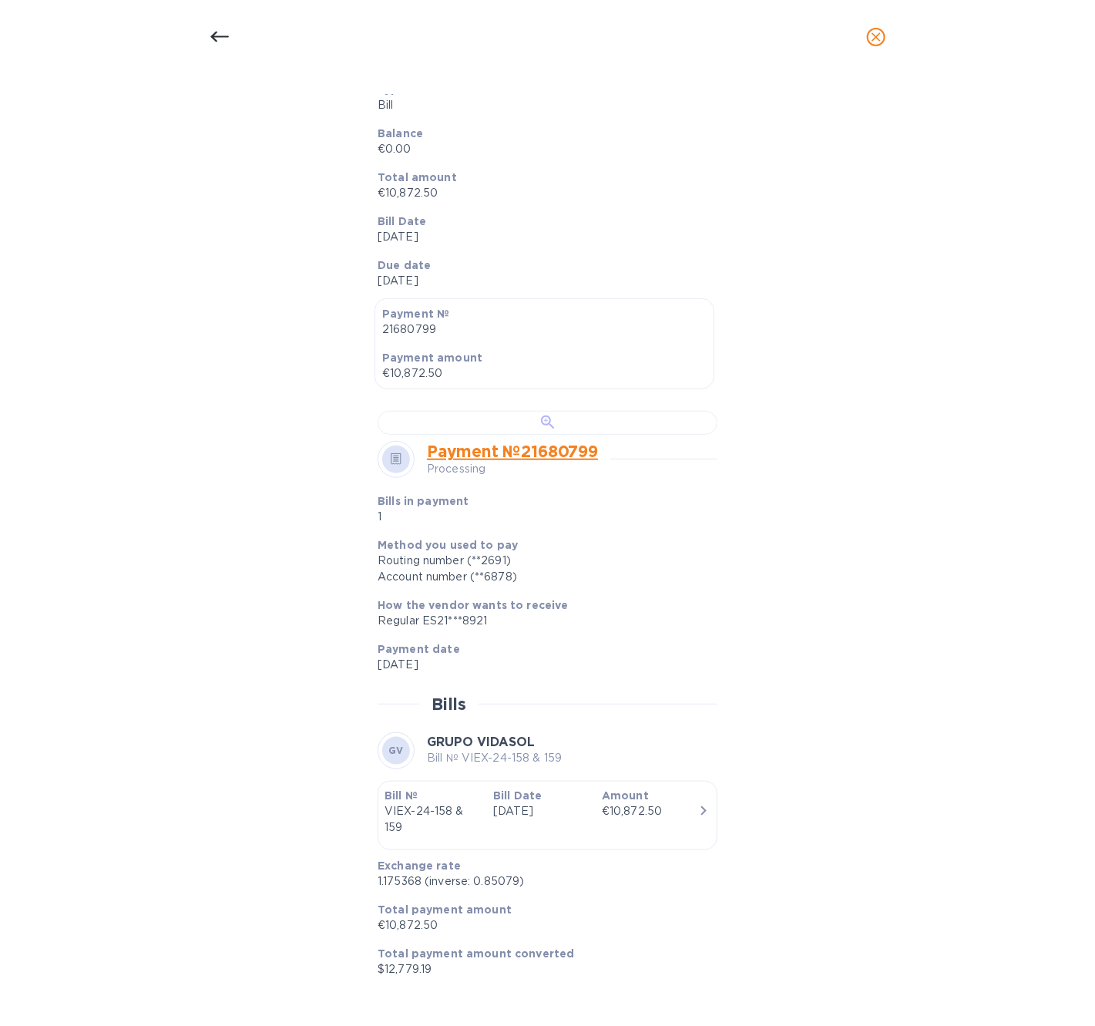
click at [554, 411] on div at bounding box center [548, 423] width 340 height 24
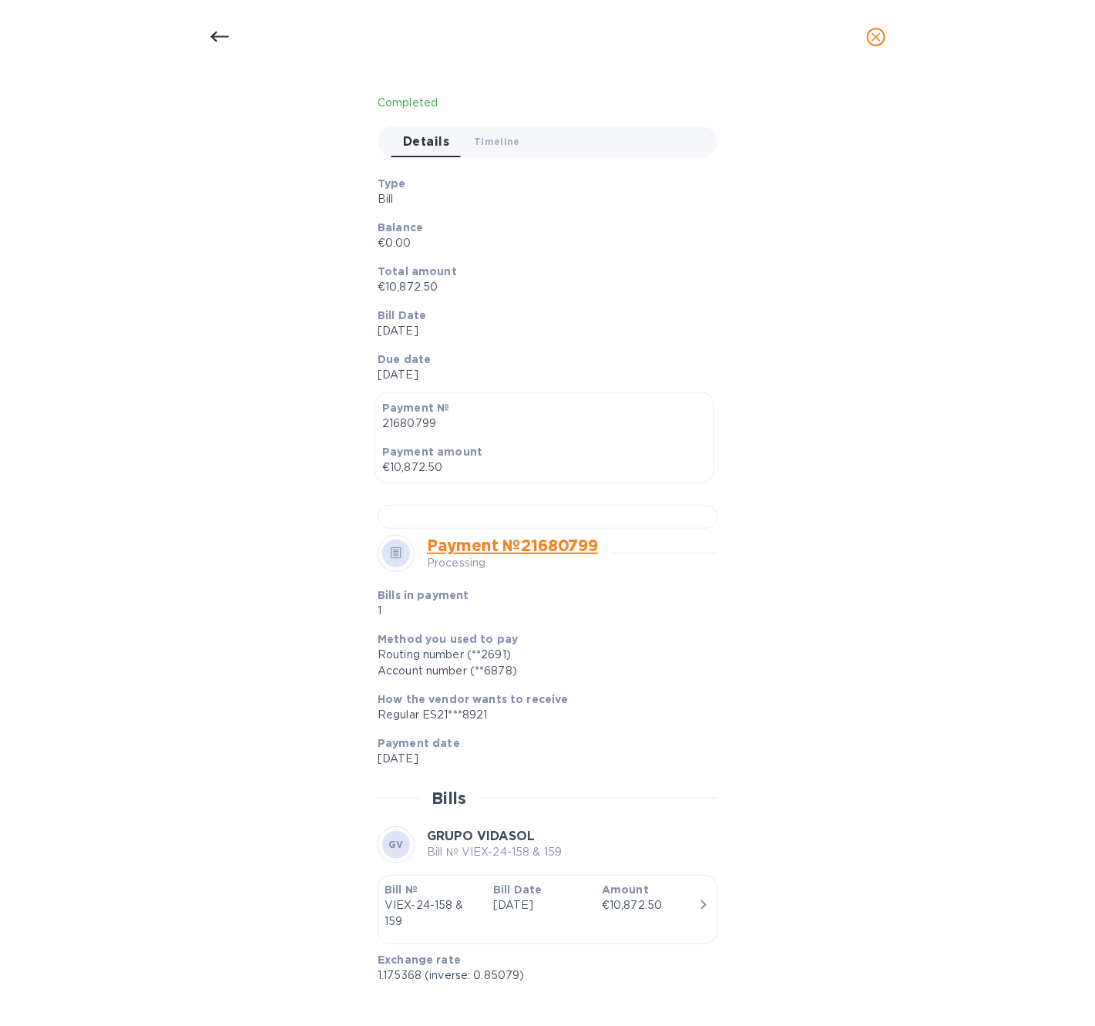
scroll to position [0, 0]
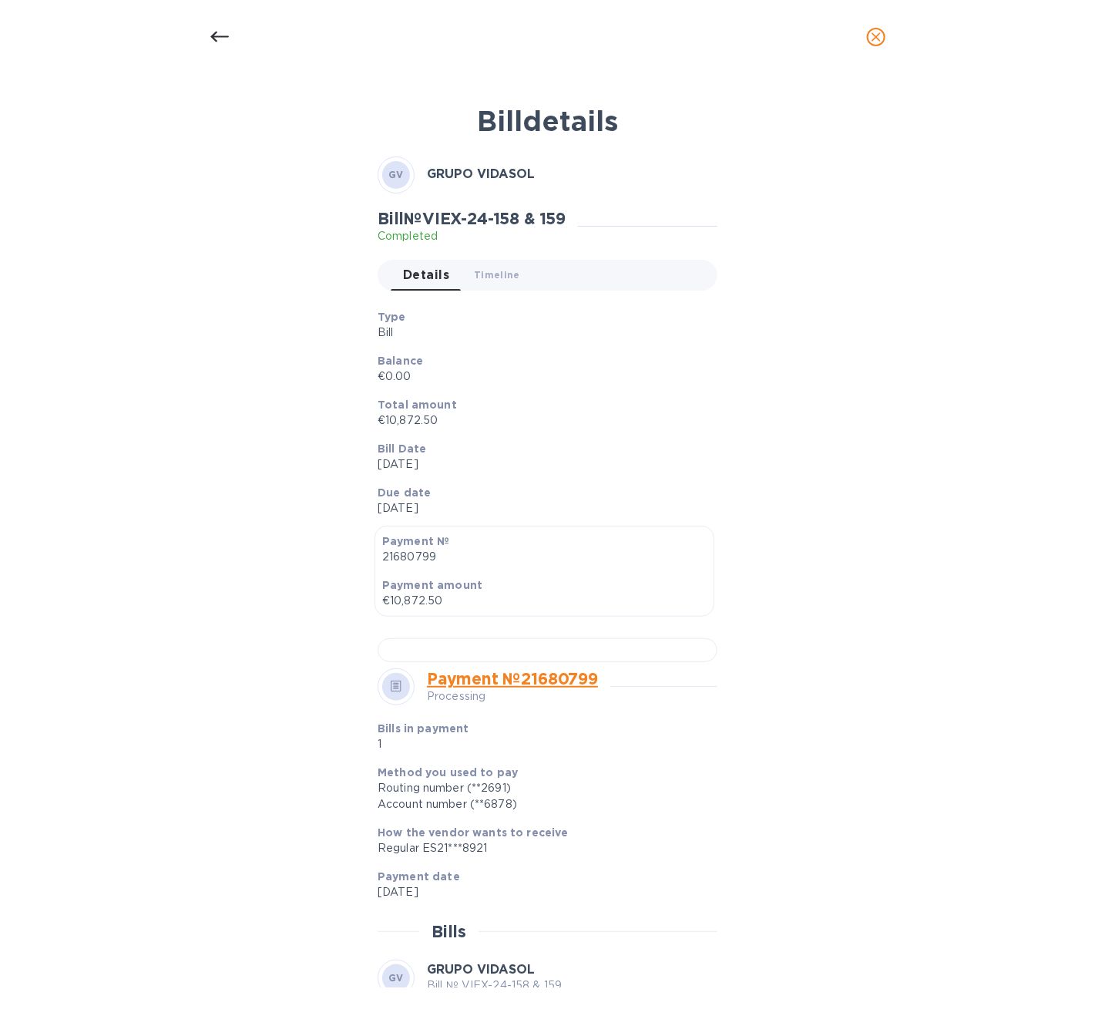
click at [218, 32] on icon at bounding box center [219, 37] width 19 height 19
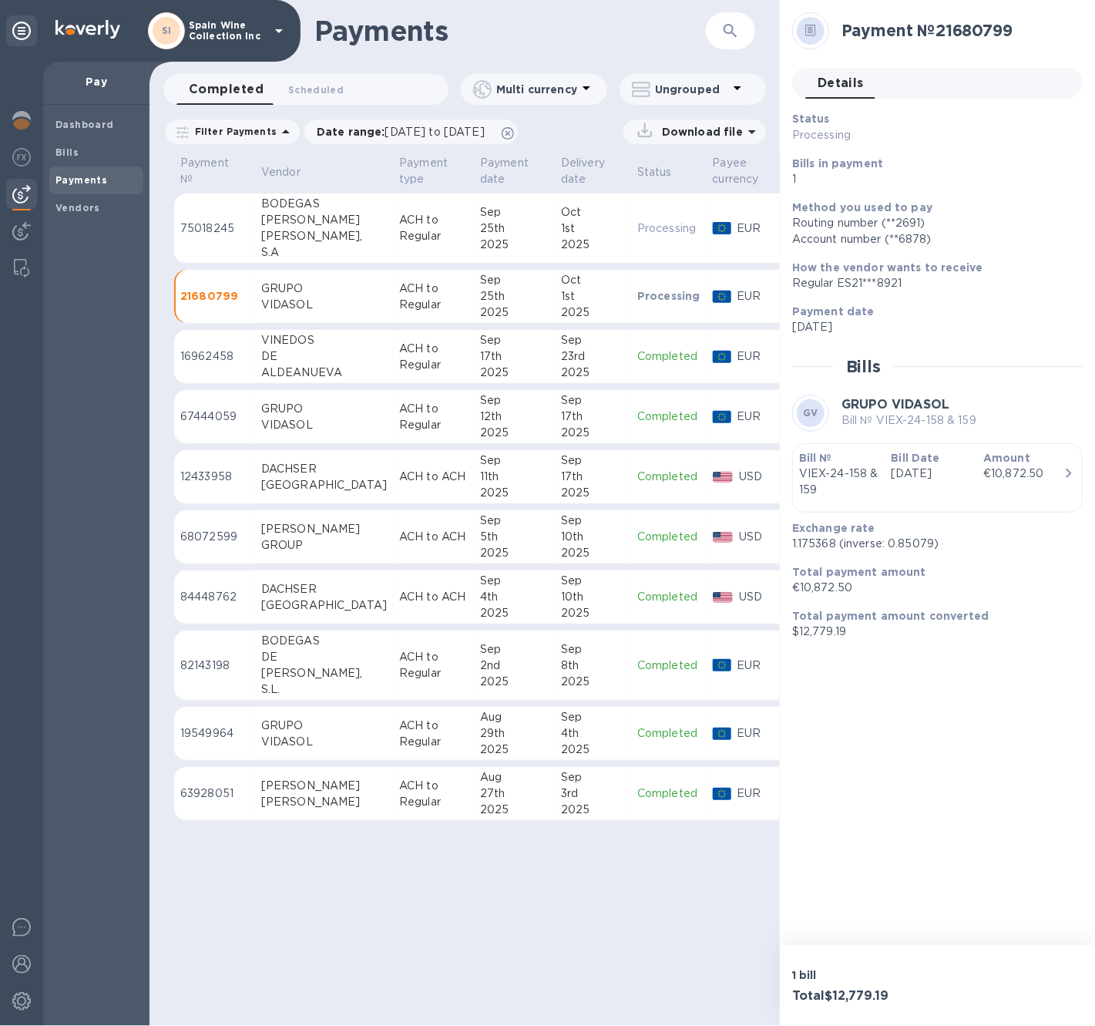
click at [319, 221] on div "[PERSON_NAME]" at bounding box center [324, 220] width 126 height 16
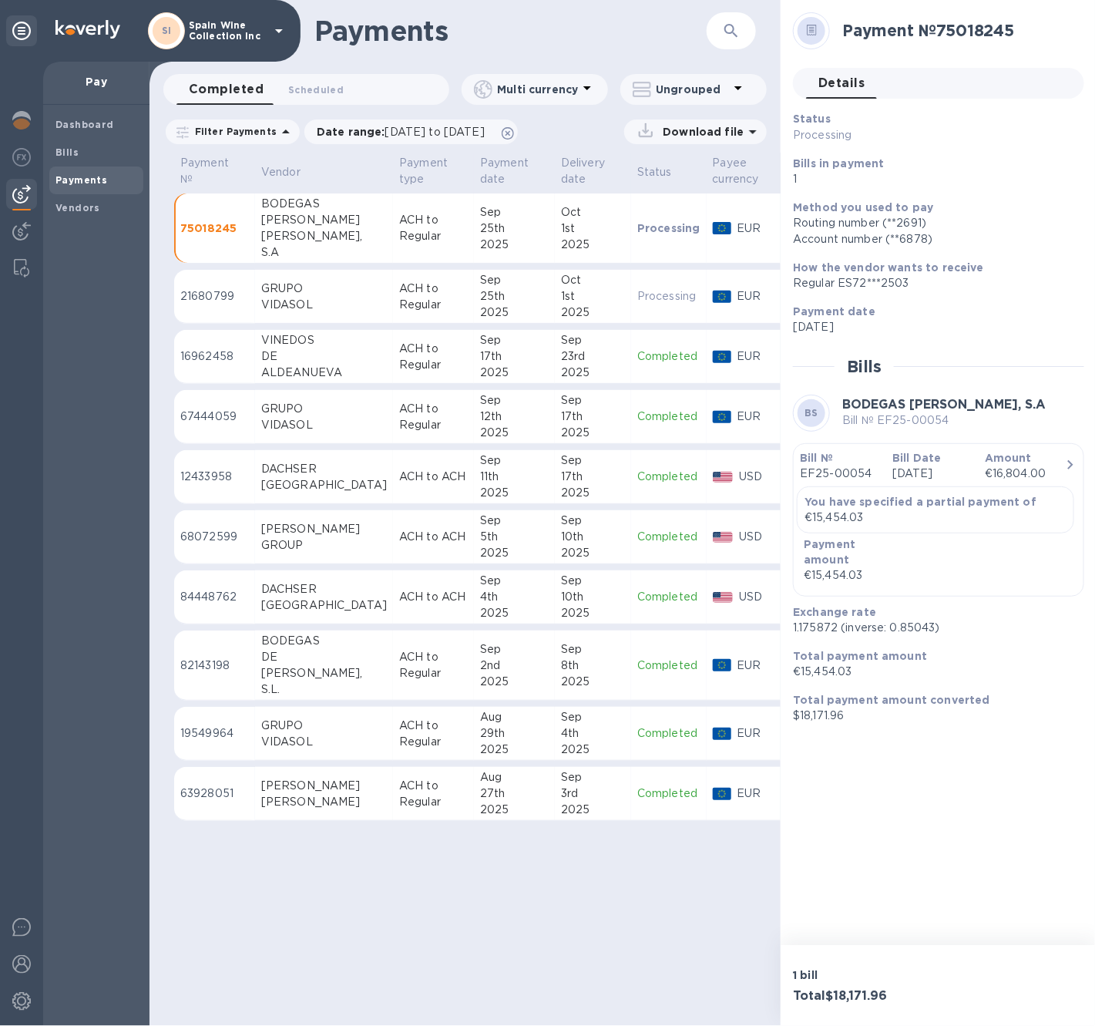
click at [900, 830] on div "Payment № 75018245 Details 0 Status Processing Bills in payment 1 Method you us…" at bounding box center [939, 472] width 316 height 945
click at [877, 817] on div "Payment № 75018245 Details 0 Status Processing Bills in payment 1 Method you us…" at bounding box center [939, 472] width 316 height 945
click at [1045, 468] on div "€16,804.00" at bounding box center [1025, 474] width 80 height 16
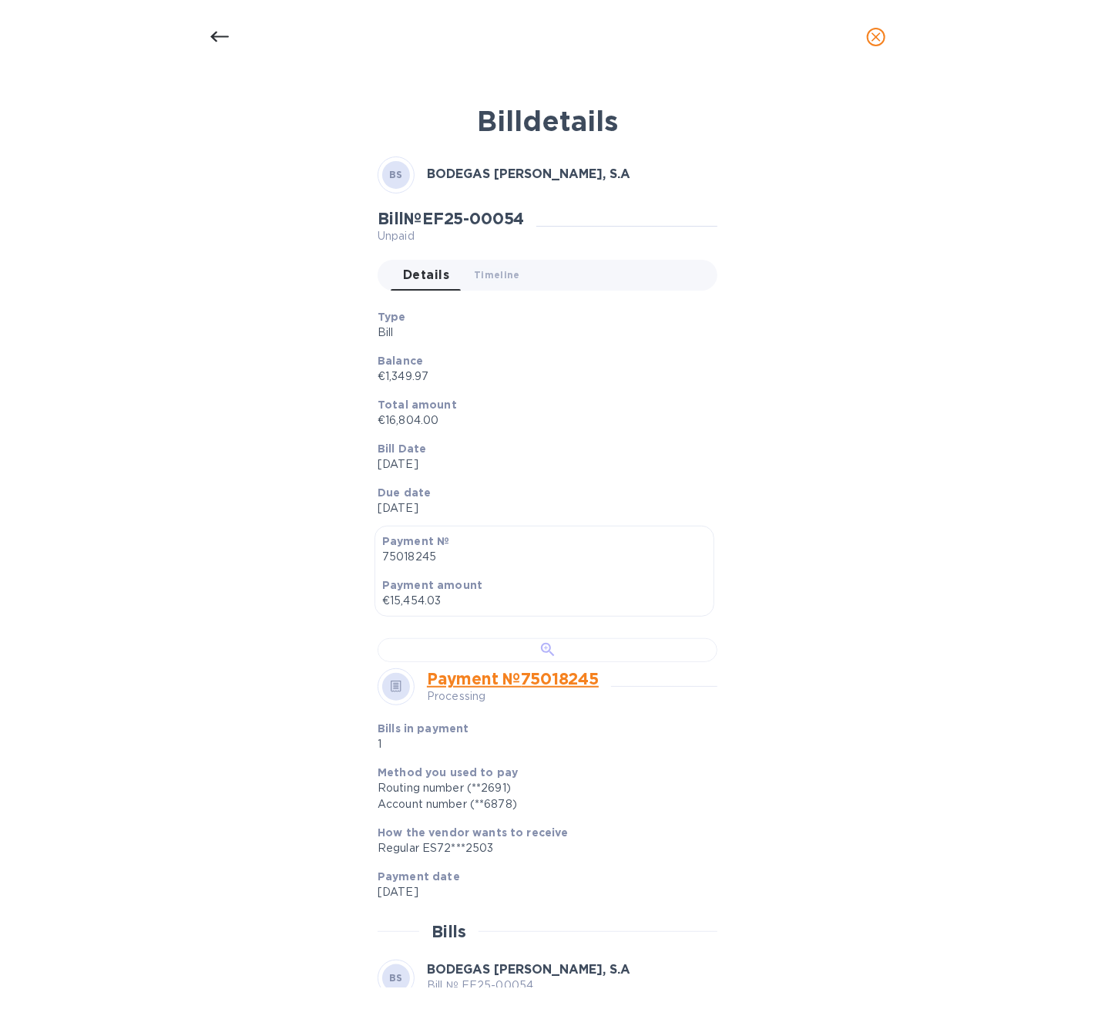
click at [586, 662] on div at bounding box center [548, 650] width 340 height 24
